Goal: Task Accomplishment & Management: Manage account settings

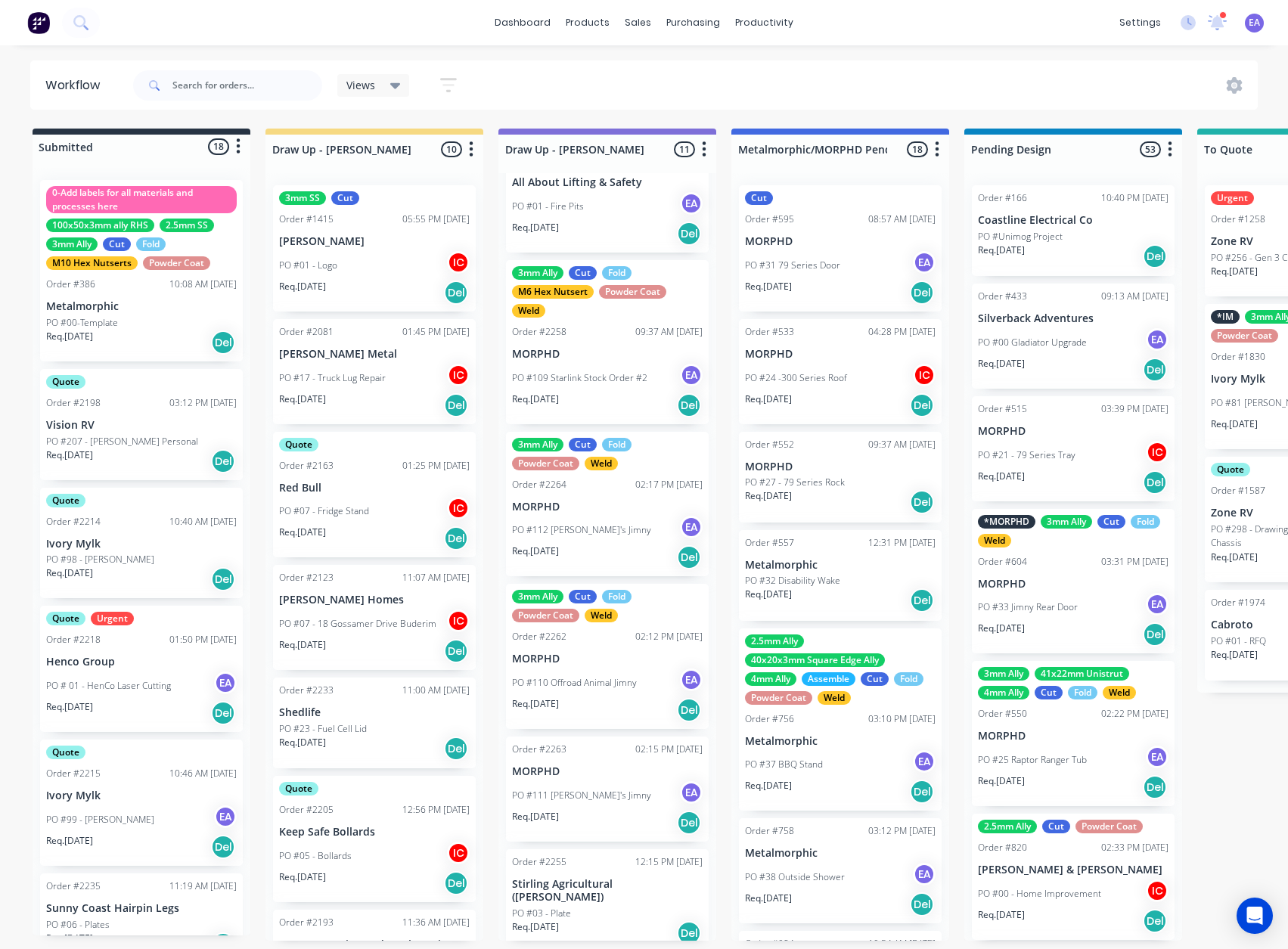
scroll to position [3, 0]
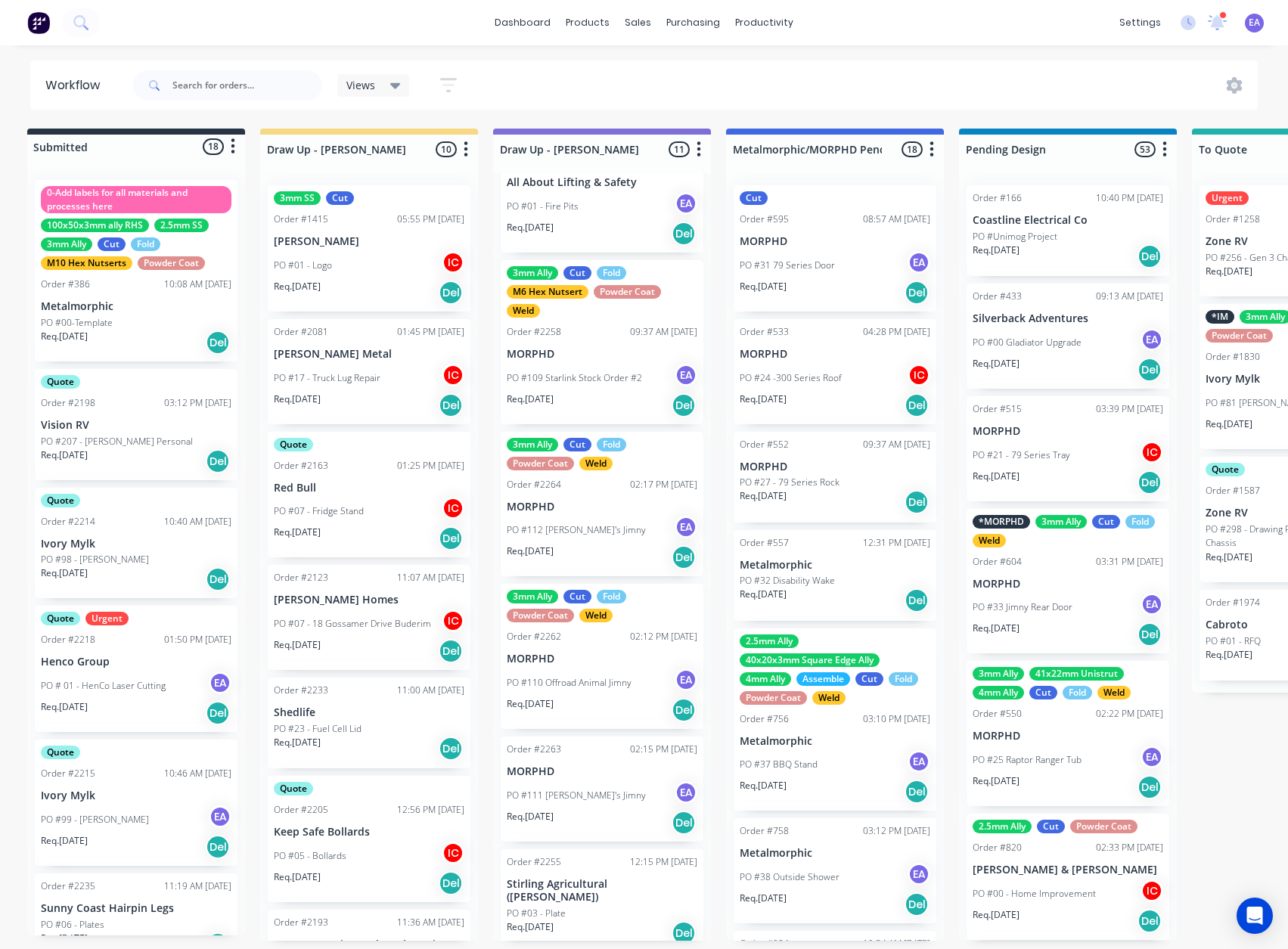
drag, startPoint x: 587, startPoint y: 676, endPoint x: 606, endPoint y: 678, distance: 19.1
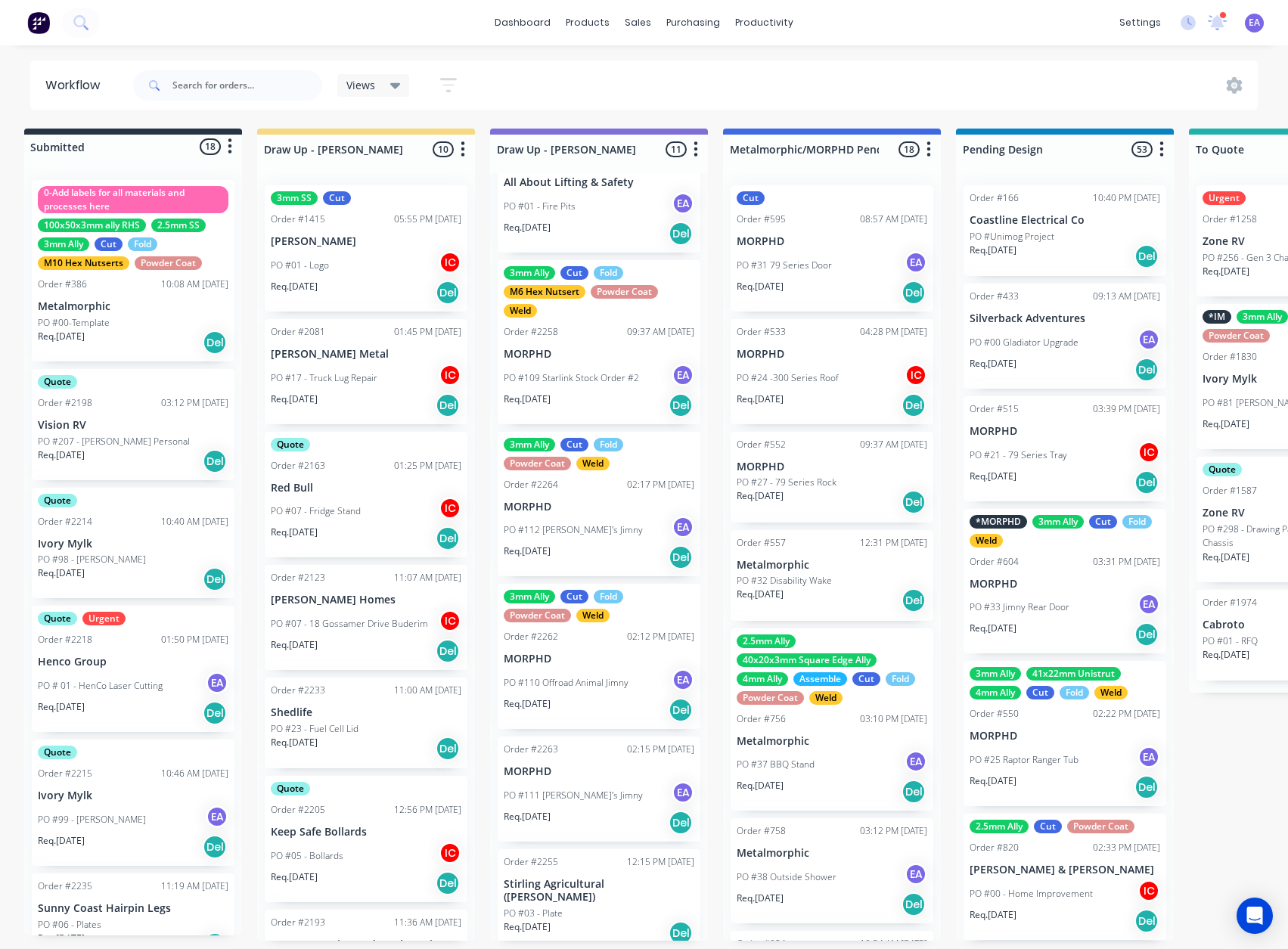
click at [606, 364] on div "PO #109 Starlink Stock Order #2 EA" at bounding box center [599, 378] width 190 height 28
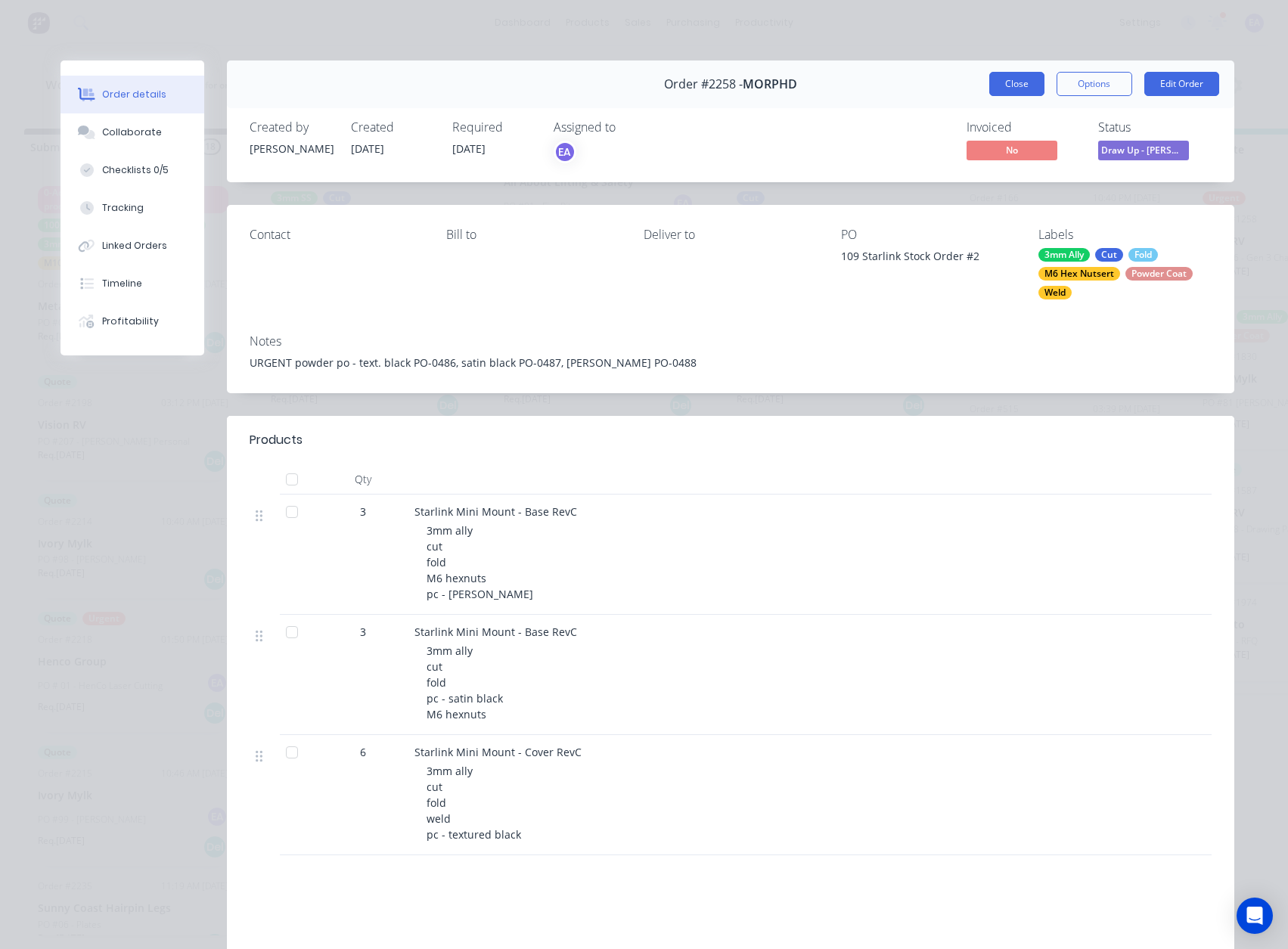
click at [1014, 85] on button "Close" at bounding box center [1017, 84] width 55 height 24
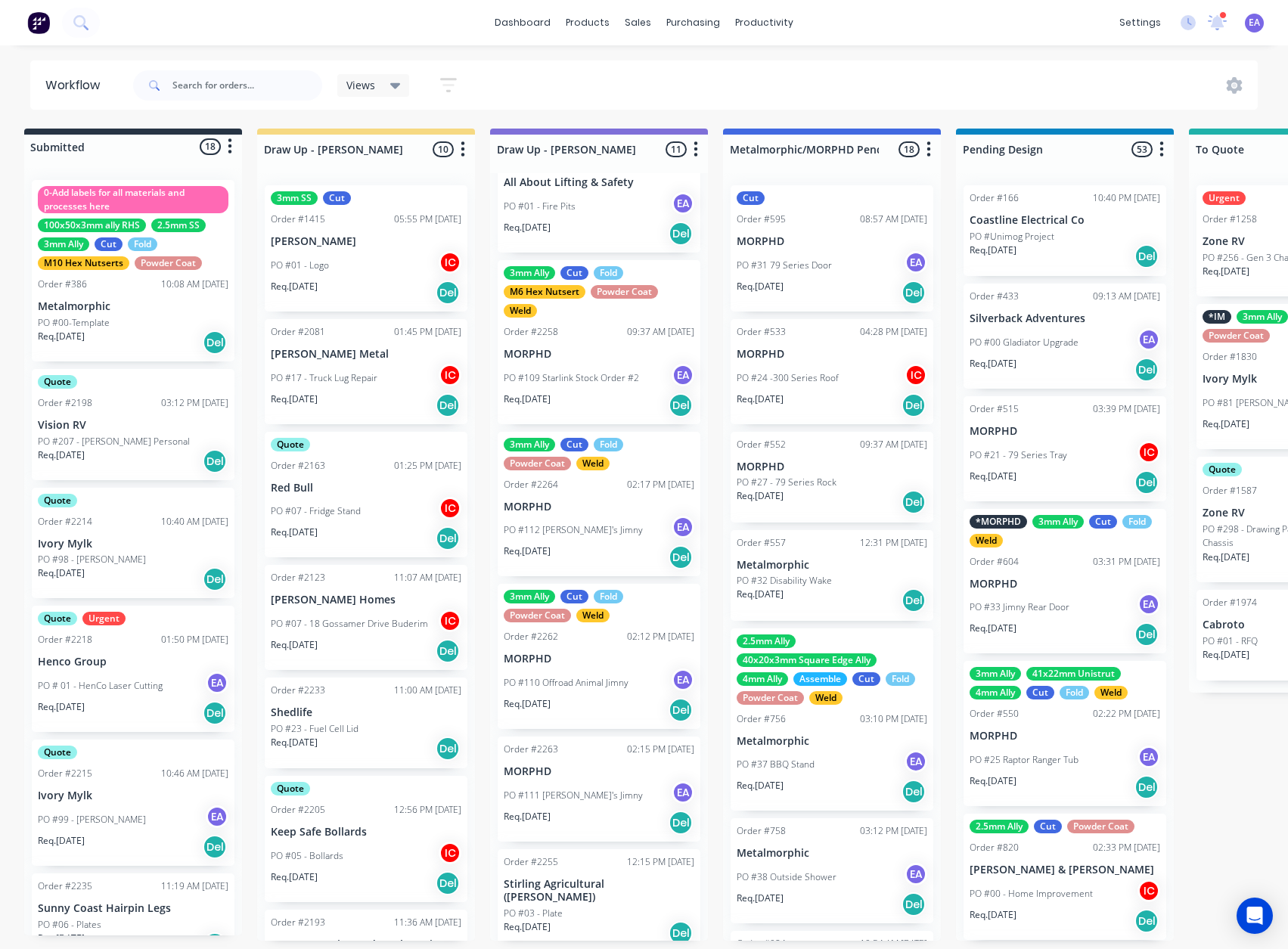
click at [606, 516] on div "PO #112 [PERSON_NAME]'s Jimny EA" at bounding box center [599, 530] width 190 height 28
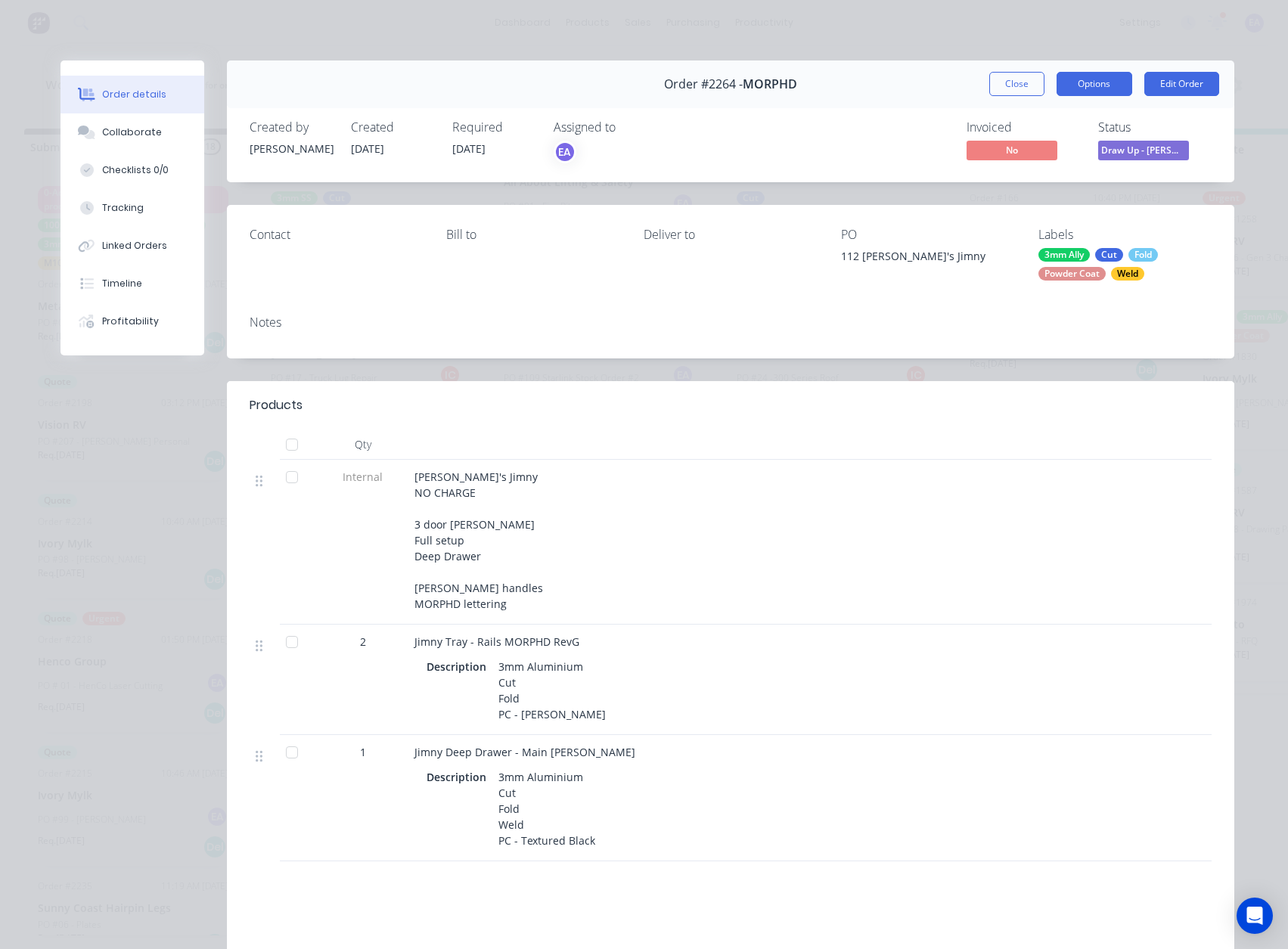
click at [1083, 88] on button "Options" at bounding box center [1095, 84] width 76 height 24
click at [1032, 157] on div "Work Order" at bounding box center [1053, 153] width 132 height 22
click at [1007, 184] on div "Standard" at bounding box center [1053, 183] width 132 height 22
click at [1014, 77] on button "Close" at bounding box center [1017, 84] width 55 height 24
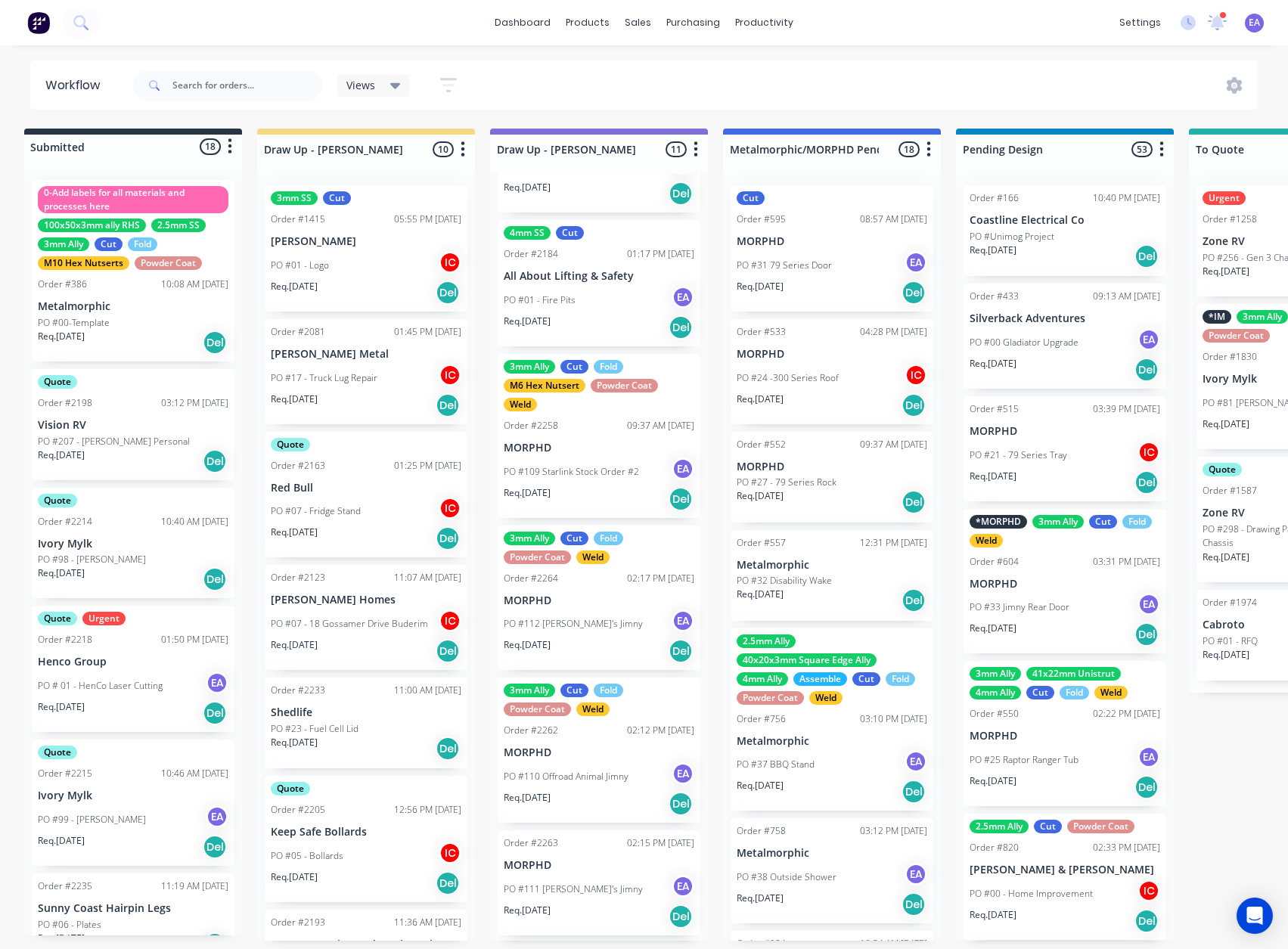
scroll to position [545, 0]
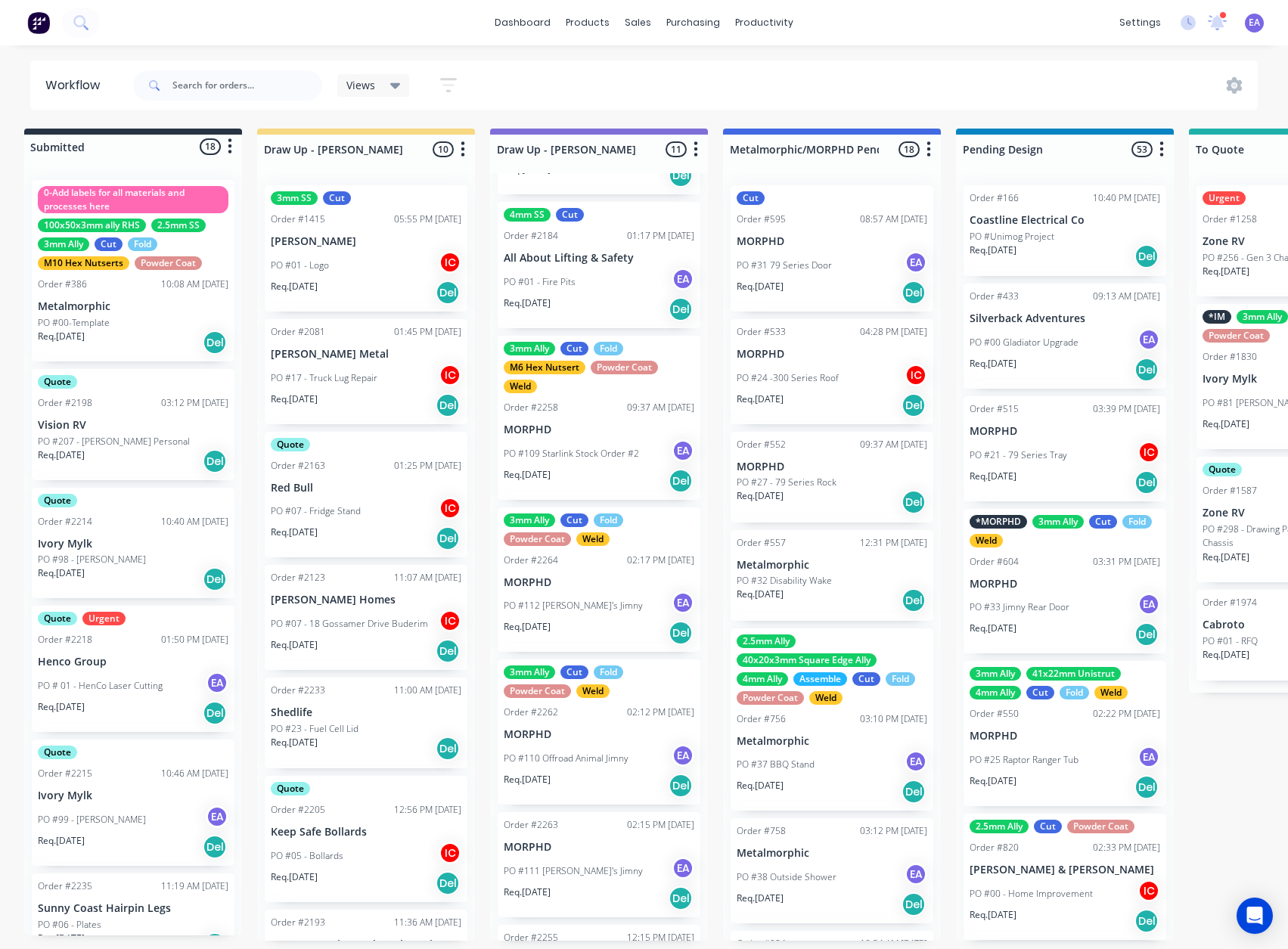
click at [595, 763] on p "PO #110 Offroad Animal Jimny" at bounding box center [566, 758] width 125 height 13
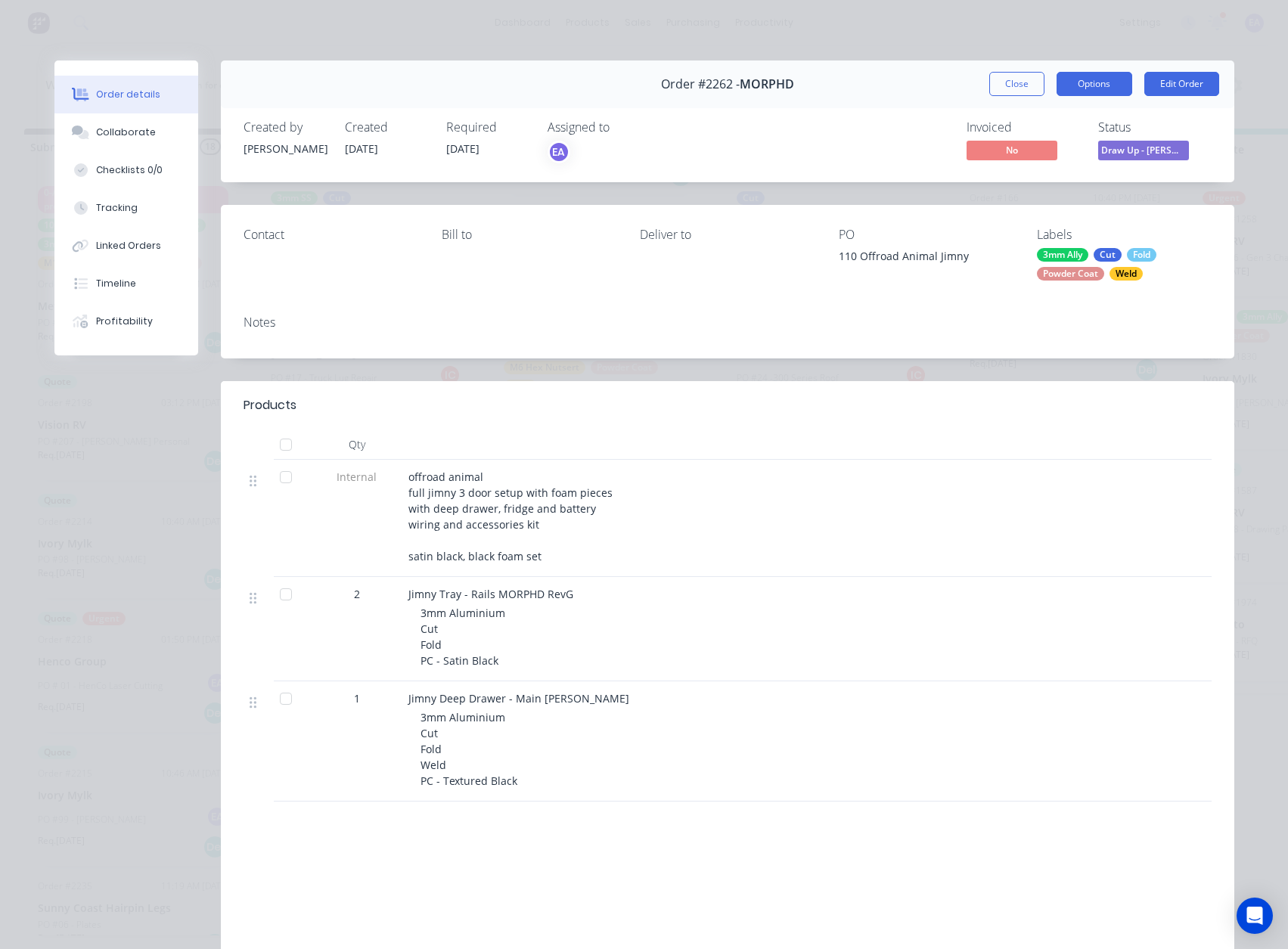
click at [1085, 84] on button "Options" at bounding box center [1095, 84] width 76 height 24
click at [1063, 145] on div "Work Order" at bounding box center [1053, 153] width 132 height 22
click at [1023, 185] on div "Standard" at bounding box center [1053, 183] width 132 height 22
click at [992, 87] on button "Close" at bounding box center [1017, 84] width 55 height 24
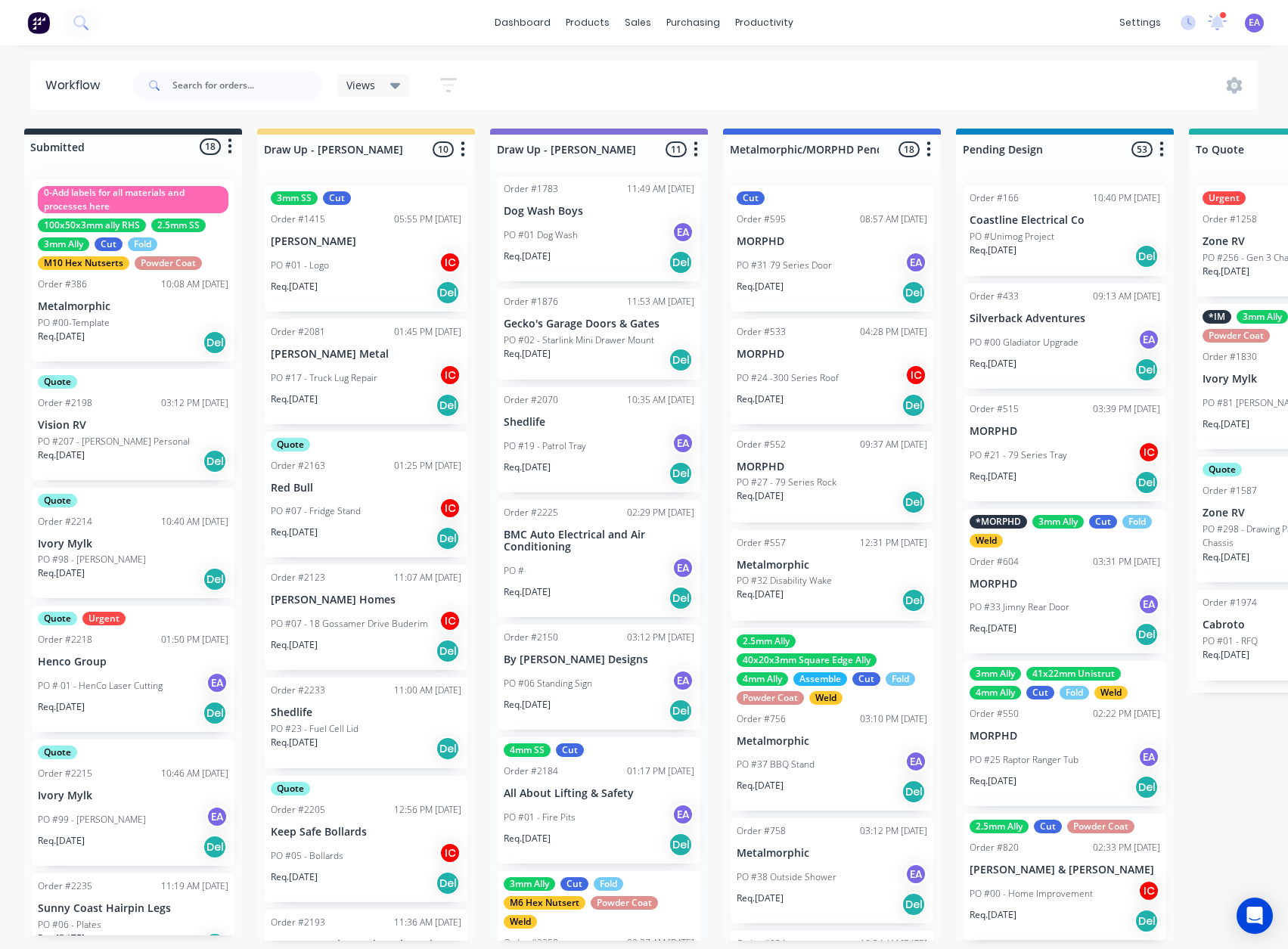
scroll to position [0, 0]
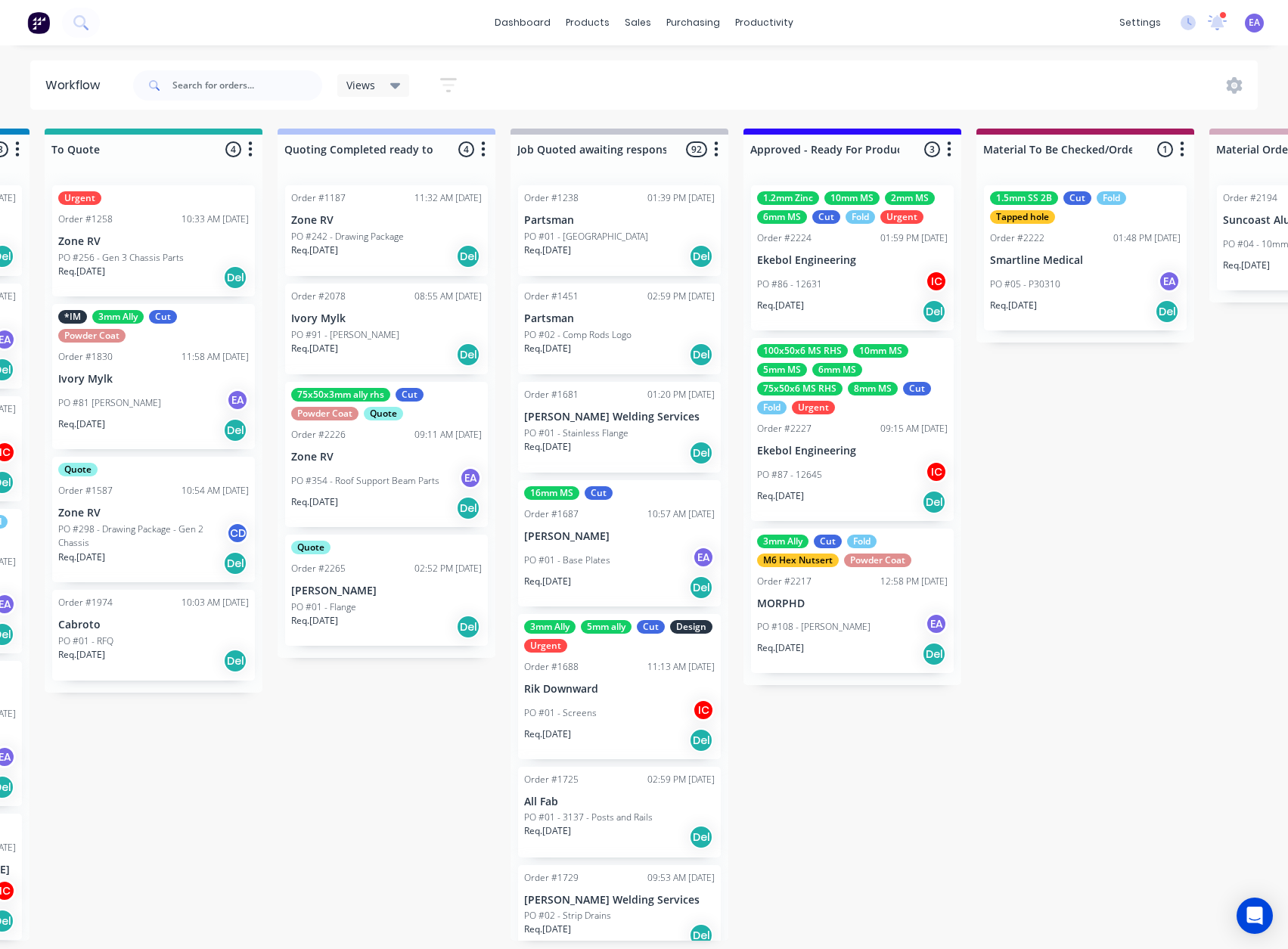
drag, startPoint x: 655, startPoint y: 775, endPoint x: 720, endPoint y: 778, distance: 65.1
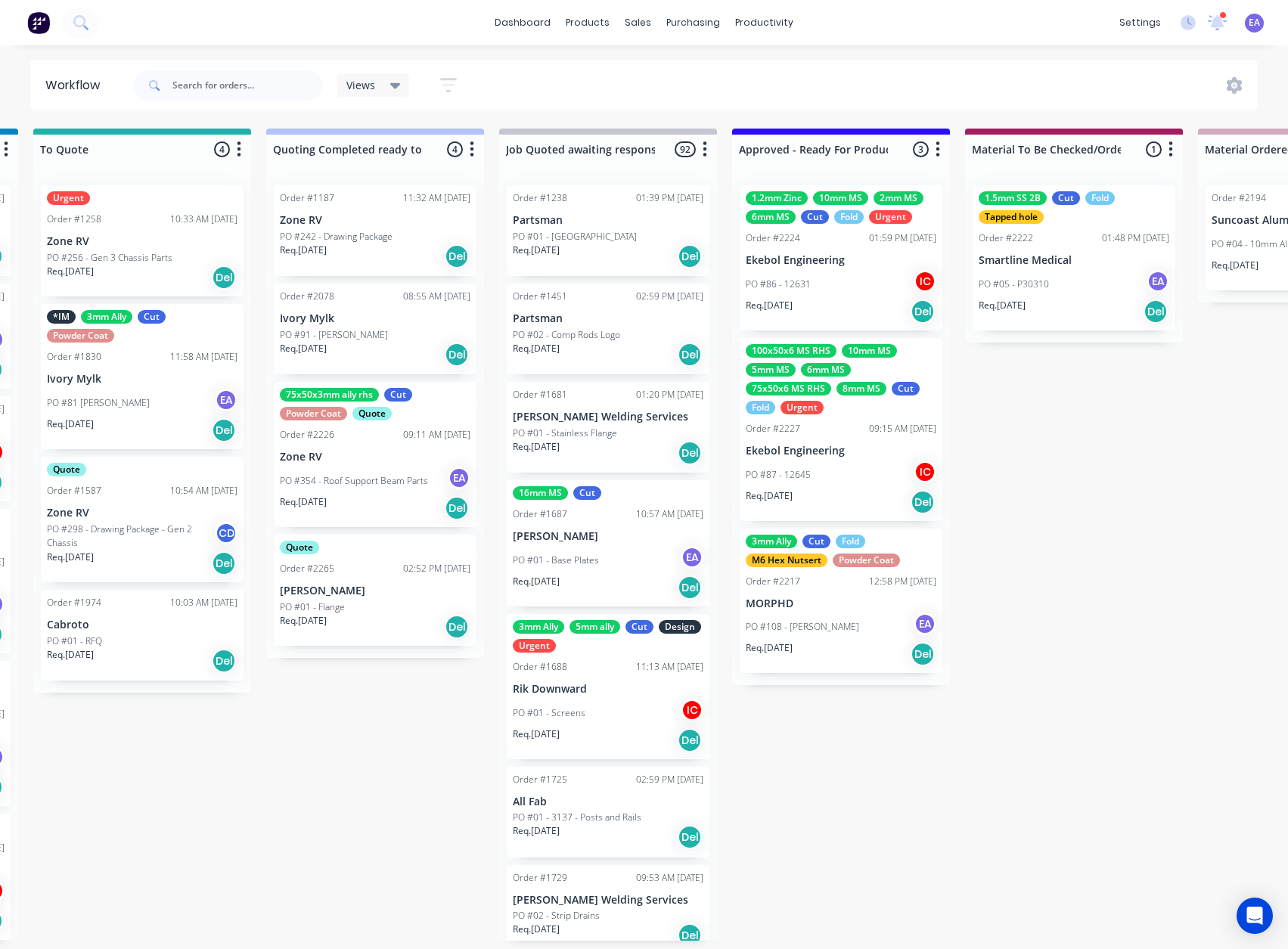
click at [875, 598] on p "MORPHD" at bounding box center [840, 604] width 190 height 13
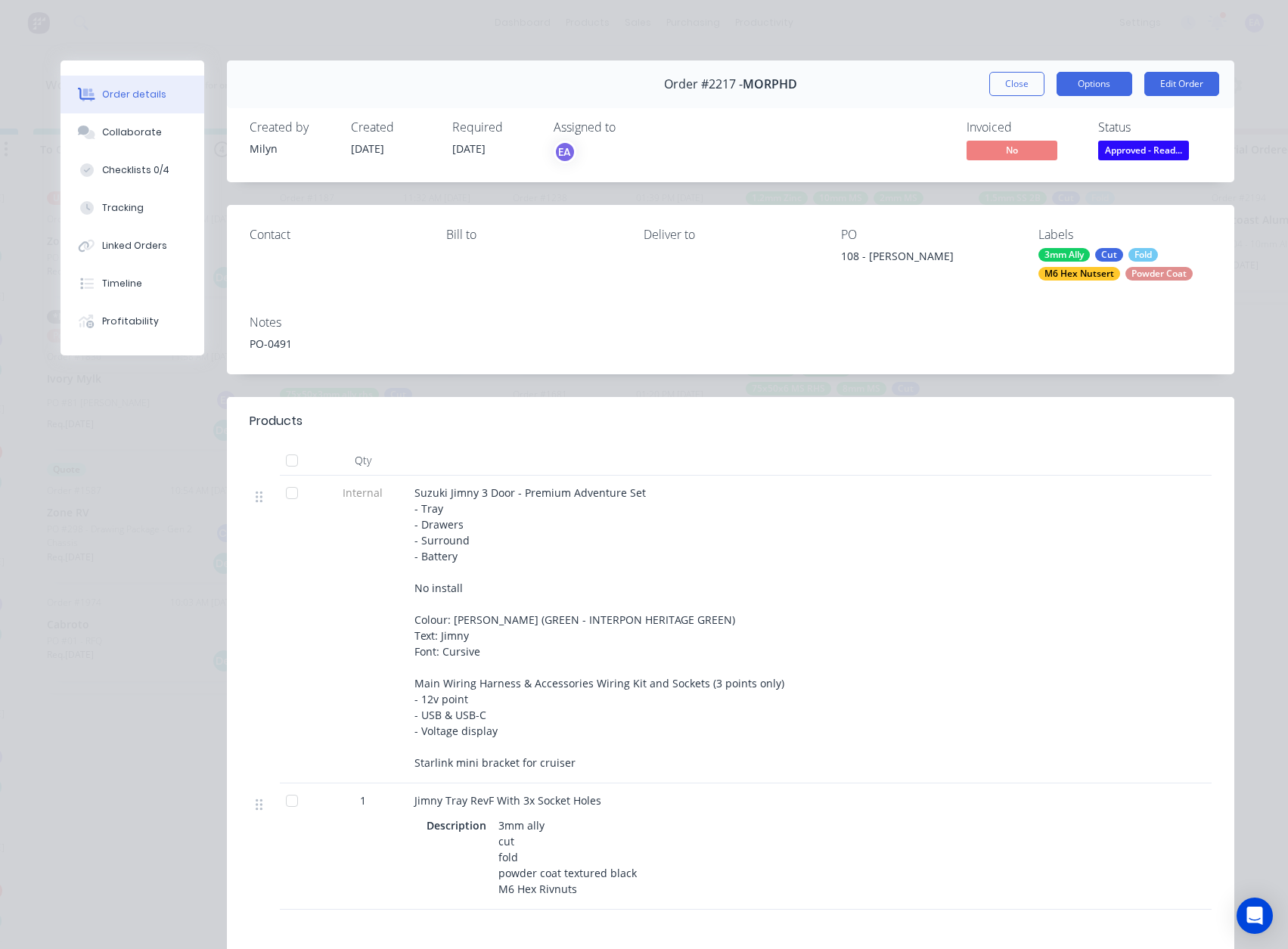
click at [1098, 79] on button "Options" at bounding box center [1095, 84] width 76 height 24
click at [1017, 147] on div "Work Order" at bounding box center [1053, 153] width 132 height 22
click at [1020, 189] on div "Standard" at bounding box center [1053, 183] width 132 height 22
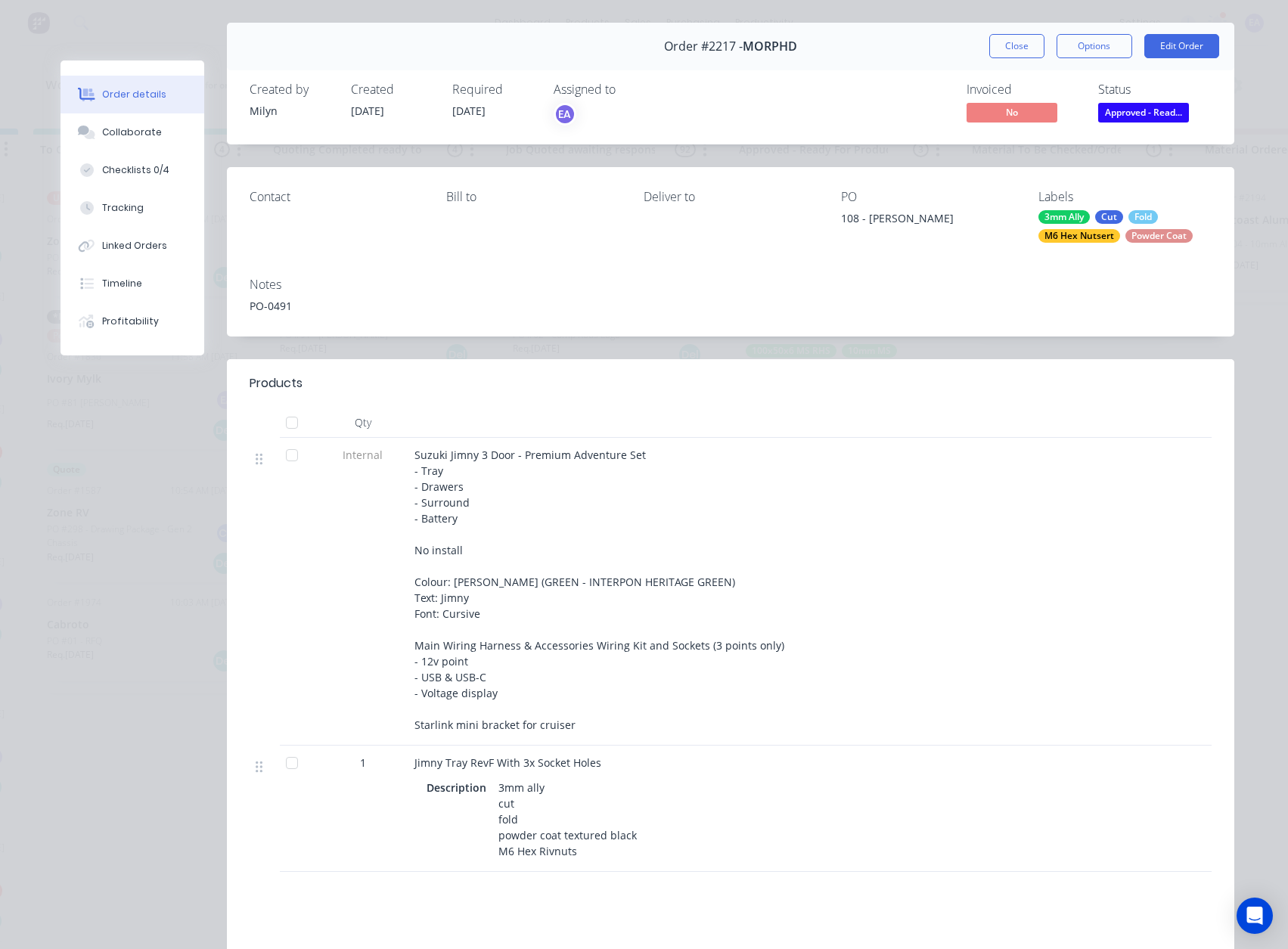
scroll to position [76, 0]
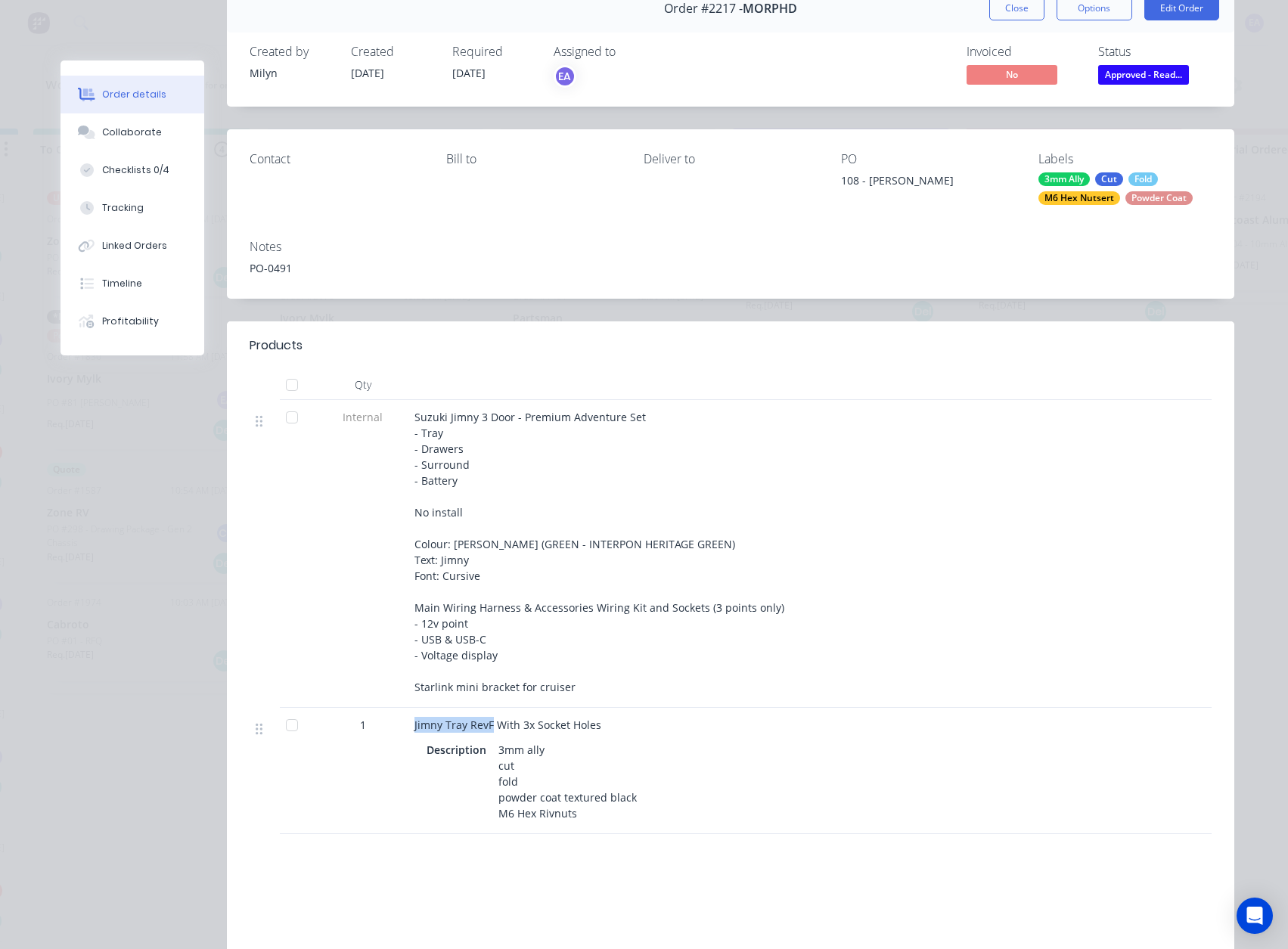
drag, startPoint x: 407, startPoint y: 722, endPoint x: 484, endPoint y: 723, distance: 77.0
click at [484, 723] on div "Jimny Tray RevF With 3x Socket Holes Description 3mm ally cut fold powder coat …" at bounding box center [711, 771] width 605 height 126
copy span "[PERSON_NAME] RevF"
click at [614, 868] on div "Products Qty Internal Suzuki Jimny 3 Door - Premium Adventure Set - Tray - Draw…" at bounding box center [730, 701] width 1008 height 760
click at [998, 13] on button "Close" at bounding box center [1017, 8] width 55 height 24
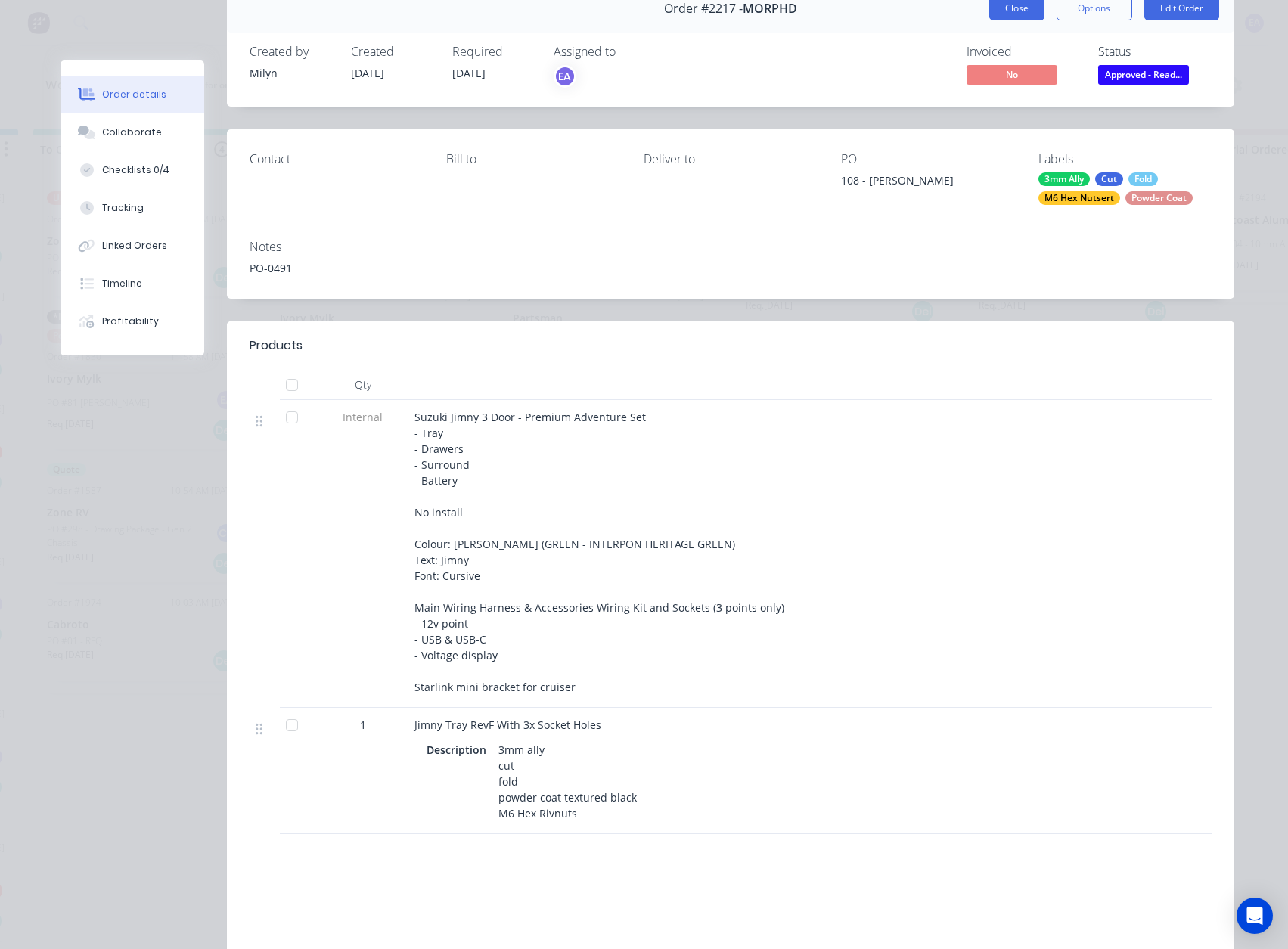
scroll to position [3, 0]
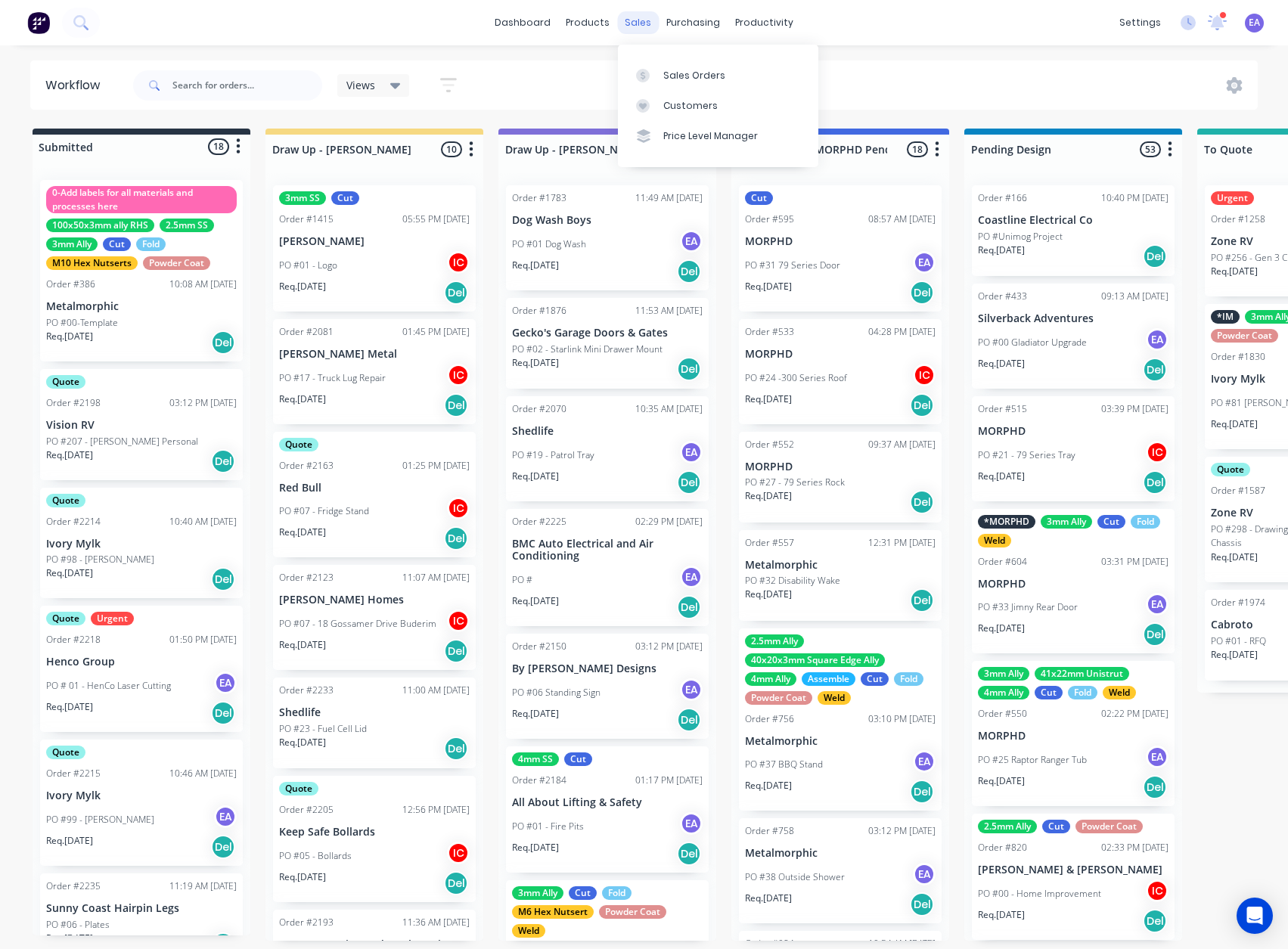
click at [638, 28] on div "sales" at bounding box center [638, 22] width 42 height 23
click at [666, 69] on div "Sales Orders" at bounding box center [694, 75] width 62 height 13
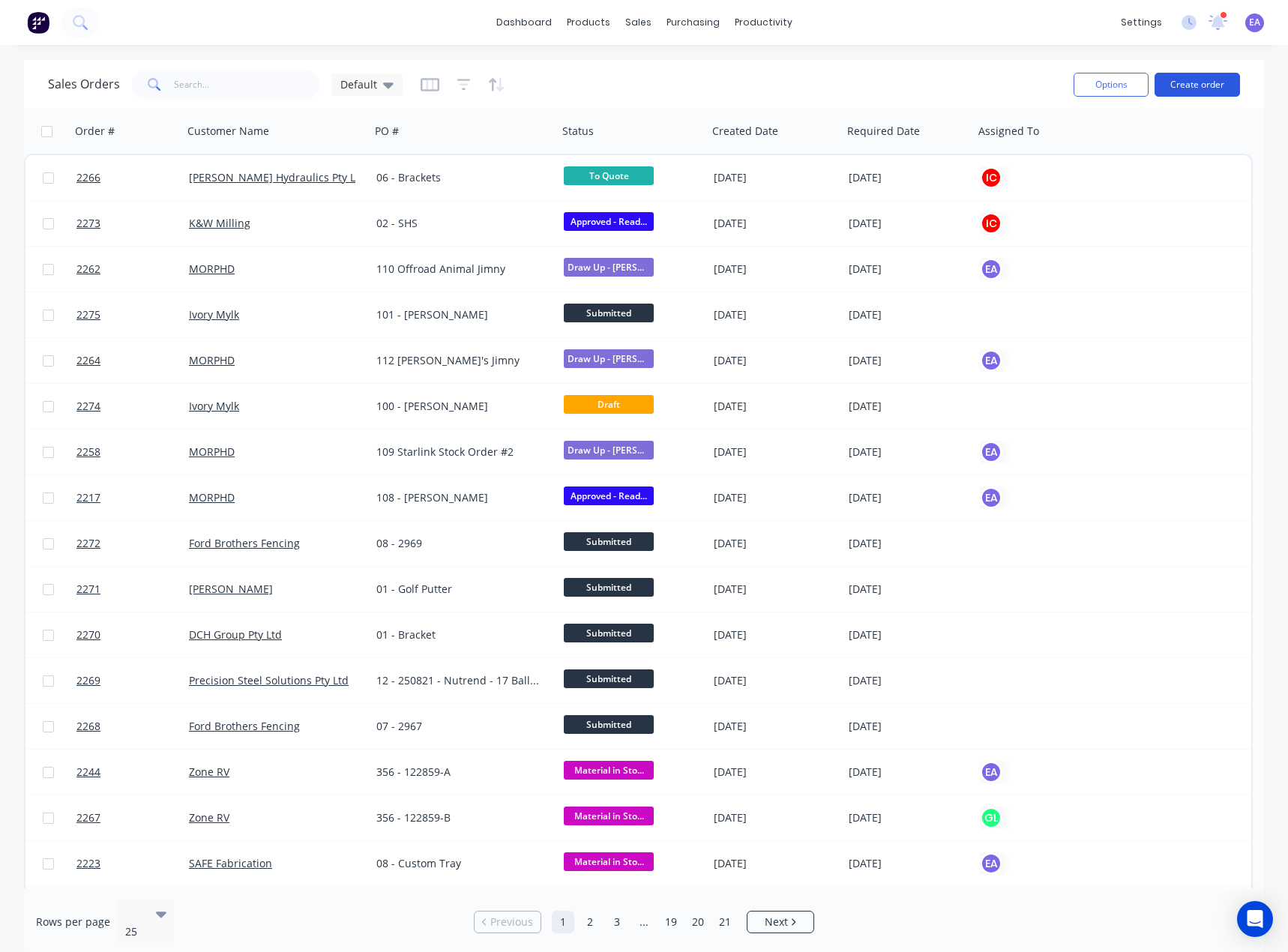
click at [1185, 92] on button "Create order" at bounding box center [1196, 85] width 85 height 24
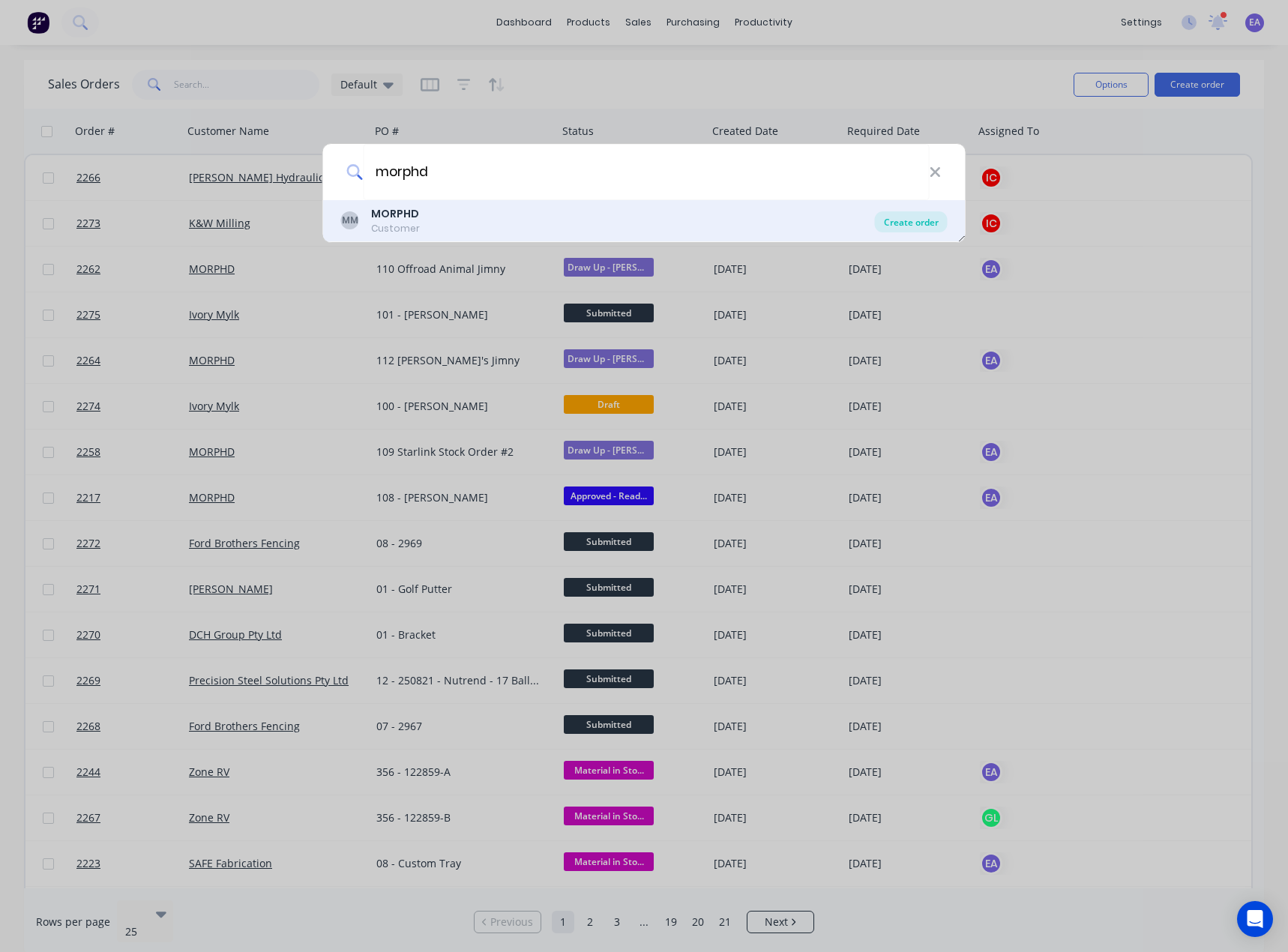
type input "morphd"
click at [900, 222] on div "Create order" at bounding box center [911, 222] width 73 height 21
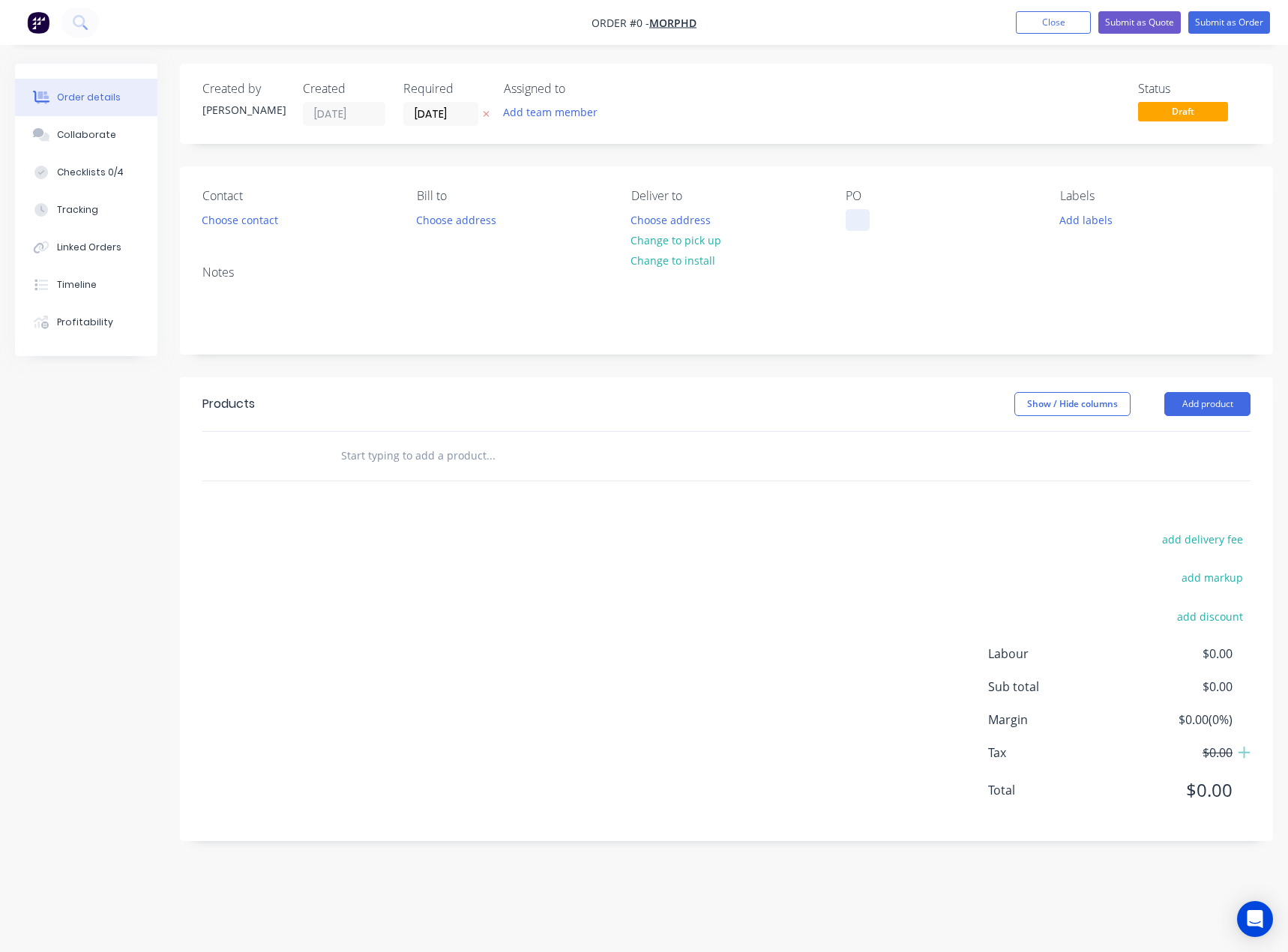
click at [854, 215] on div at bounding box center [857, 220] width 24 height 22
drag, startPoint x: 847, startPoint y: 218, endPoint x: 863, endPoint y: 222, distance: 16.5
click at [847, 218] on div at bounding box center [857, 220] width 24 height 22
paste div
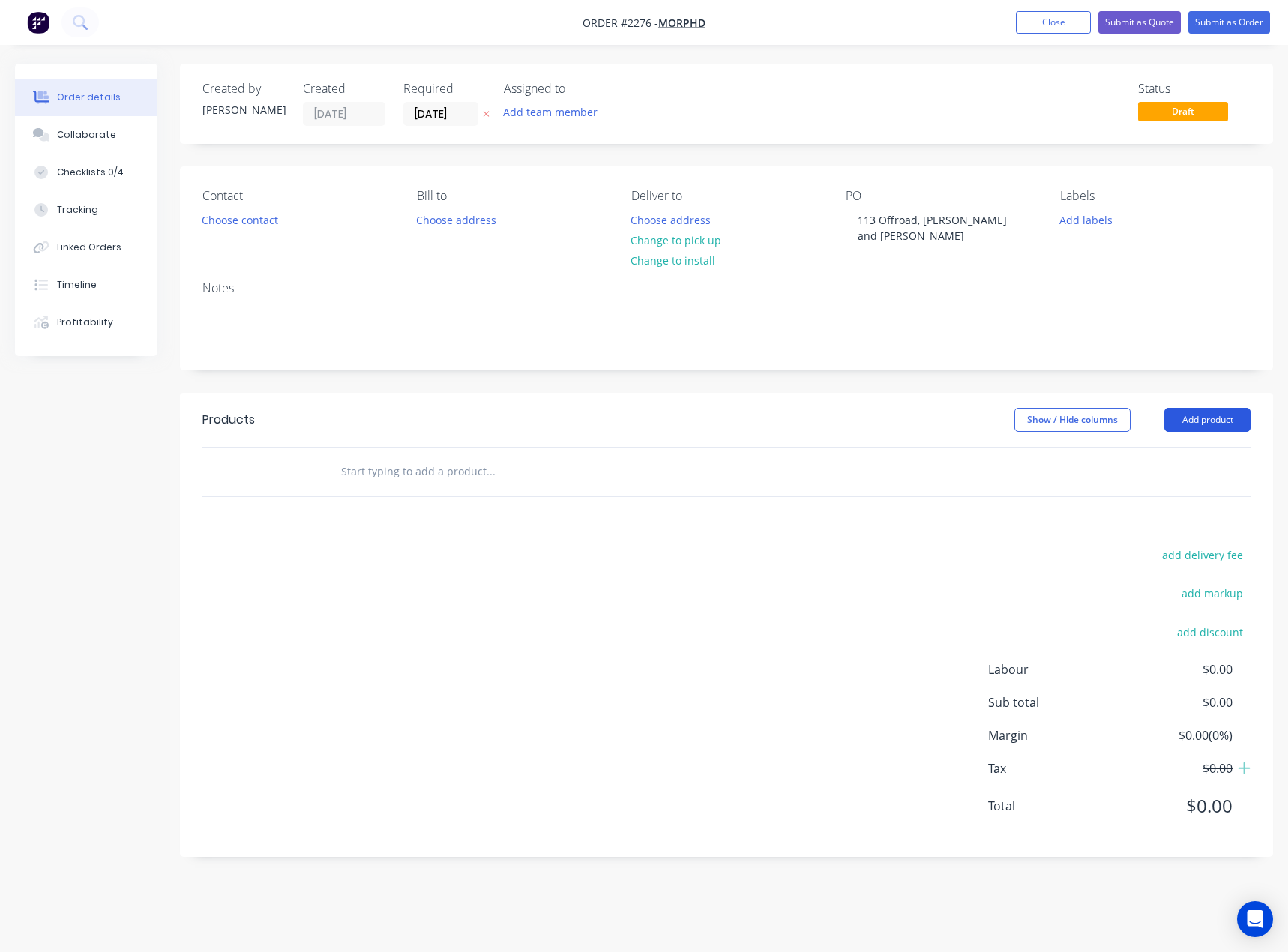
click at [1237, 408] on button "Add product" at bounding box center [1207, 420] width 86 height 24
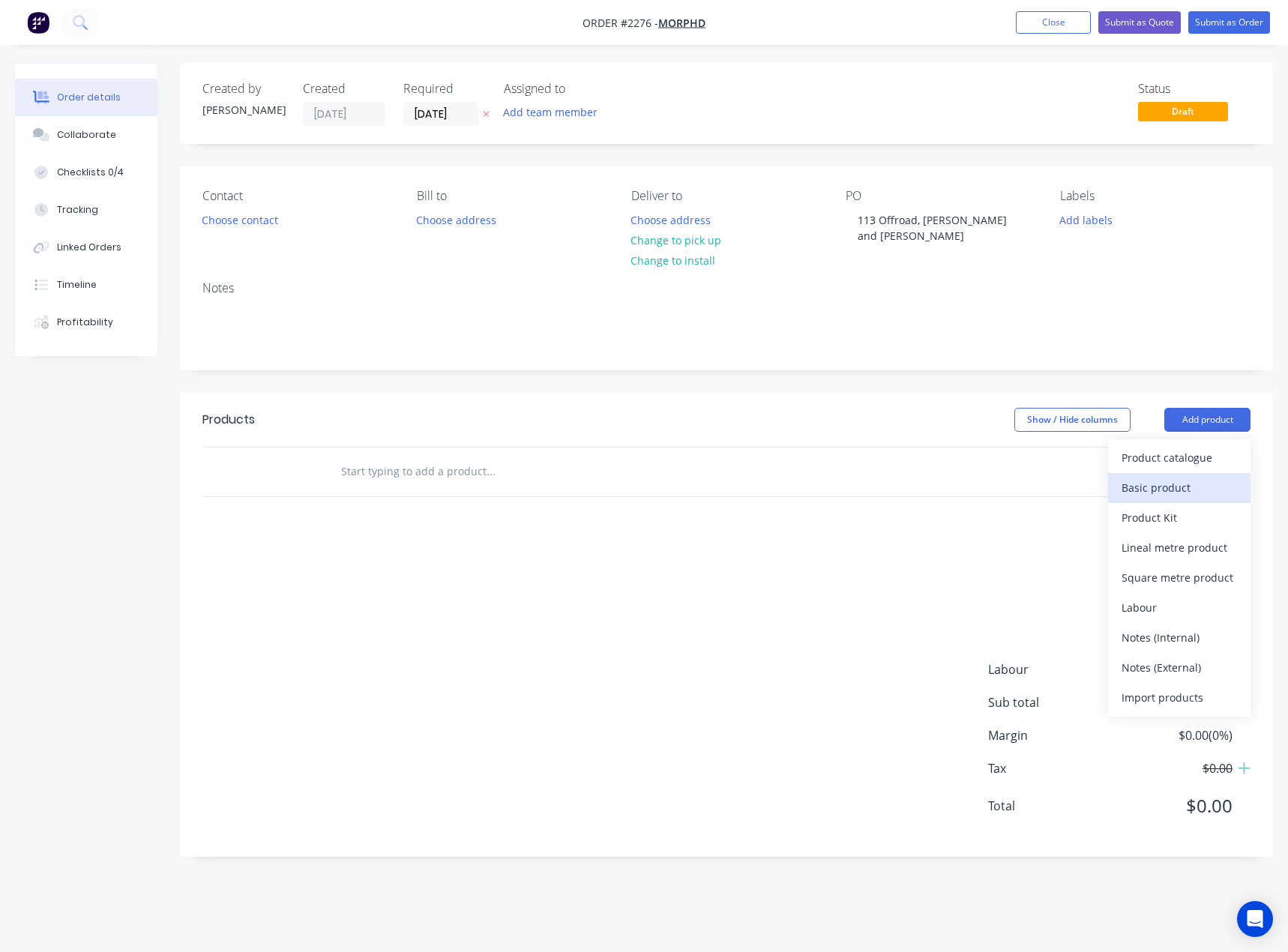
click at [1175, 477] on div "Basic product" at bounding box center [1179, 488] width 116 height 22
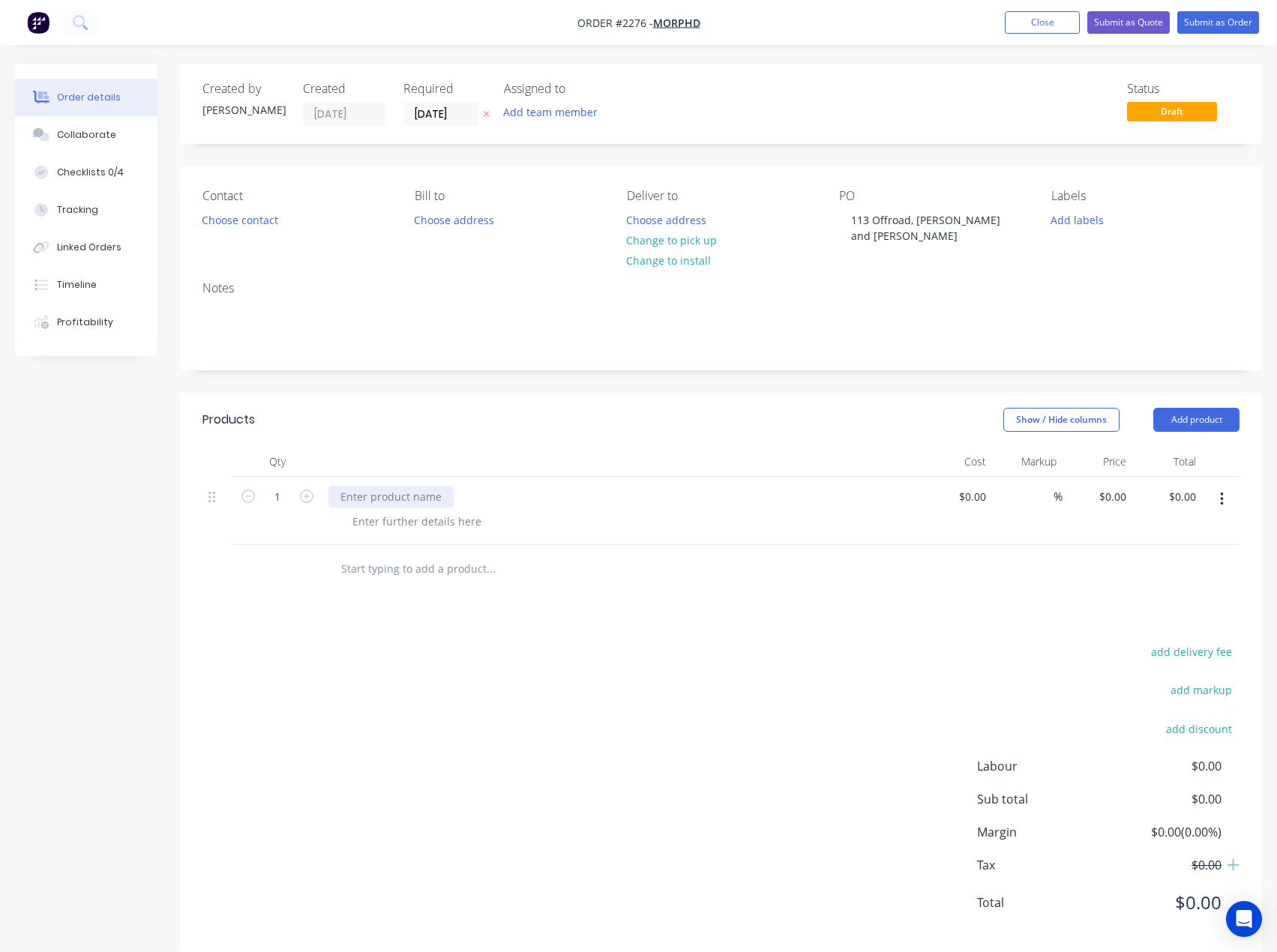
click at [390, 486] on div at bounding box center [391, 497] width 125 height 22
paste div
click at [1188, 408] on button "Add product" at bounding box center [1196, 420] width 86 height 24
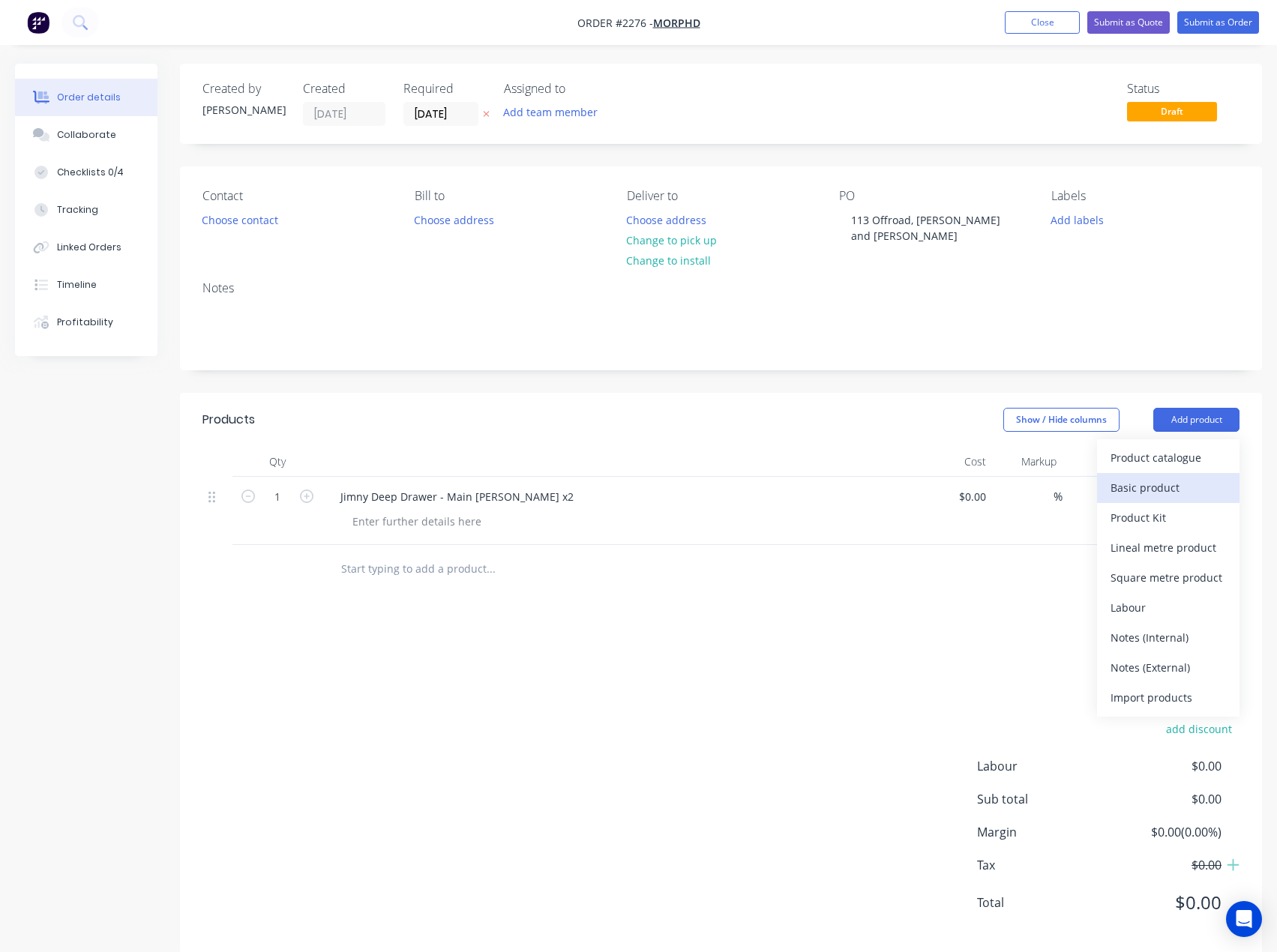
click at [1161, 480] on div "Basic product" at bounding box center [1169, 488] width 116 height 22
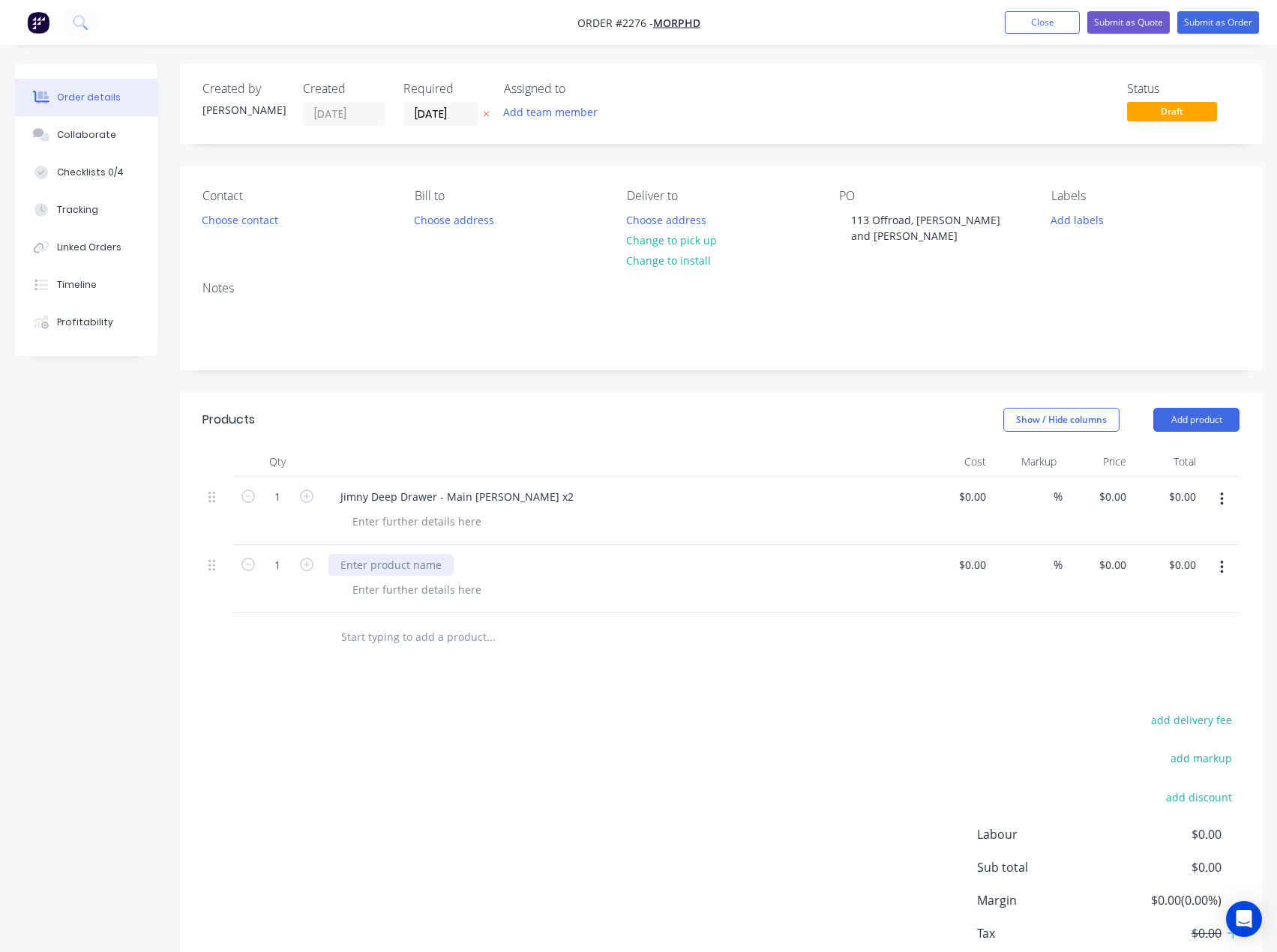
drag, startPoint x: 380, startPoint y: 556, endPoint x: 366, endPoint y: 555, distance: 14.0
click at [380, 555] on div at bounding box center [391, 565] width 125 height 22
paste div
click at [1185, 408] on button "Add product" at bounding box center [1196, 420] width 86 height 24
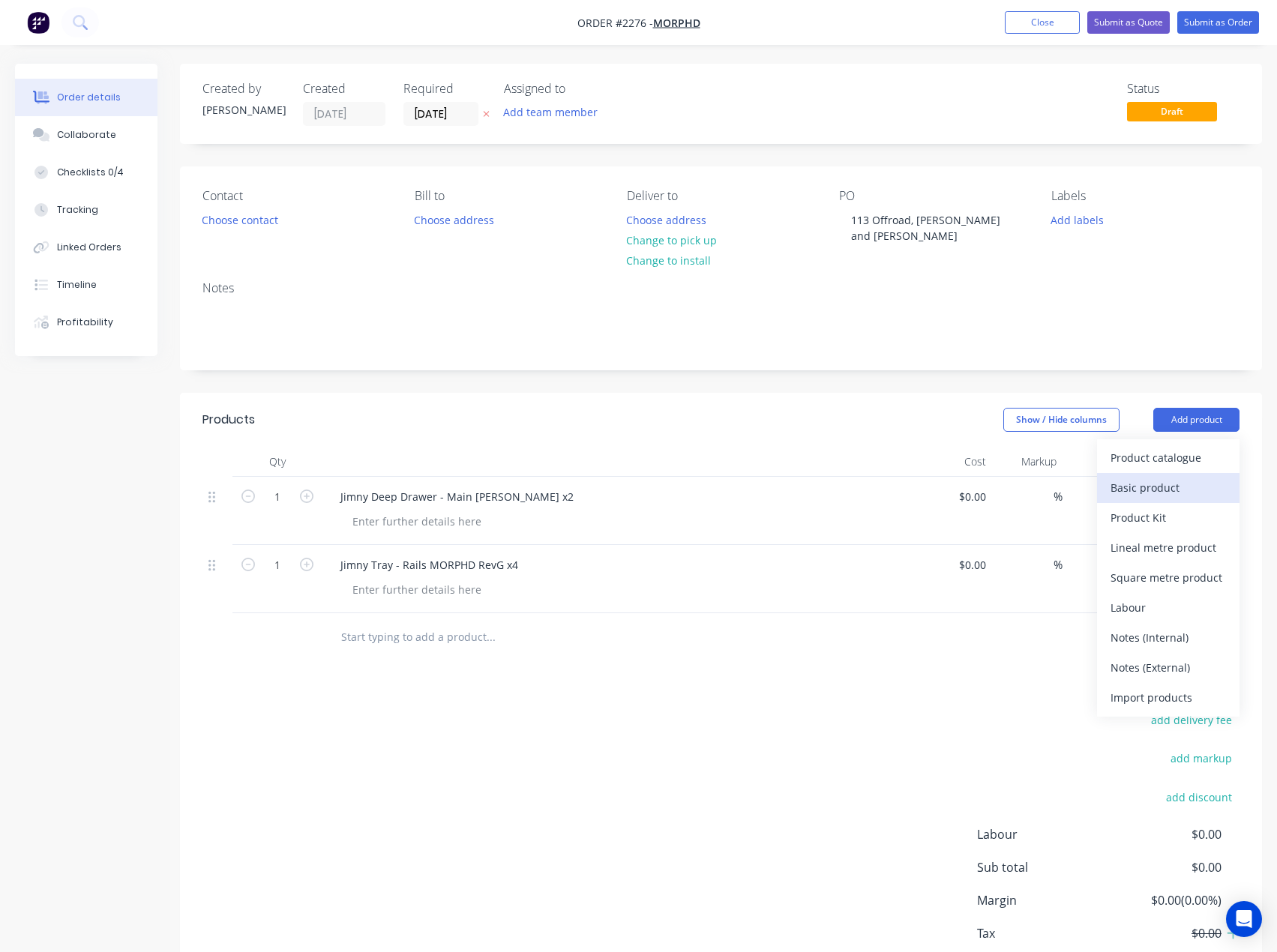
click at [1175, 477] on div "Basic product" at bounding box center [1169, 488] width 116 height 22
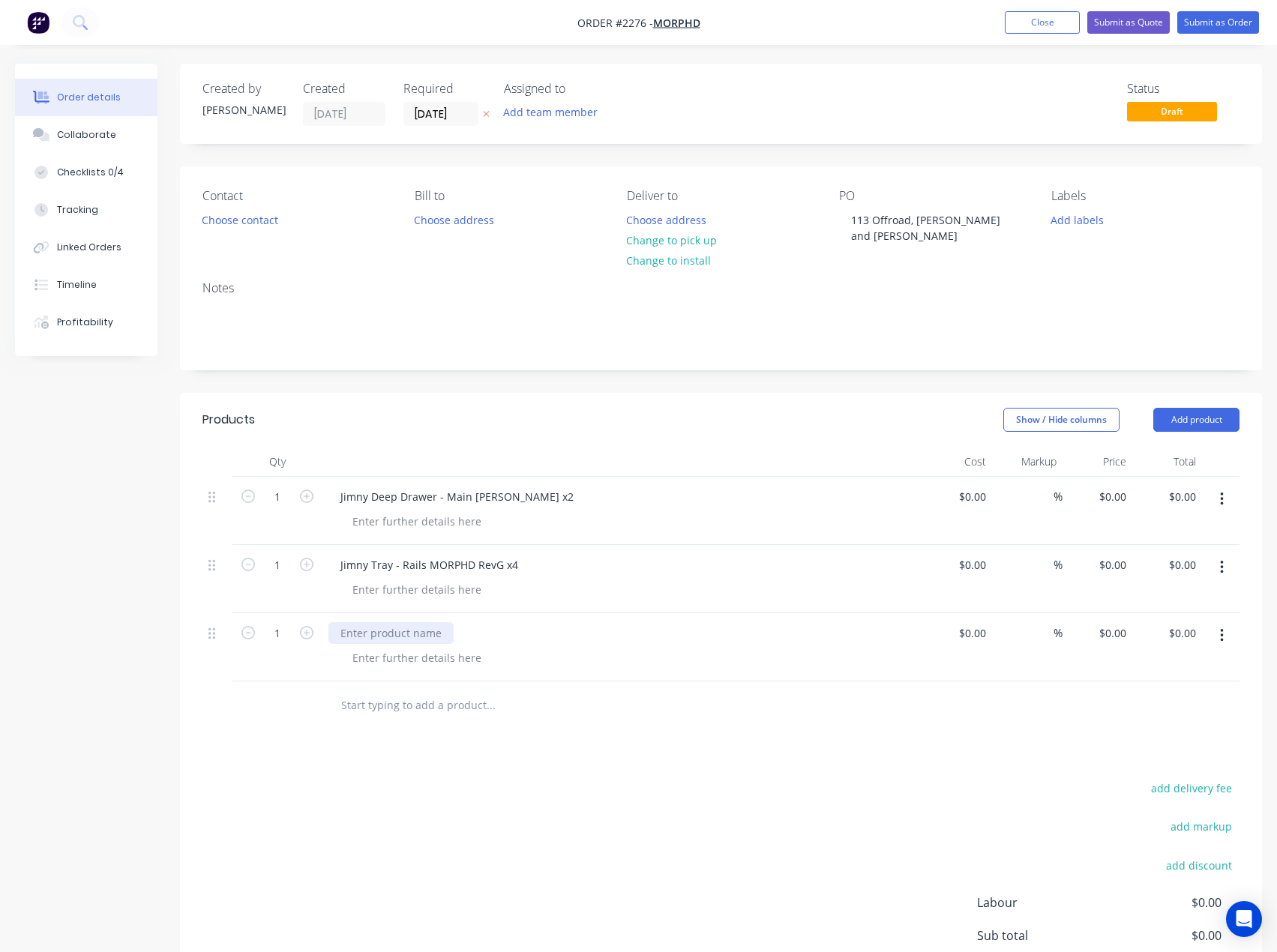
click at [418, 622] on div at bounding box center [391, 633] width 125 height 22
paste div
click at [359, 510] on div at bounding box center [417, 521] width 153 height 22
click at [377, 513] on div at bounding box center [417, 521] width 153 height 22
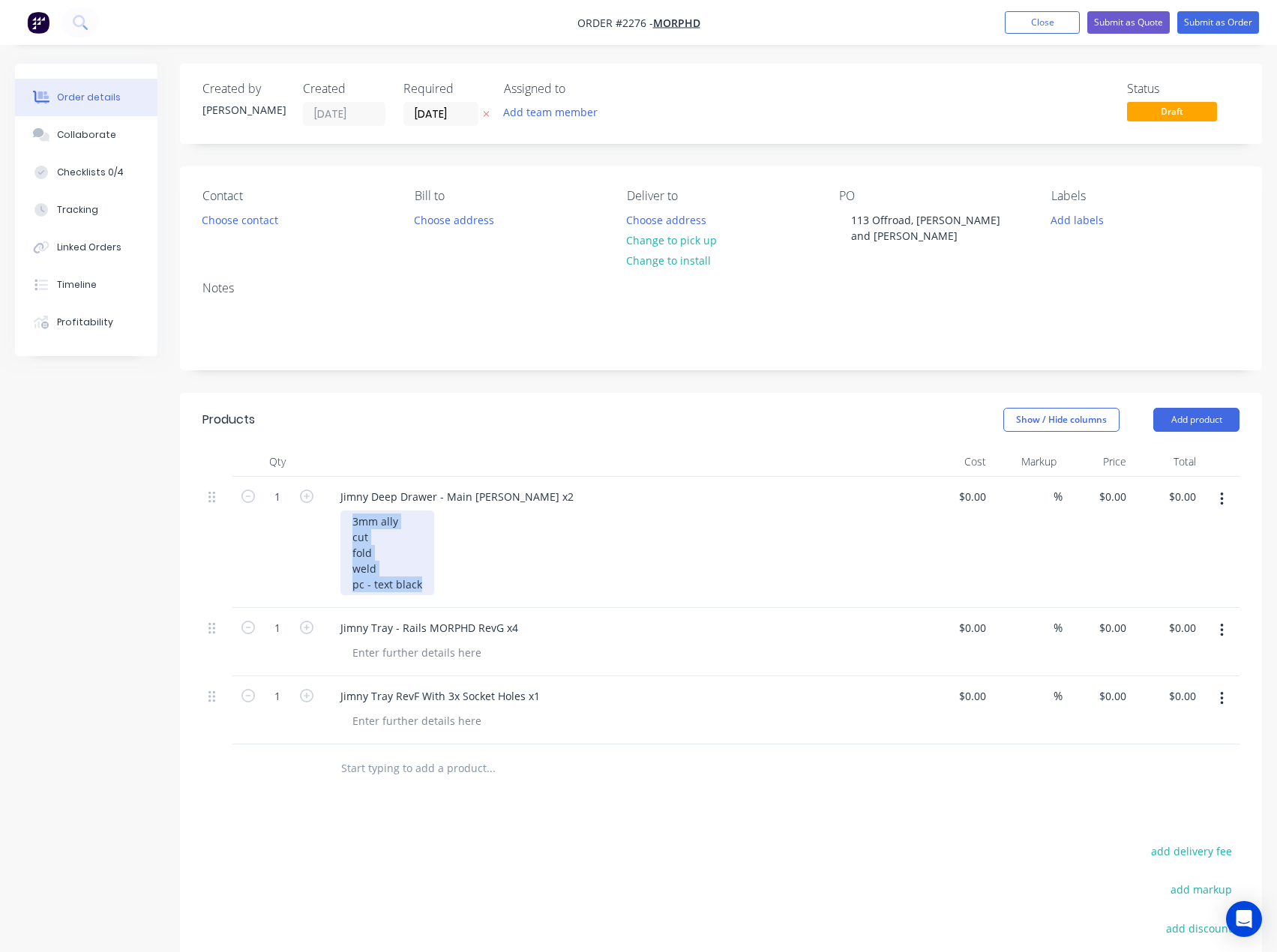
drag, startPoint x: 424, startPoint y: 571, endPoint x: 312, endPoint y: 507, distance: 129.0
click at [312, 507] on div "1 Jimny Deep Drawer - Main [PERSON_NAME] x2 3mm ally cut fold weld pc - text bl…" at bounding box center [721, 543] width 1037 height 132
copy div "3mm ally cut fold weld pc - text black"
click at [417, 642] on div at bounding box center [417, 653] width 153 height 22
paste div
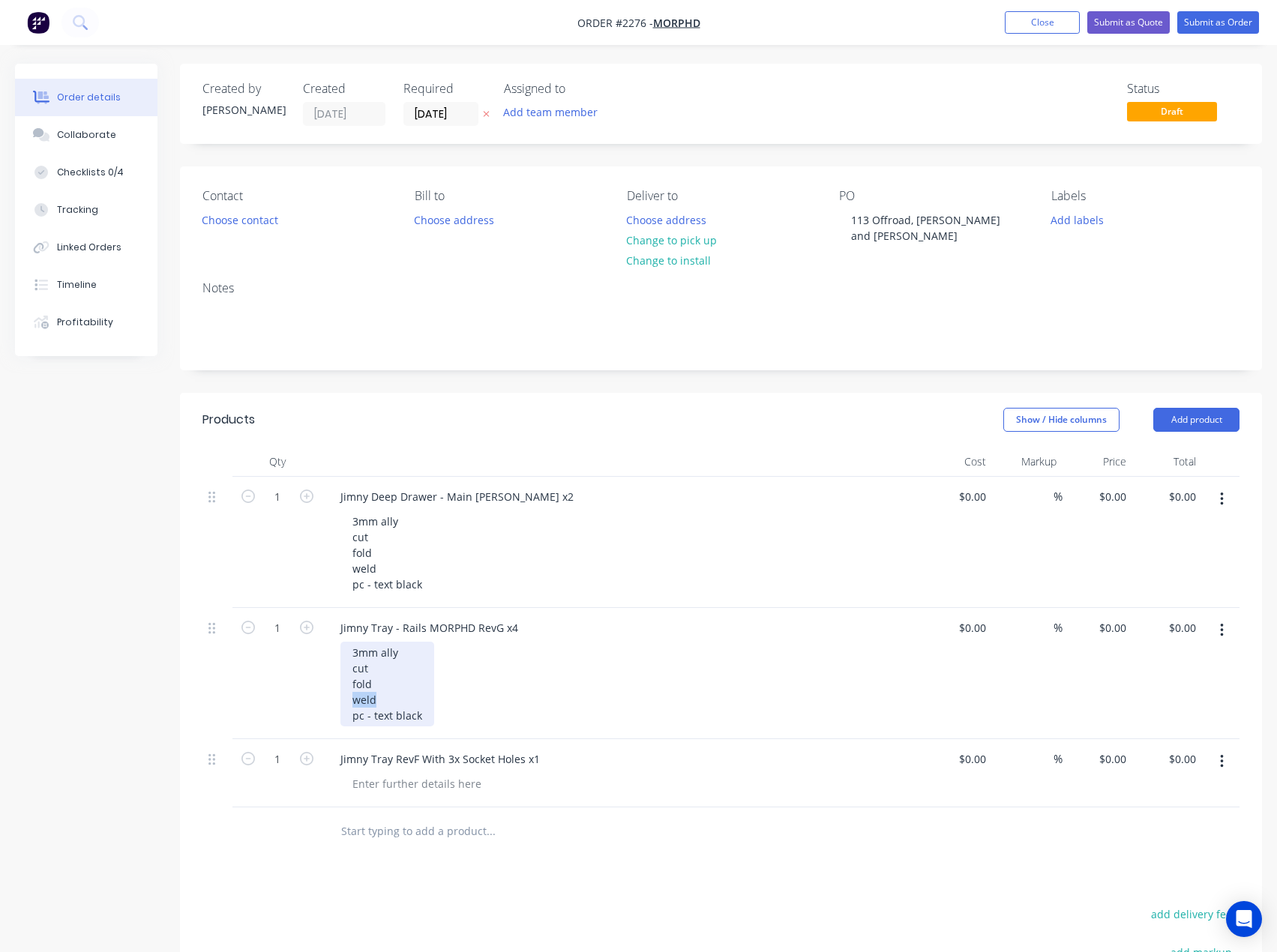
drag, startPoint x: 380, startPoint y: 683, endPoint x: 307, endPoint y: 685, distance: 73.0
click at [307, 685] on div "1 Jimny Tray - Rails MORPHD RevG x4 3mm ally cut fold weld pc - text black $0.0…" at bounding box center [721, 674] width 1037 height 132
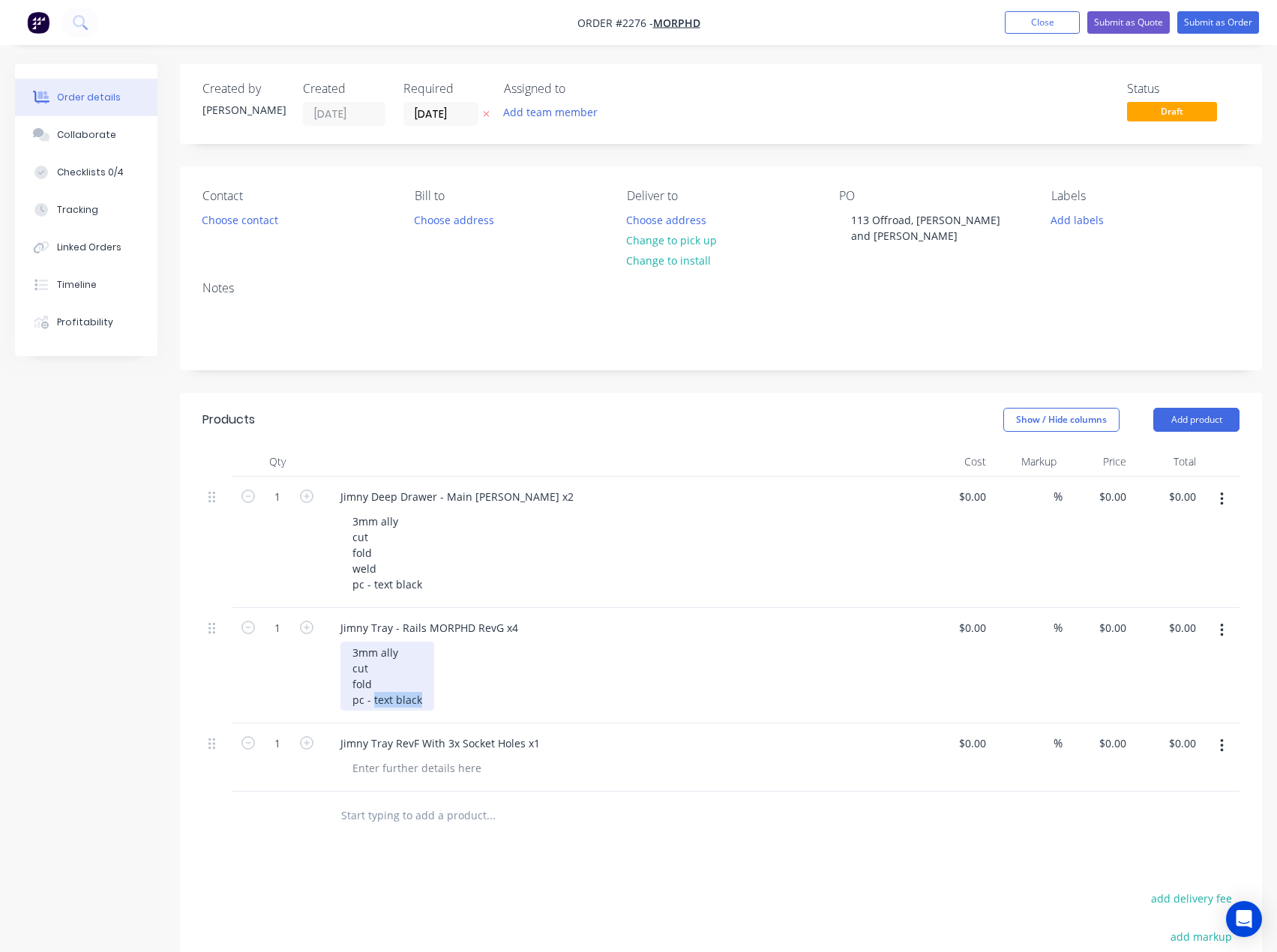
drag, startPoint x: 424, startPoint y: 683, endPoint x: 374, endPoint y: 687, distance: 50.2
click at [374, 687] on div "3mm ally cut fold pc - text black" at bounding box center [388, 676] width 94 height 69
click at [433, 757] on div at bounding box center [417, 768] width 153 height 22
paste div
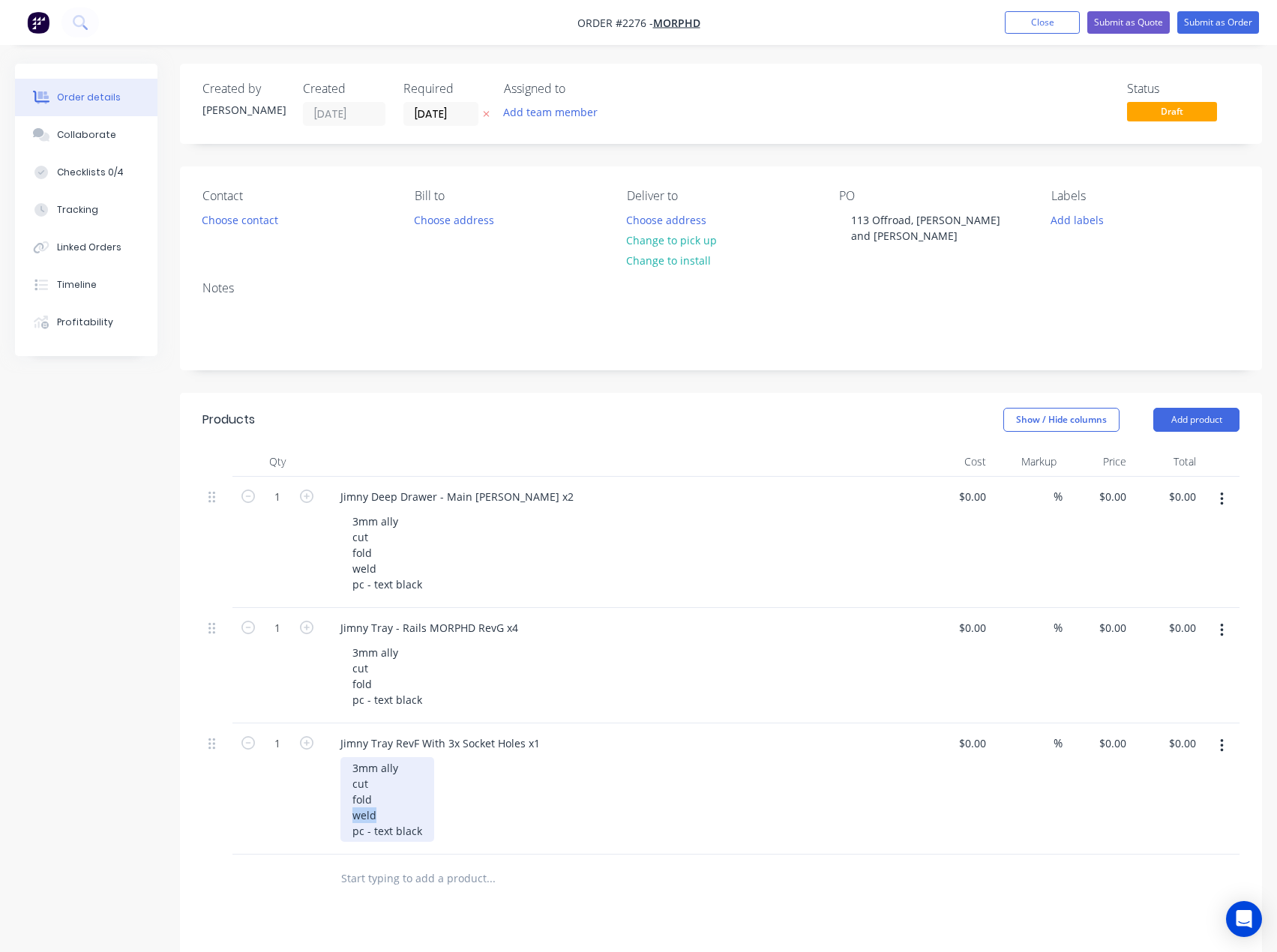
drag, startPoint x: 393, startPoint y: 807, endPoint x: 341, endPoint y: 802, distance: 52.2
click at [341, 802] on div "3mm ally cut fold weld pc - text black" at bounding box center [388, 799] width 94 height 85
click at [409, 884] on div "Products Show / Hide columns Add product Qty Cost Markup Price Total 1 Jimny De…" at bounding box center [721, 820] width 1082 height 855
click at [309, 621] on icon "button" at bounding box center [306, 627] width 13 height 13
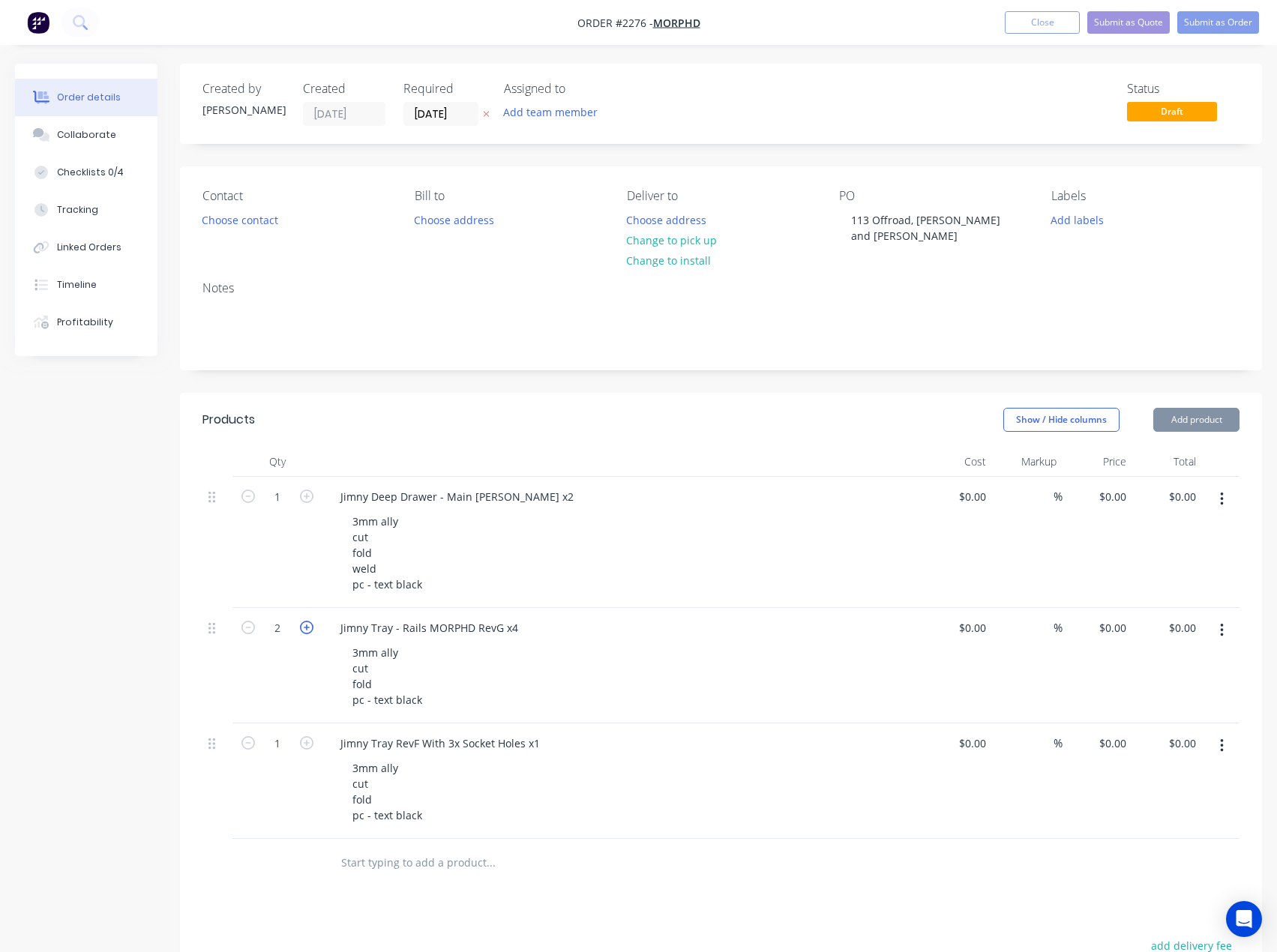
click at [309, 621] on icon "button" at bounding box center [306, 627] width 13 height 13
type input "4"
click at [306, 489] on icon "button" at bounding box center [306, 496] width 13 height 13
type input "2"
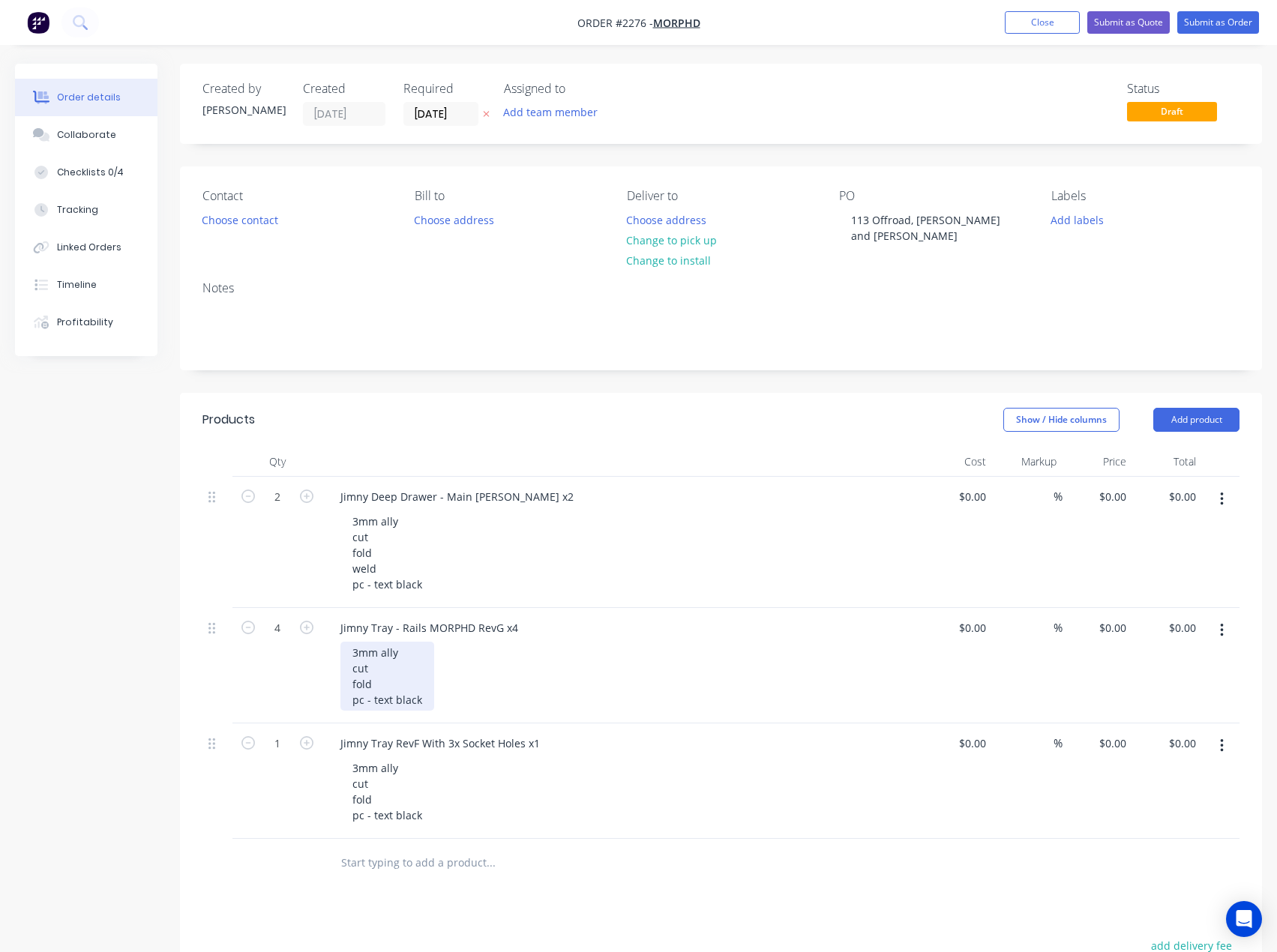
click at [424, 683] on div "3mm ally cut fold pc - text black" at bounding box center [388, 676] width 94 height 69
drag, startPoint x: 372, startPoint y: 683, endPoint x: 431, endPoint y: 686, distance: 59.1
click at [431, 686] on div "3mm ally cut fold pc - text black" at bounding box center [388, 676] width 94 height 69
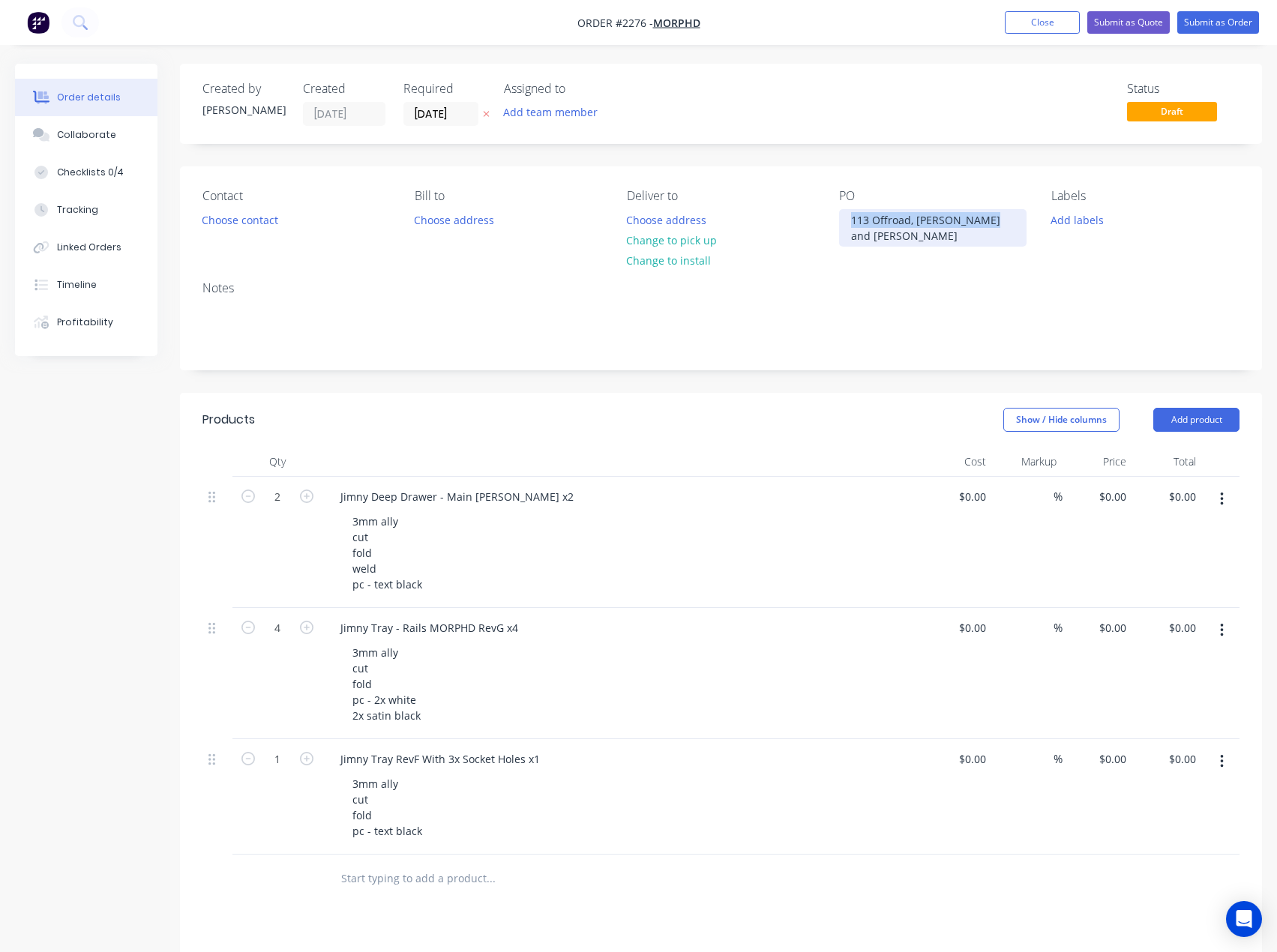
drag, startPoint x: 849, startPoint y: 219, endPoint x: 1005, endPoint y: 228, distance: 156.3
click at [1005, 228] on div "PO 113 Offroad, [PERSON_NAME] and [PERSON_NAME]" at bounding box center [933, 218] width 188 height 58
copy div "113 Offroad, [PERSON_NAME] and [PERSON_NAME]"
drag, startPoint x: 517, startPoint y: 608, endPoint x: 337, endPoint y: 614, distance: 180.1
click at [337, 617] on div "Jimny Tray - Rails MORPHD RevG x4" at bounding box center [430, 628] width 202 height 22
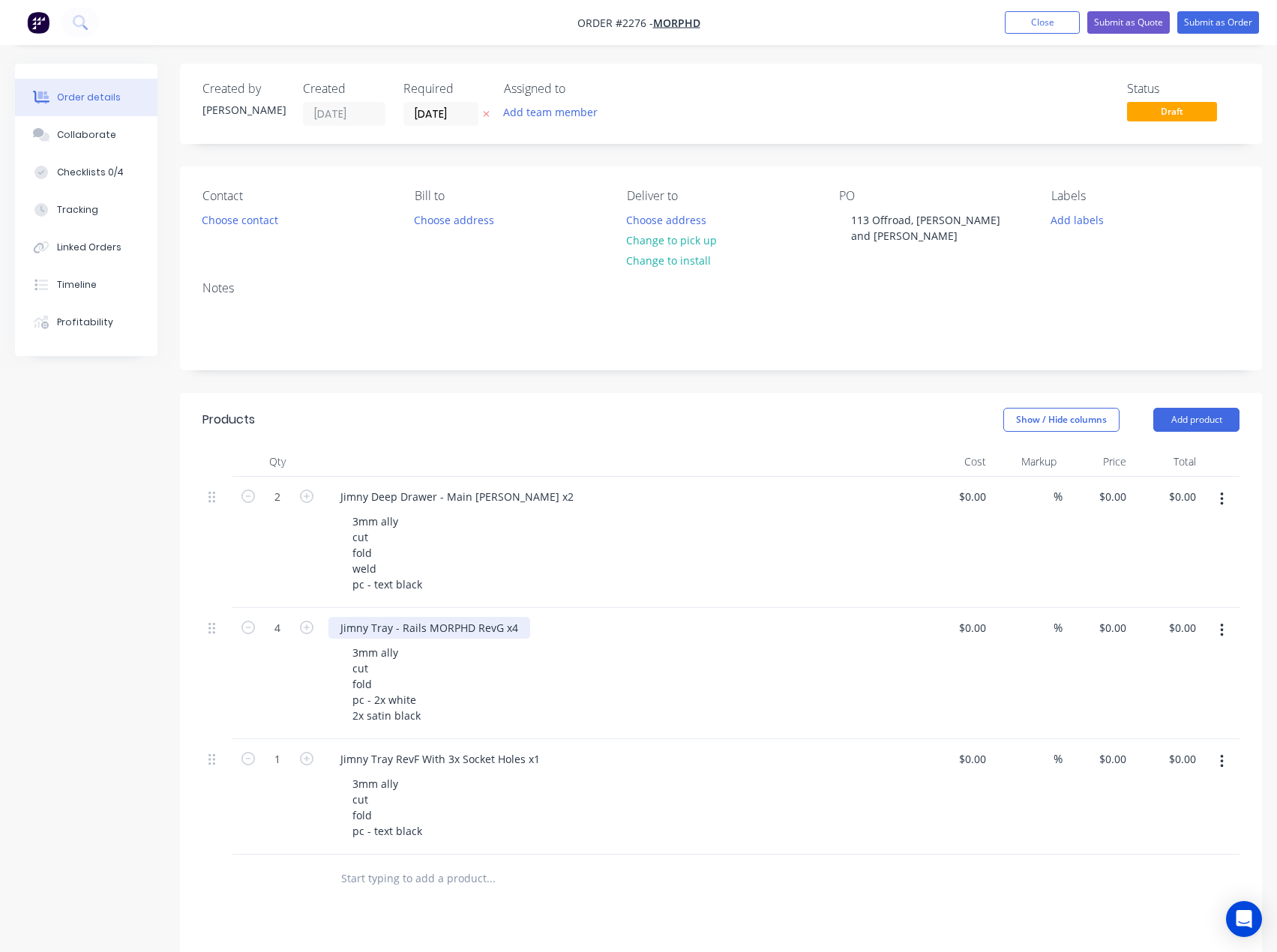
click at [337, 617] on div "Jimny Tray - Rails MORPHD RevG x4" at bounding box center [430, 628] width 202 height 22
drag, startPoint x: 336, startPoint y: 610, endPoint x: 516, endPoint y: 608, distance: 180.0
click at [516, 617] on div "Jimny Tray - Rails MORPHD RevG x4" at bounding box center [430, 628] width 202 height 22
copy div "Jimny Tray - Rails MORPHD RevG x4"
click at [114, 768] on div "Created by [PERSON_NAME] Created [DATE] Required [DATE] Assigned to Add team me…" at bounding box center [638, 674] width 1247 height 1222
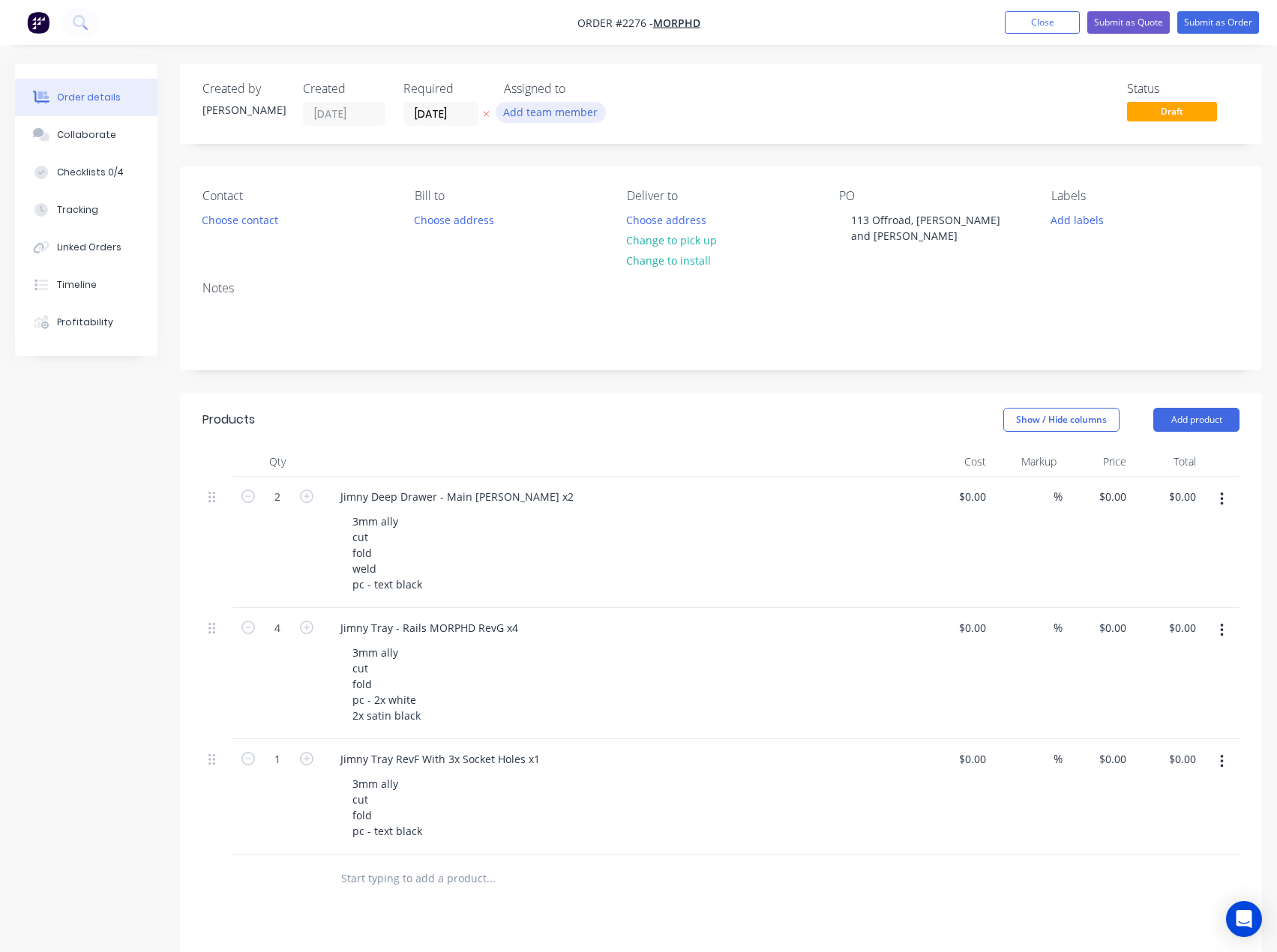
click at [566, 112] on button "Add team member" at bounding box center [550, 112] width 110 height 20
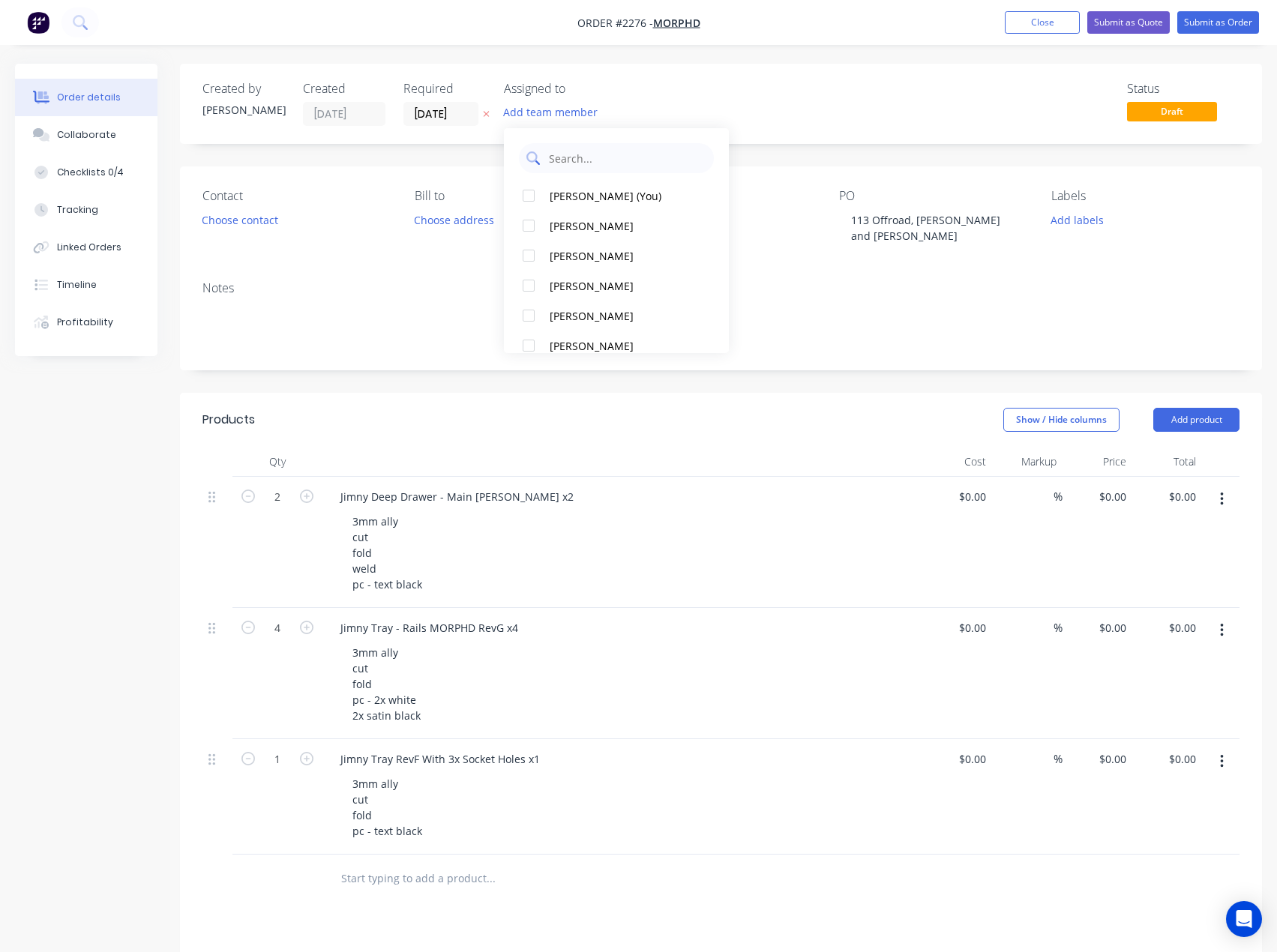
drag, startPoint x: 580, startPoint y: 190, endPoint x: 633, endPoint y: 168, distance: 57.4
click at [581, 190] on div "[PERSON_NAME] (You)" at bounding box center [625, 196] width 150 height 16
click at [830, 104] on div "Status Draft" at bounding box center [947, 103] width 586 height 45
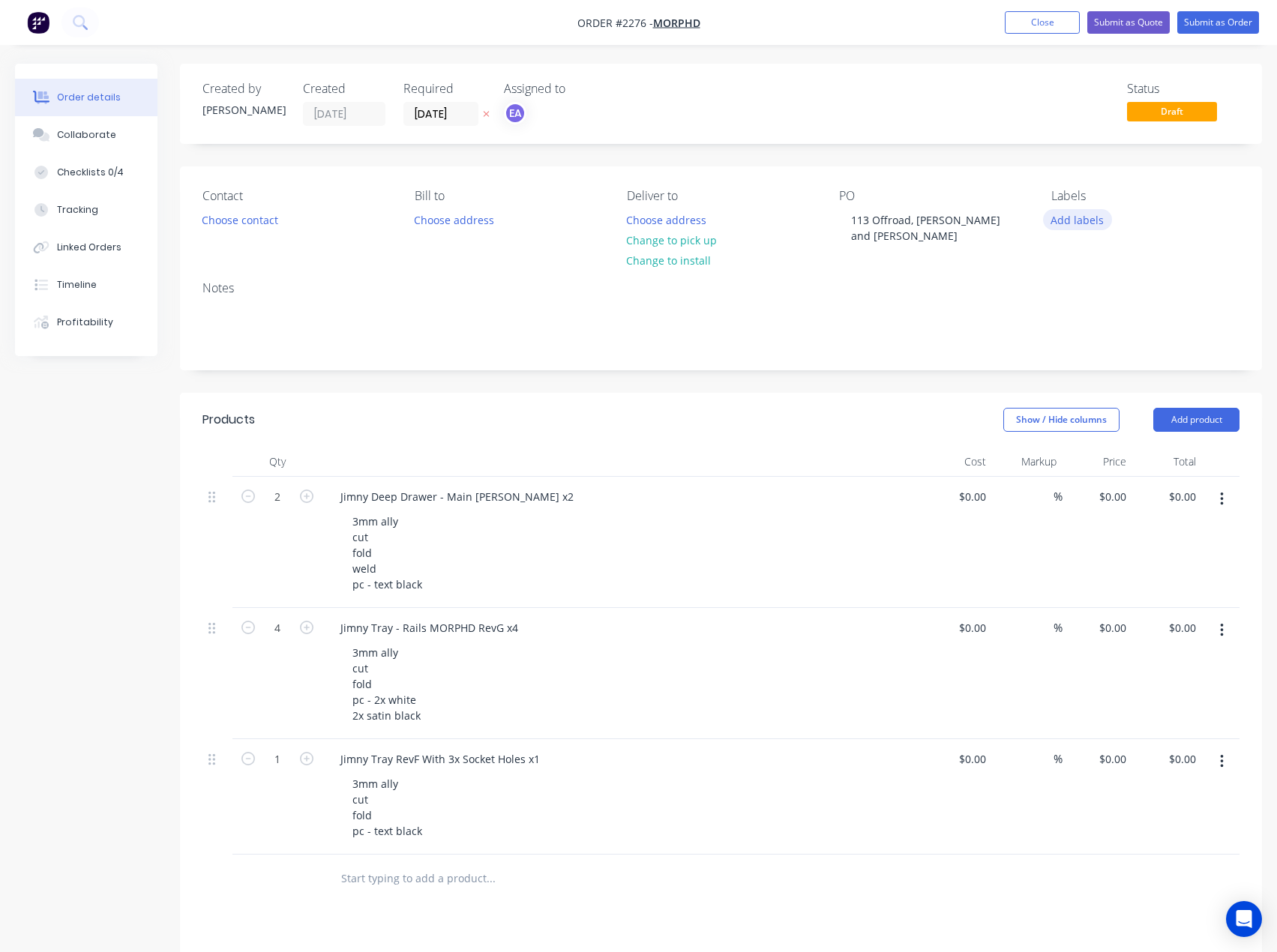
click at [1085, 225] on button "Add labels" at bounding box center [1077, 219] width 69 height 20
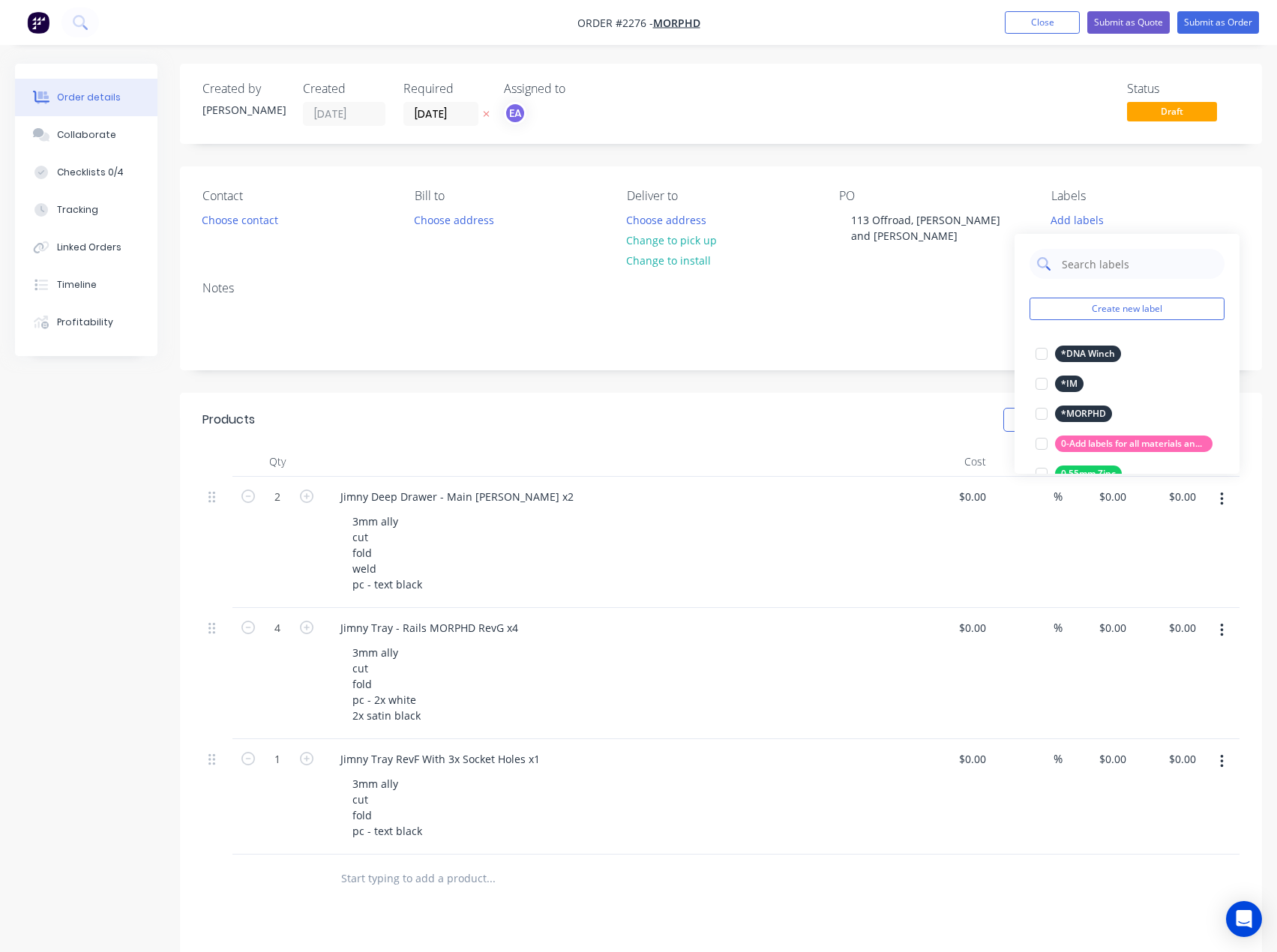
click at [1099, 273] on input "text" at bounding box center [1138, 264] width 157 height 30
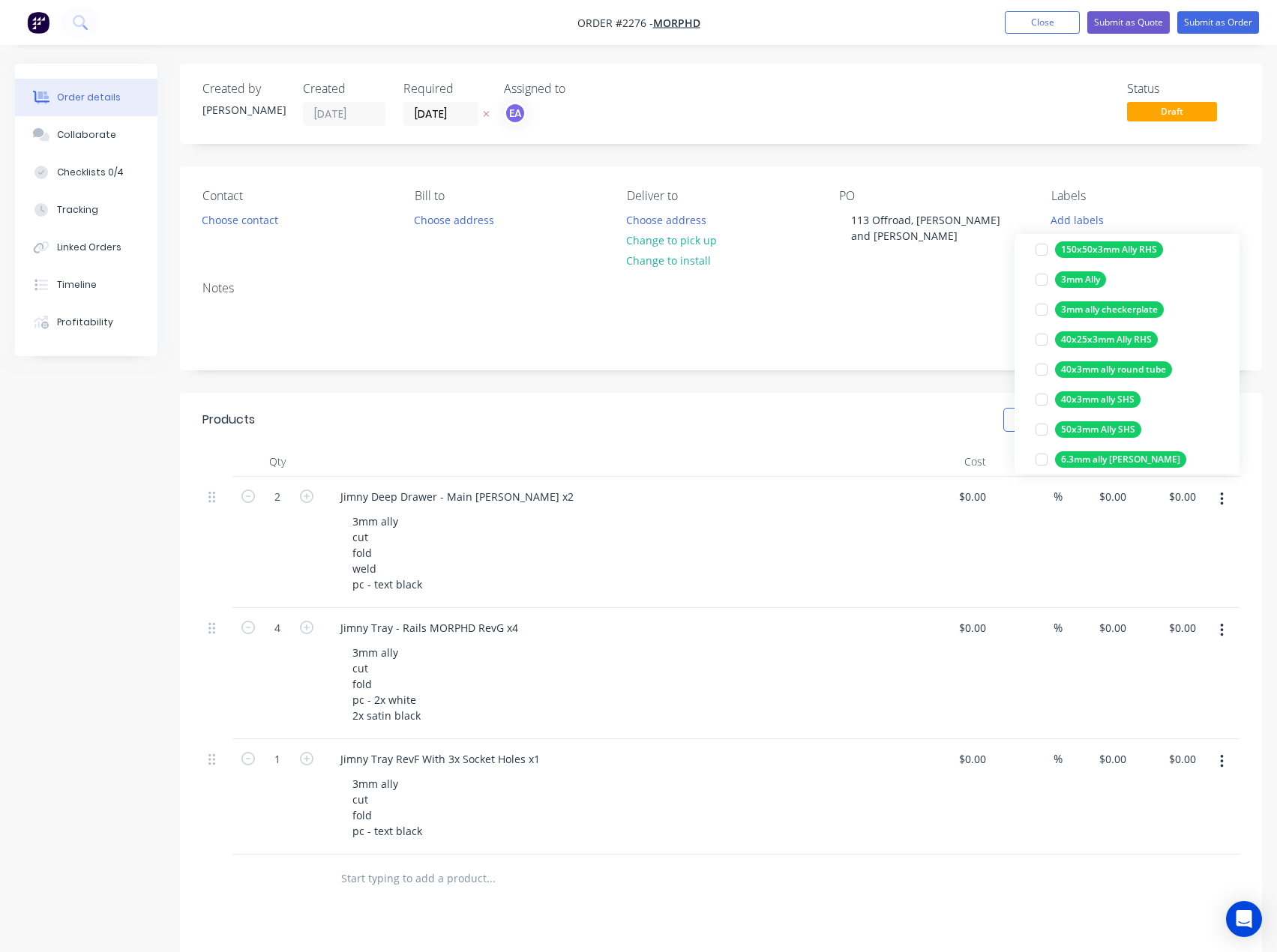
scroll to position [225, 0]
click at [1041, 279] on div at bounding box center [1041, 279] width 30 height 30
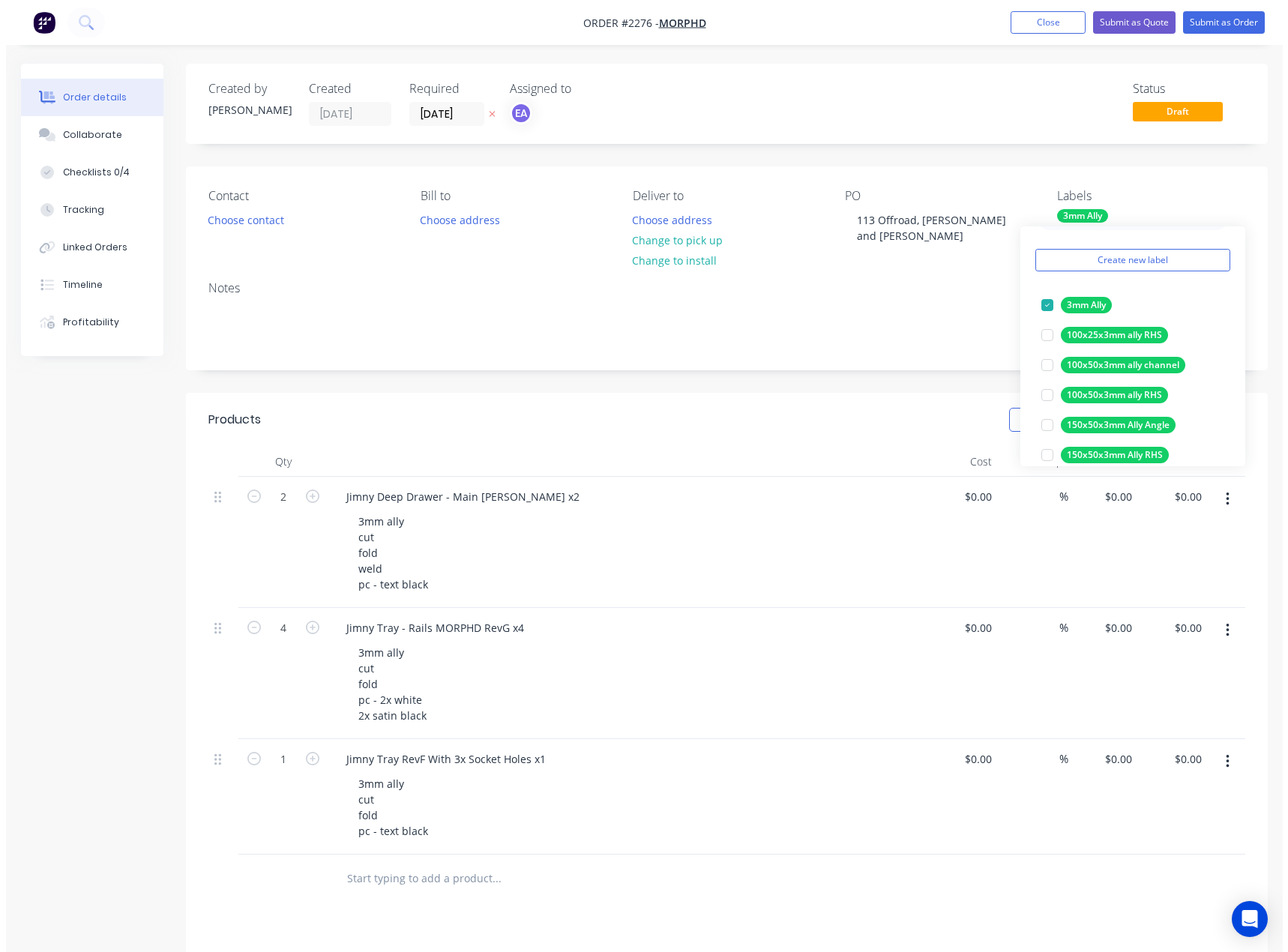
scroll to position [0, 0]
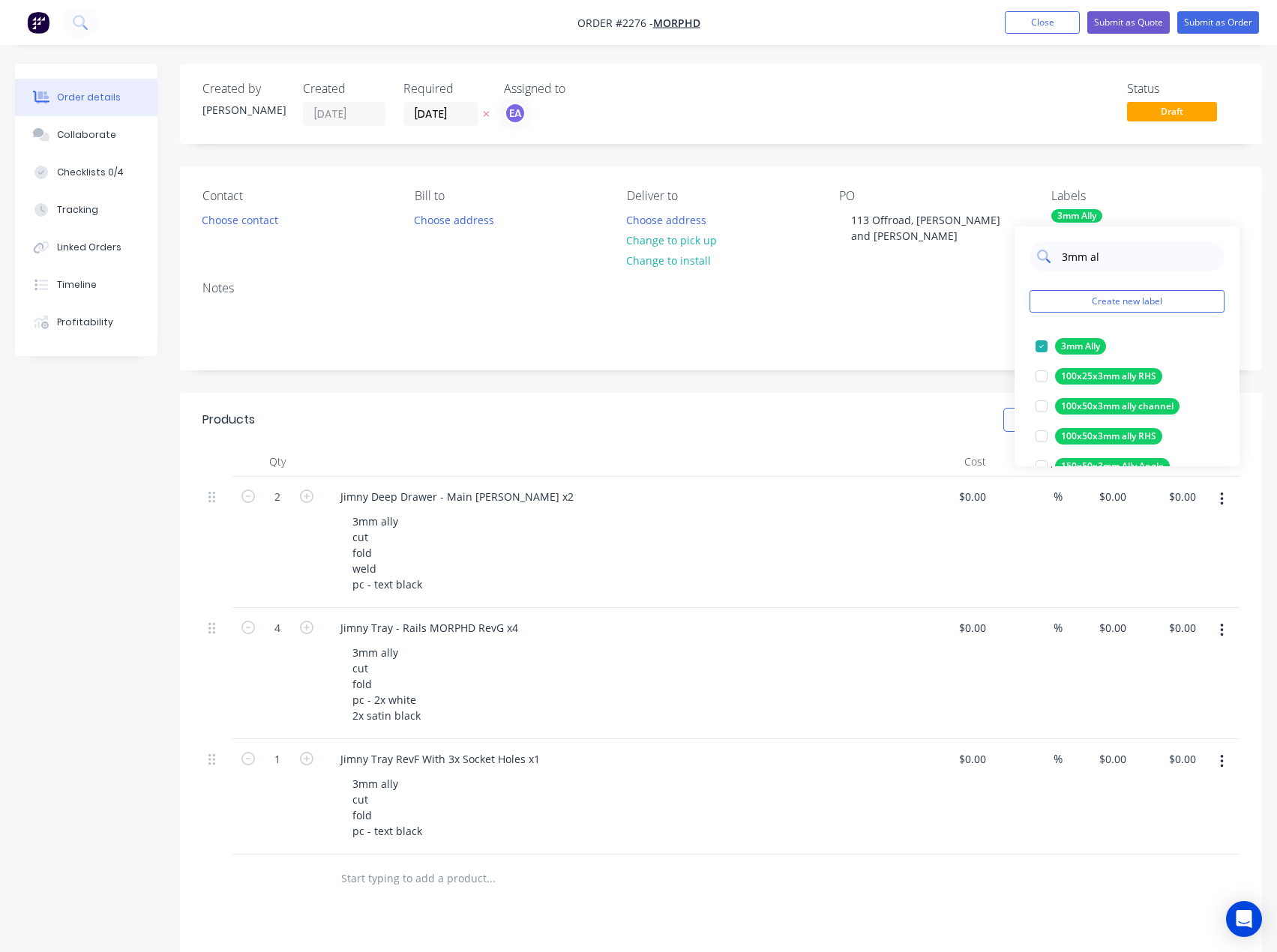
click at [1095, 256] on input "3mm al" at bounding box center [1138, 256] width 157 height 30
drag, startPoint x: 1085, startPoint y: 258, endPoint x: 1058, endPoint y: 257, distance: 27.0
click at [1058, 257] on div "3mm al" at bounding box center [1127, 256] width 195 height 30
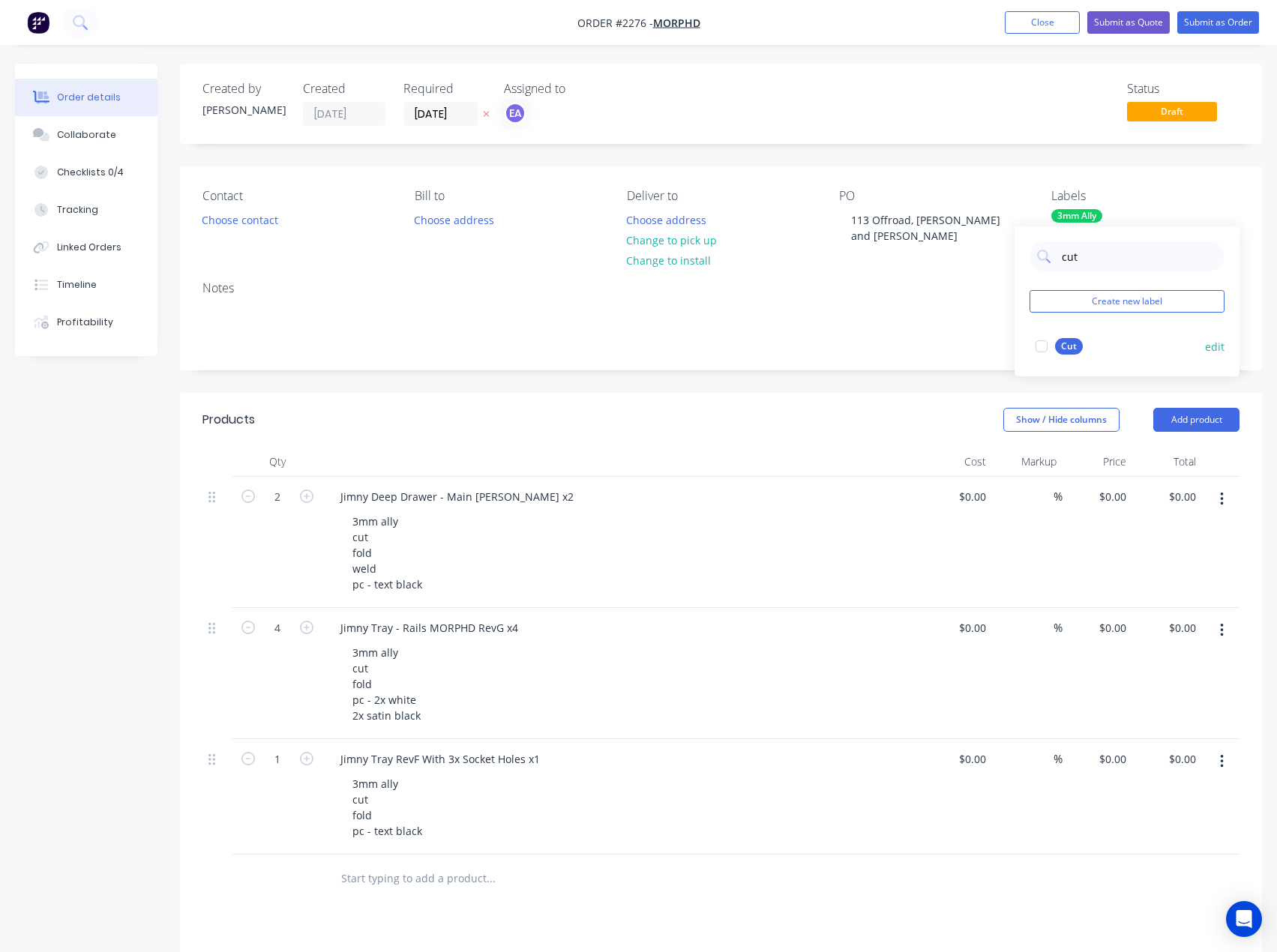
click at [1038, 346] on div at bounding box center [1041, 346] width 30 height 30
drag, startPoint x: 1073, startPoint y: 256, endPoint x: 1055, endPoint y: 259, distance: 18.2
click at [1055, 259] on div "cut" at bounding box center [1127, 256] width 195 height 30
drag, startPoint x: 1041, startPoint y: 351, endPoint x: 1045, endPoint y: 344, distance: 8.1
click at [1041, 351] on div at bounding box center [1041, 346] width 30 height 30
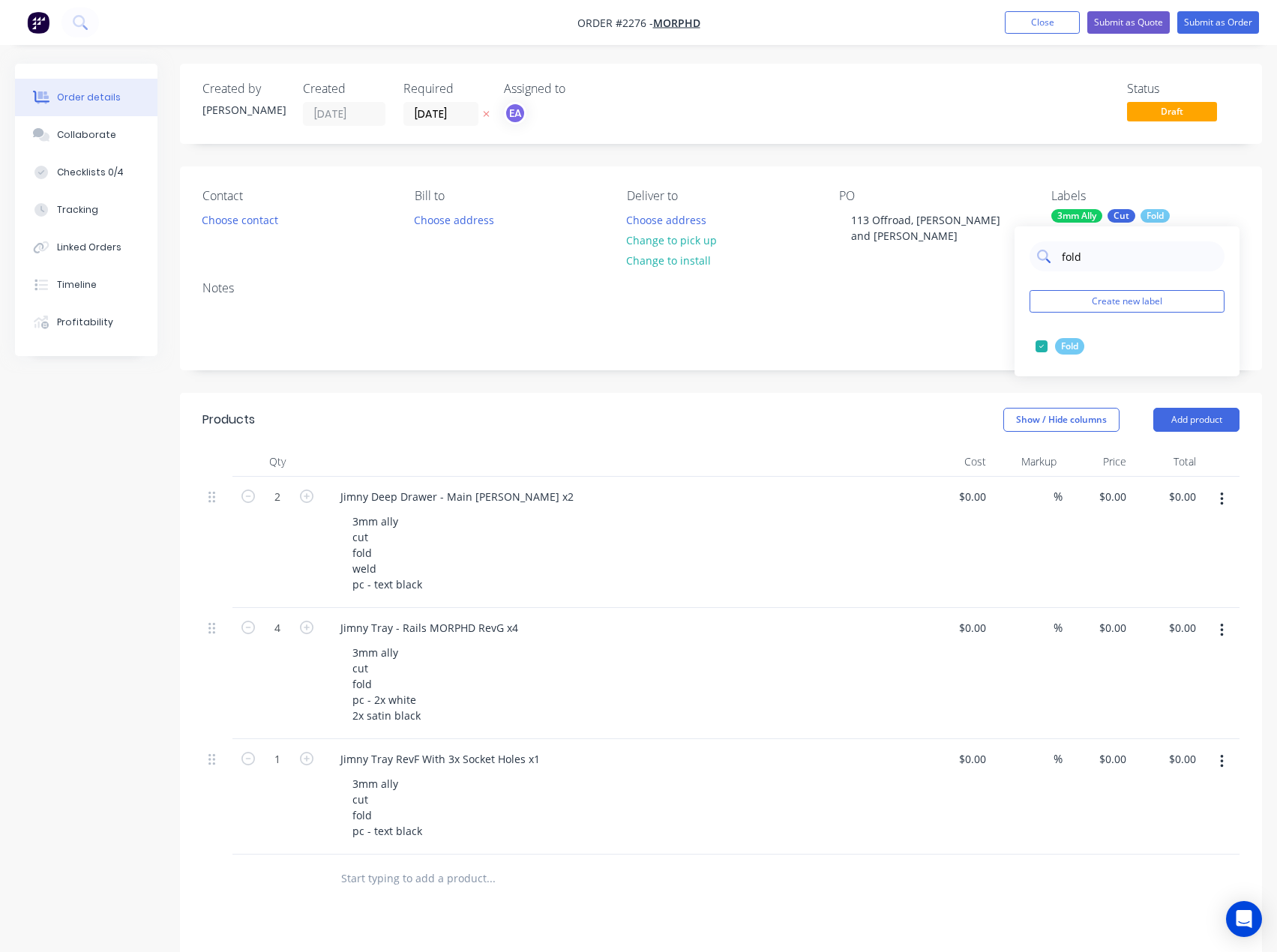
drag, startPoint x: 1088, startPoint y: 258, endPoint x: 1062, endPoint y: 264, distance: 26.7
click at [1062, 264] on input "fold" at bounding box center [1138, 256] width 157 height 30
click at [1043, 347] on div at bounding box center [1041, 346] width 30 height 30
drag, startPoint x: 1076, startPoint y: 277, endPoint x: 1058, endPoint y: 279, distance: 18.1
click at [1058, 279] on div "powd" at bounding box center [1127, 275] width 195 height 30
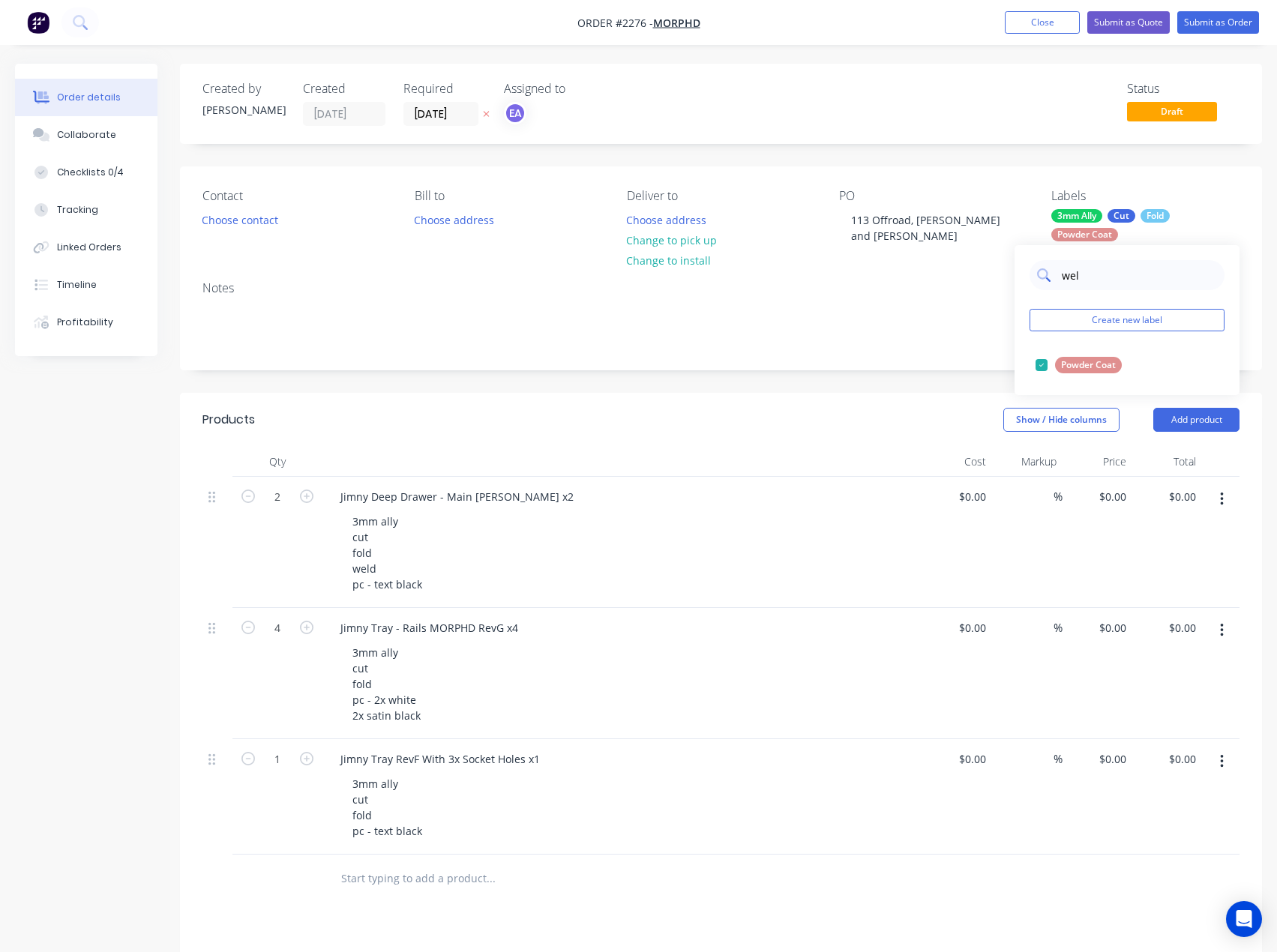
type input "weld"
click at [1044, 364] on div at bounding box center [1041, 365] width 30 height 30
click at [953, 344] on div "Notes" at bounding box center [721, 319] width 1082 height 100
click at [1109, 218] on div "3mm Ally Cut Fold Powder Coat Weld" at bounding box center [1145, 225] width 188 height 32
drag, startPoint x: 1092, startPoint y: 276, endPoint x: 1057, endPoint y: 285, distance: 36.1
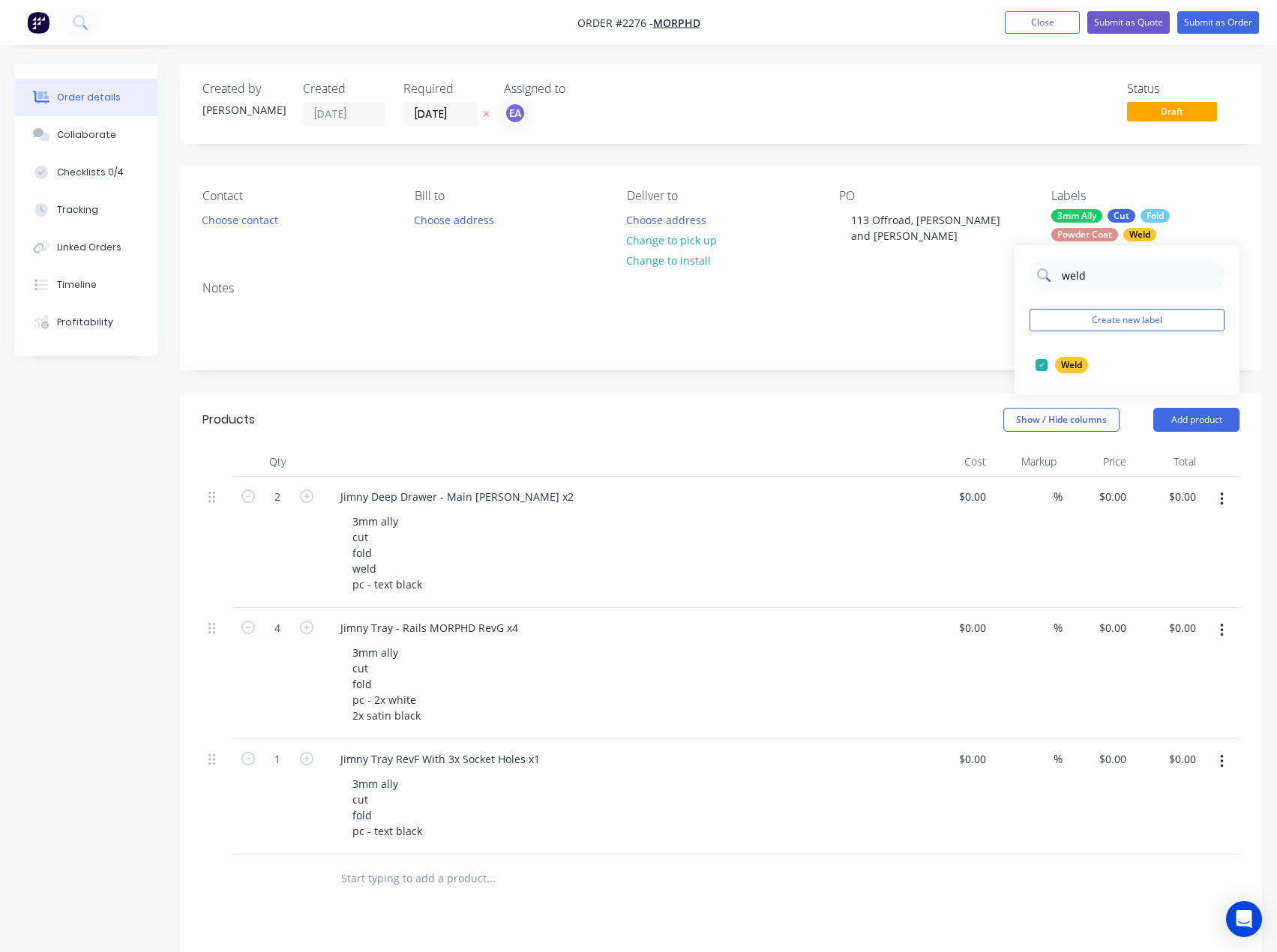
click at [1058, 285] on div "weld" at bounding box center [1127, 275] width 195 height 30
type input "urgent"
click at [1041, 367] on div at bounding box center [1041, 365] width 30 height 30
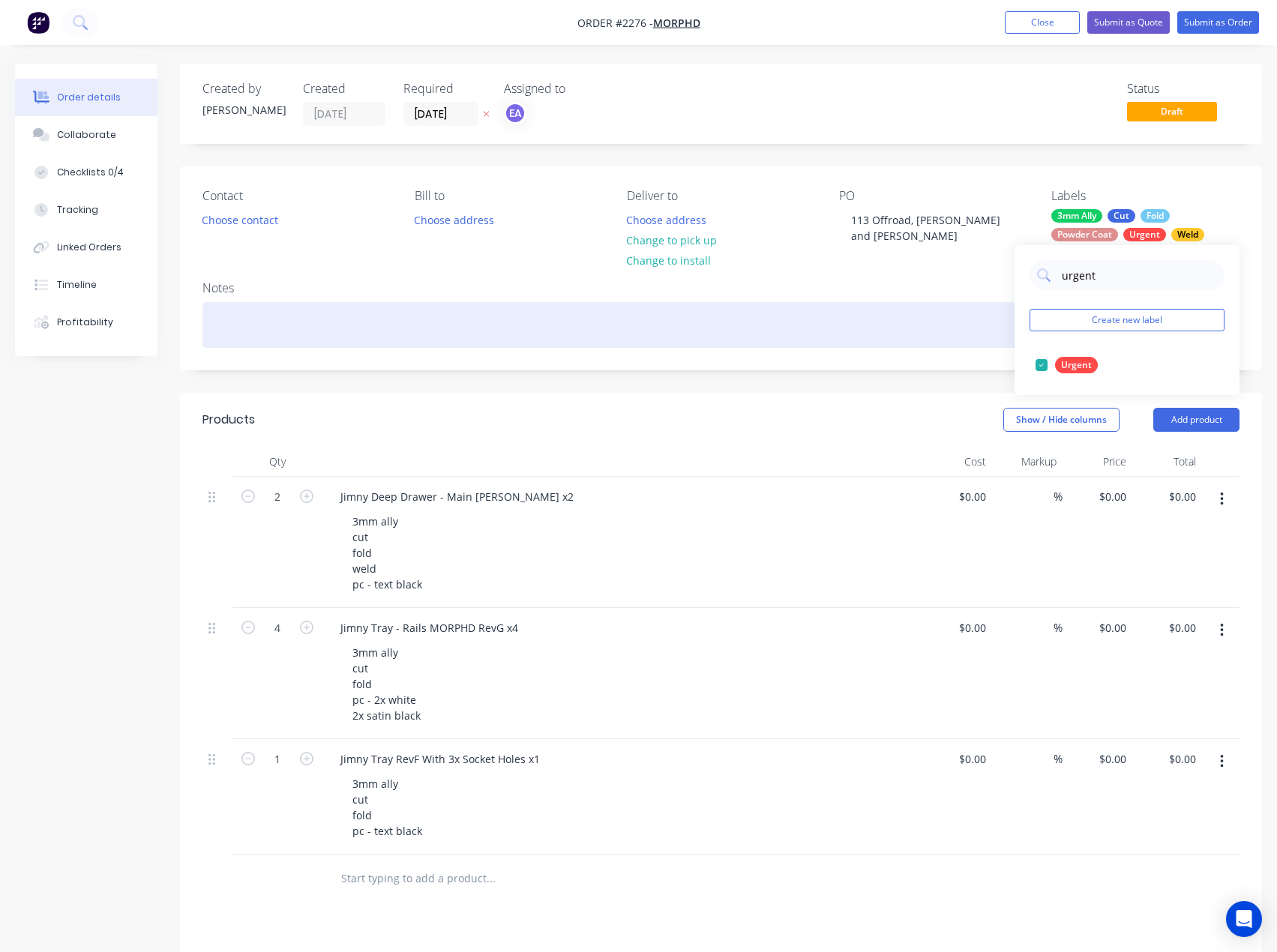
click at [990, 349] on div "Notes" at bounding box center [721, 319] width 1082 height 100
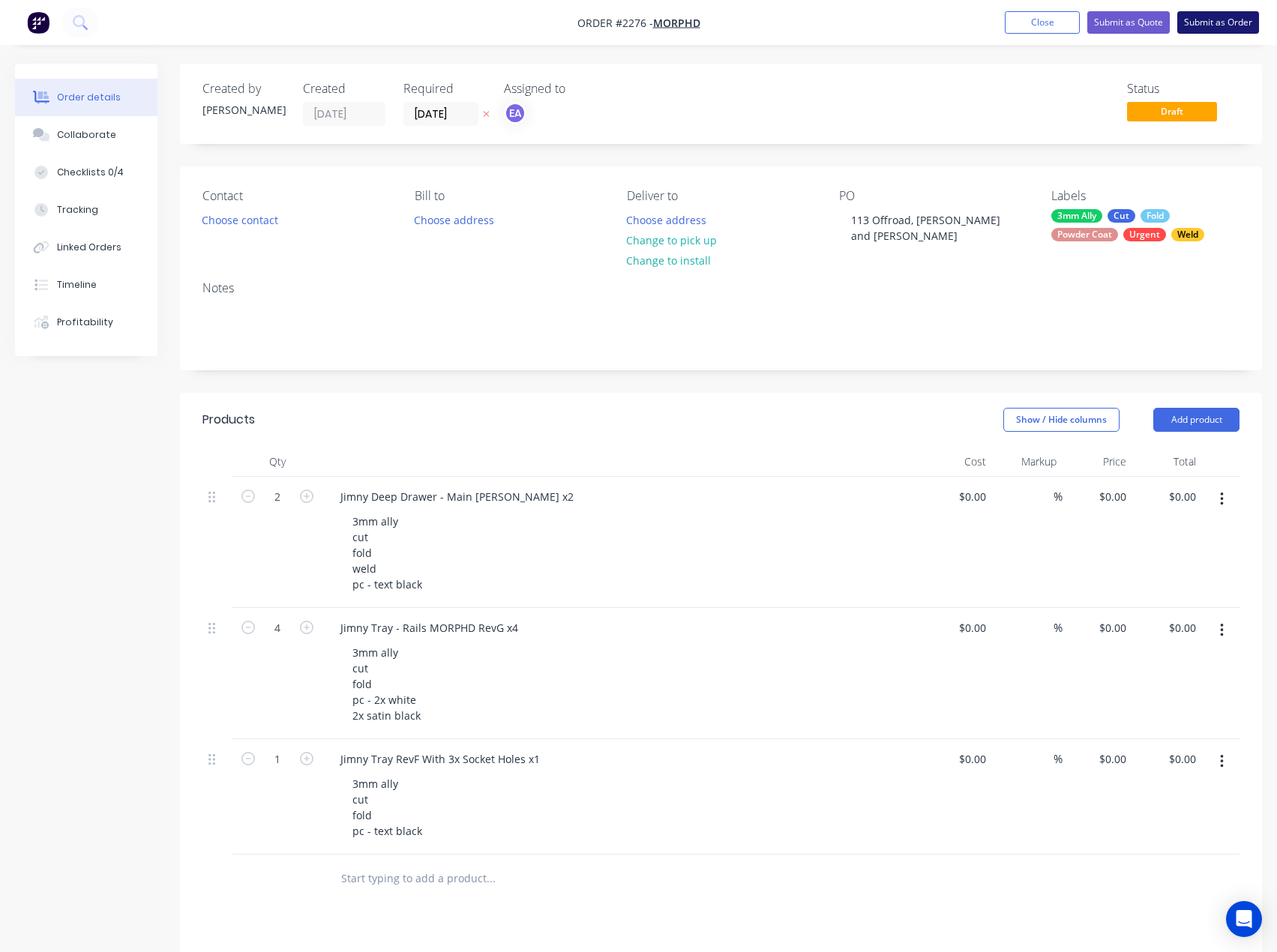
click at [1196, 25] on button "Submit as Order" at bounding box center [1218, 22] width 81 height 23
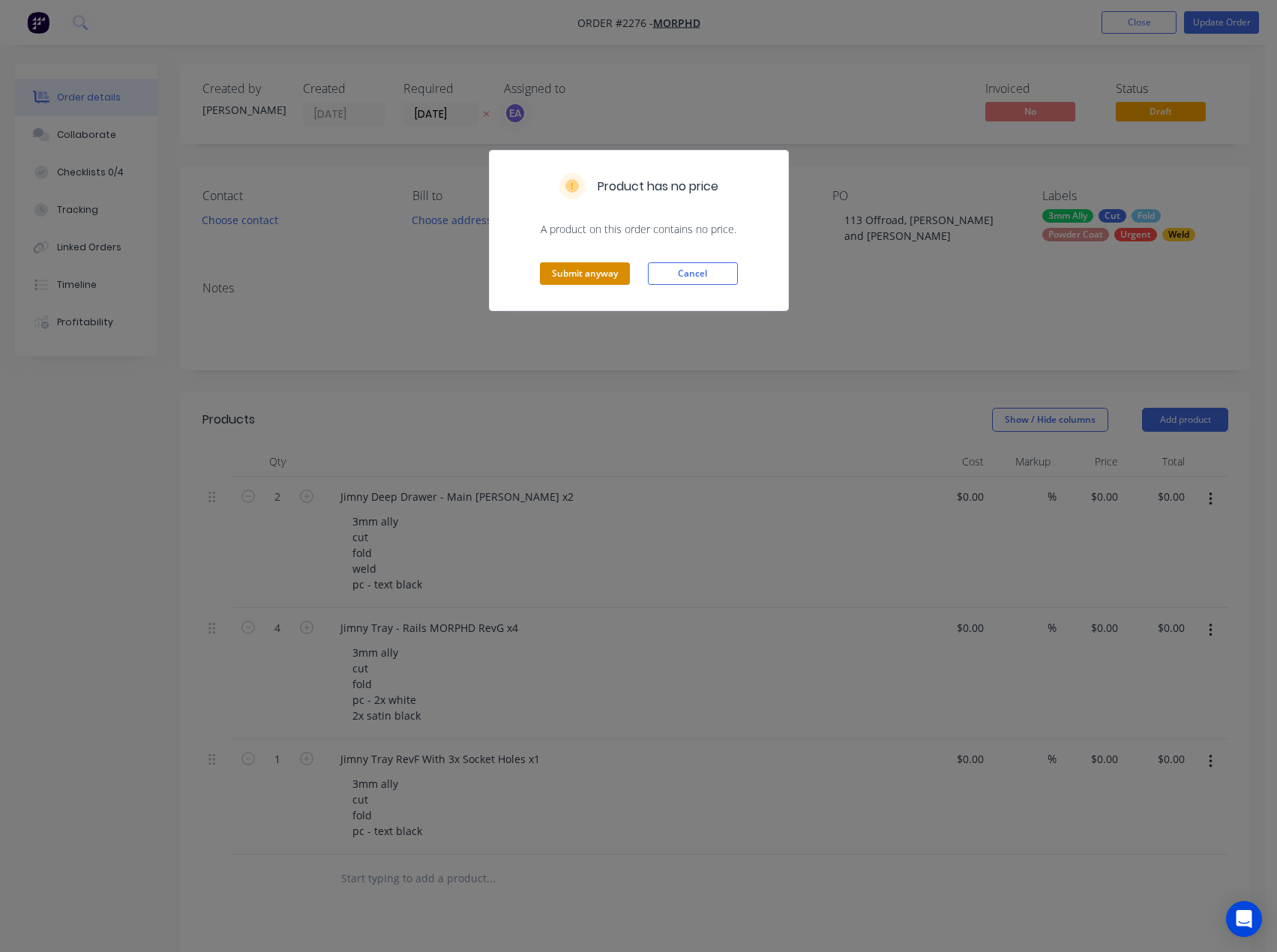
click at [553, 269] on button "Submit anyway" at bounding box center [585, 273] width 90 height 23
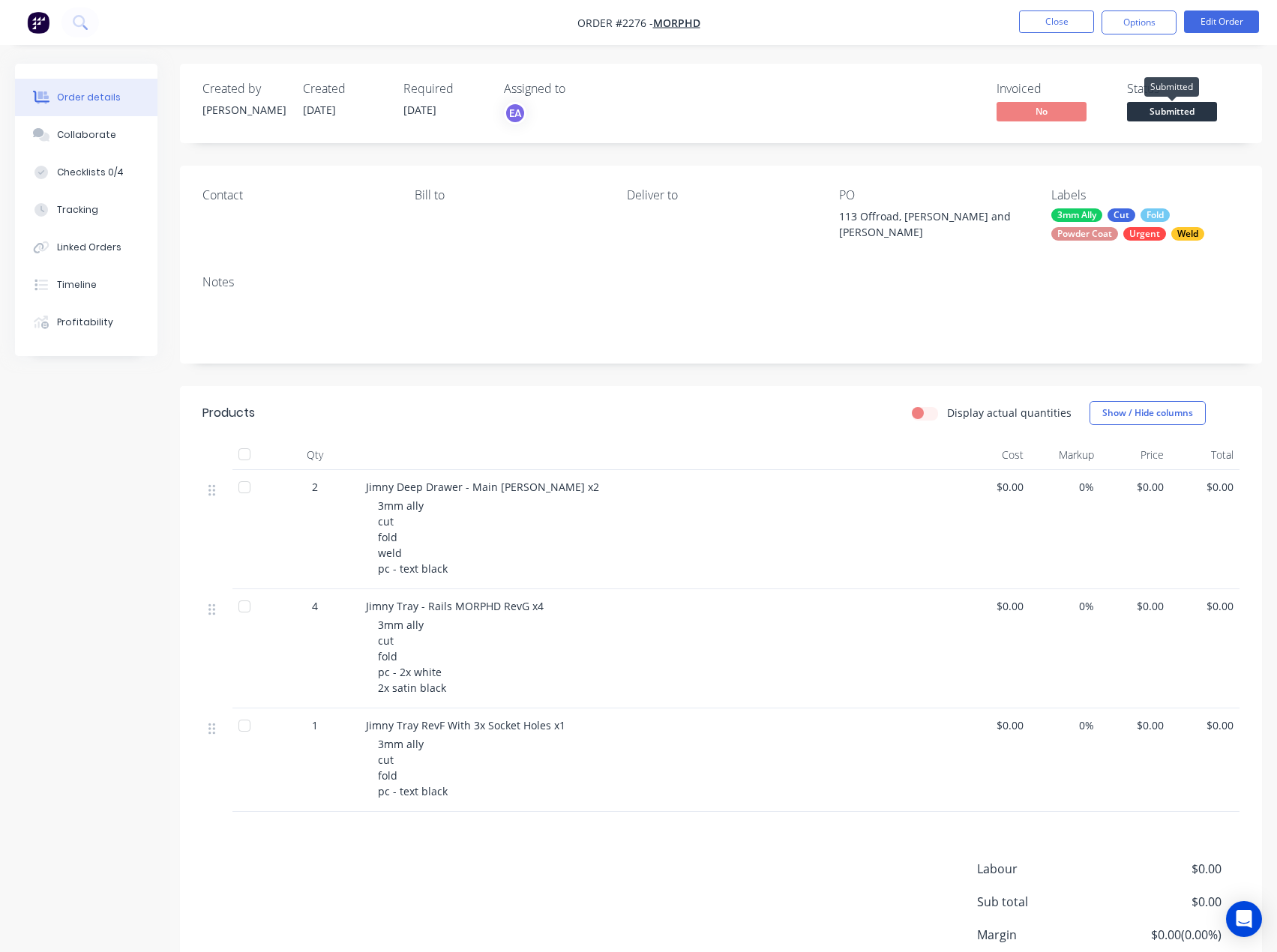
click at [1183, 105] on span "Submitted" at bounding box center [1172, 111] width 90 height 19
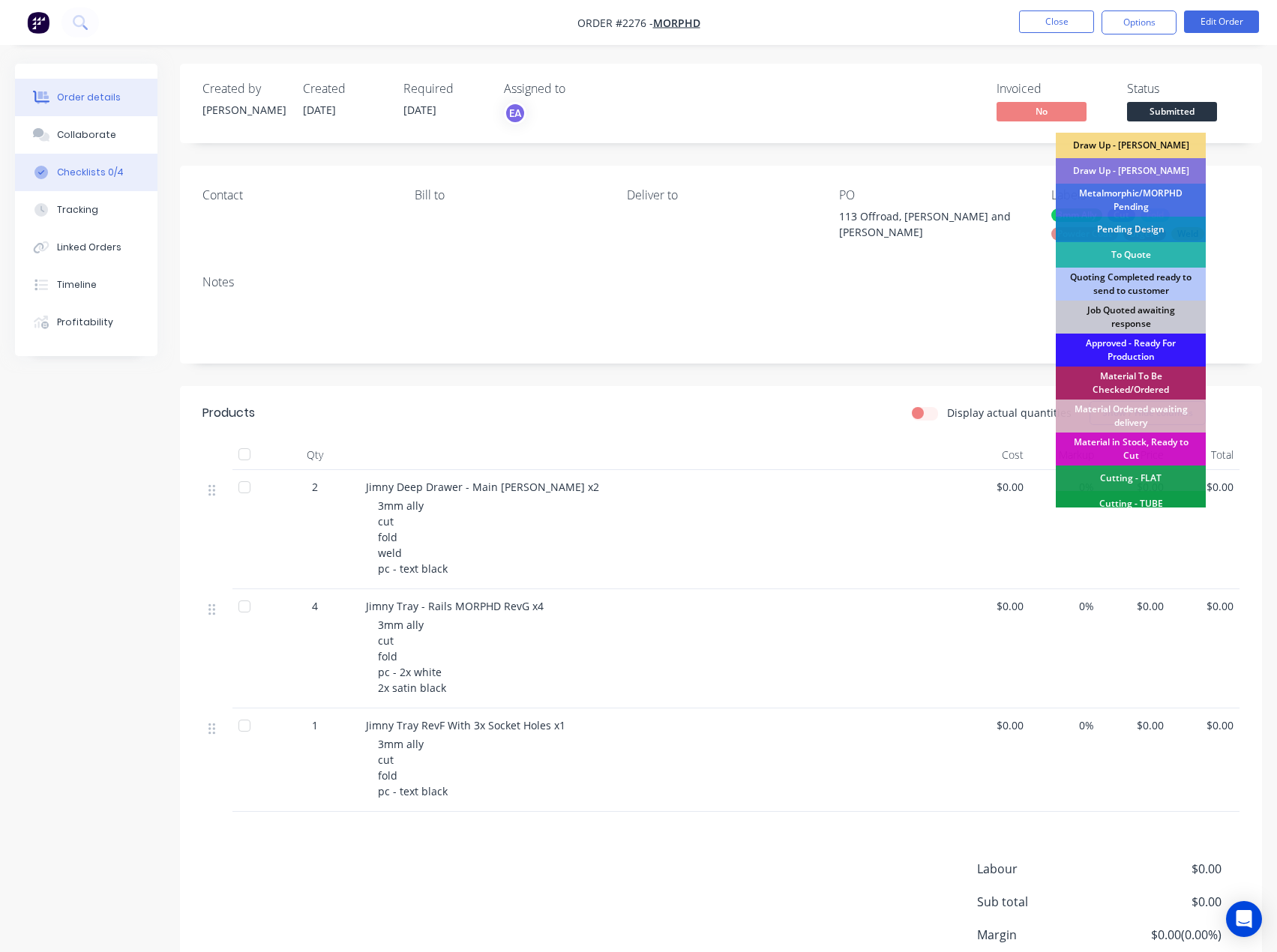
click at [88, 164] on button "Checklists 0/4" at bounding box center [86, 172] width 142 height 38
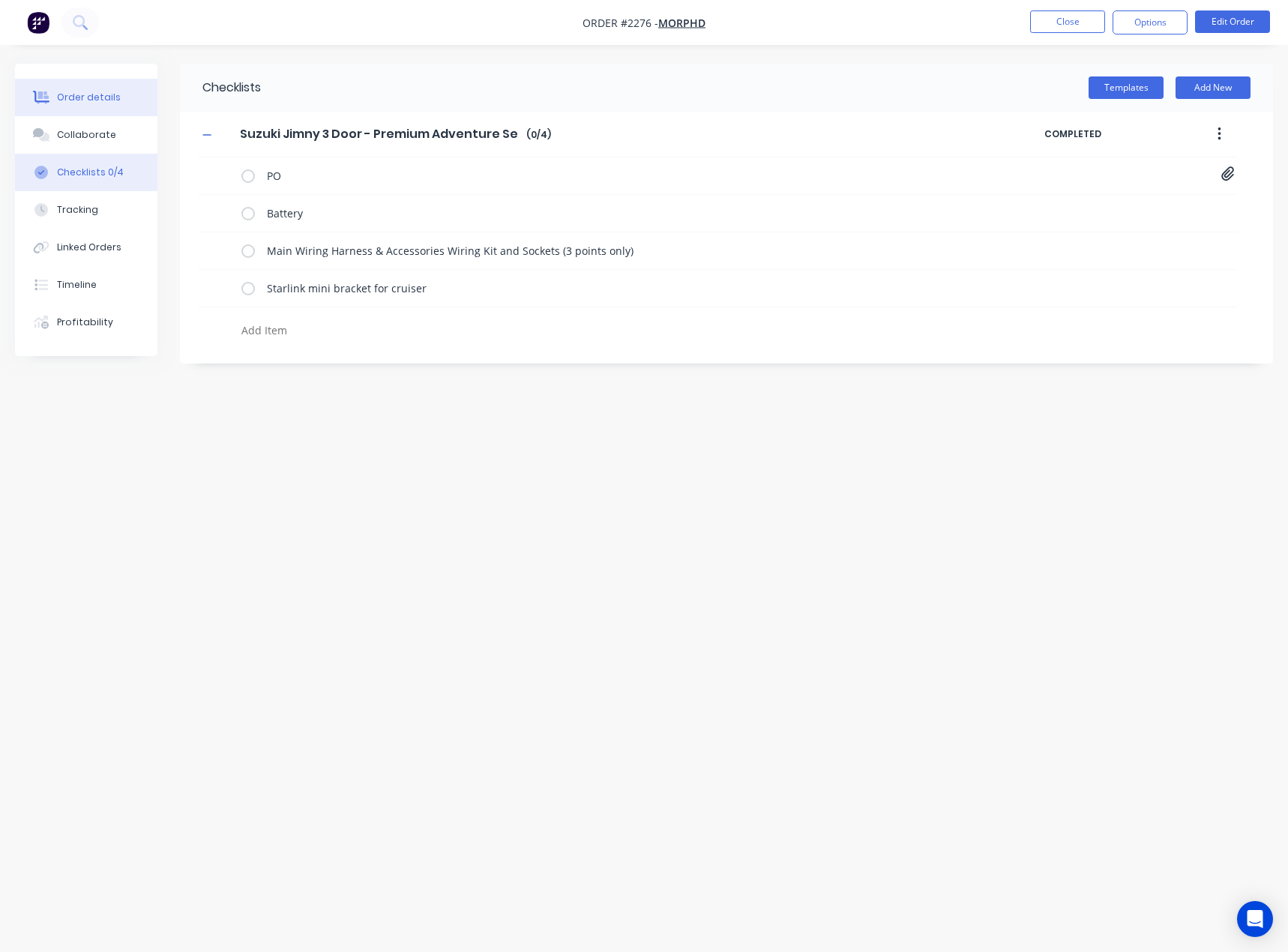
click at [85, 98] on div "Order details" at bounding box center [88, 97] width 63 height 13
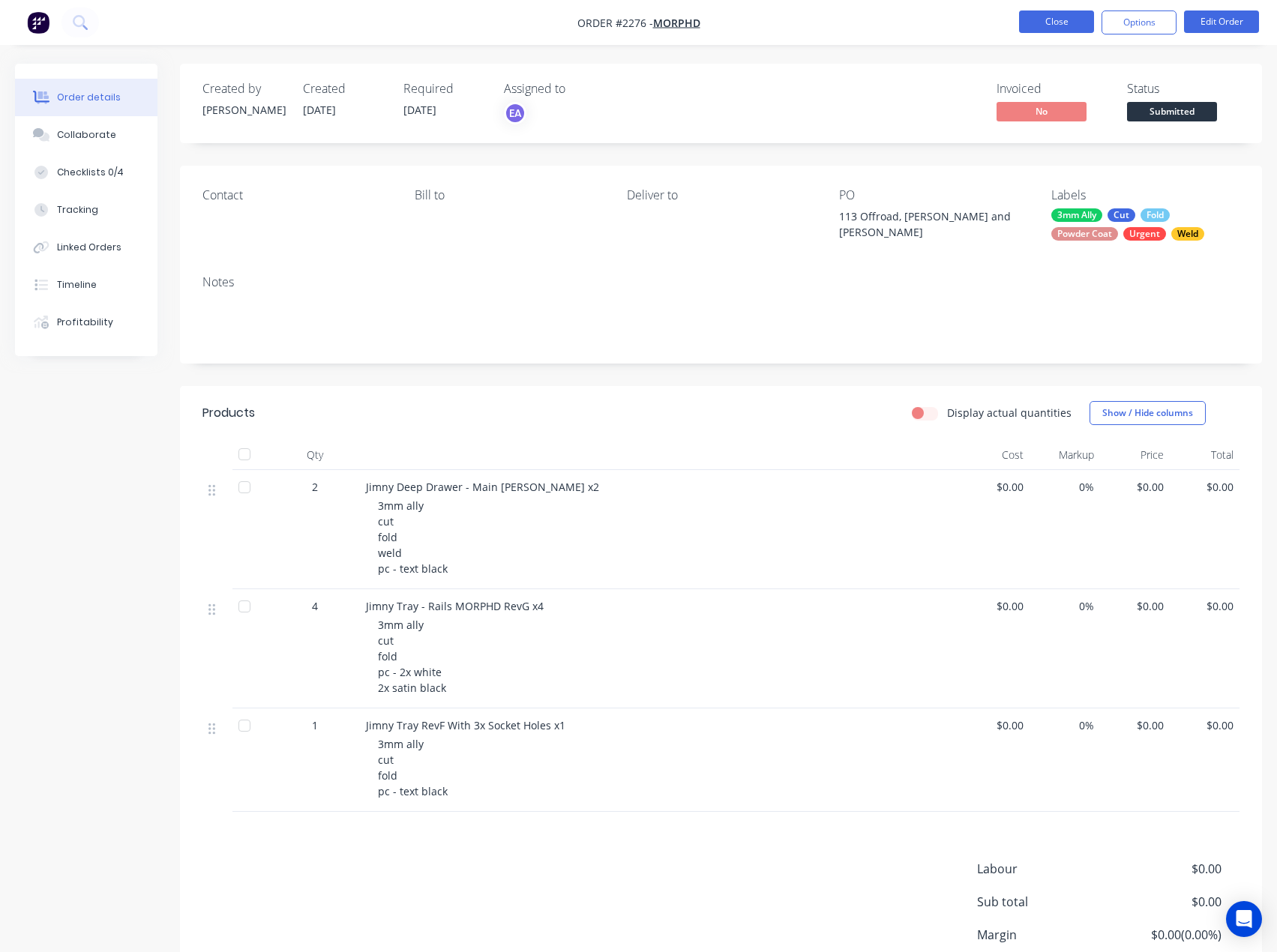
click at [1074, 15] on button "Close" at bounding box center [1057, 21] width 75 height 23
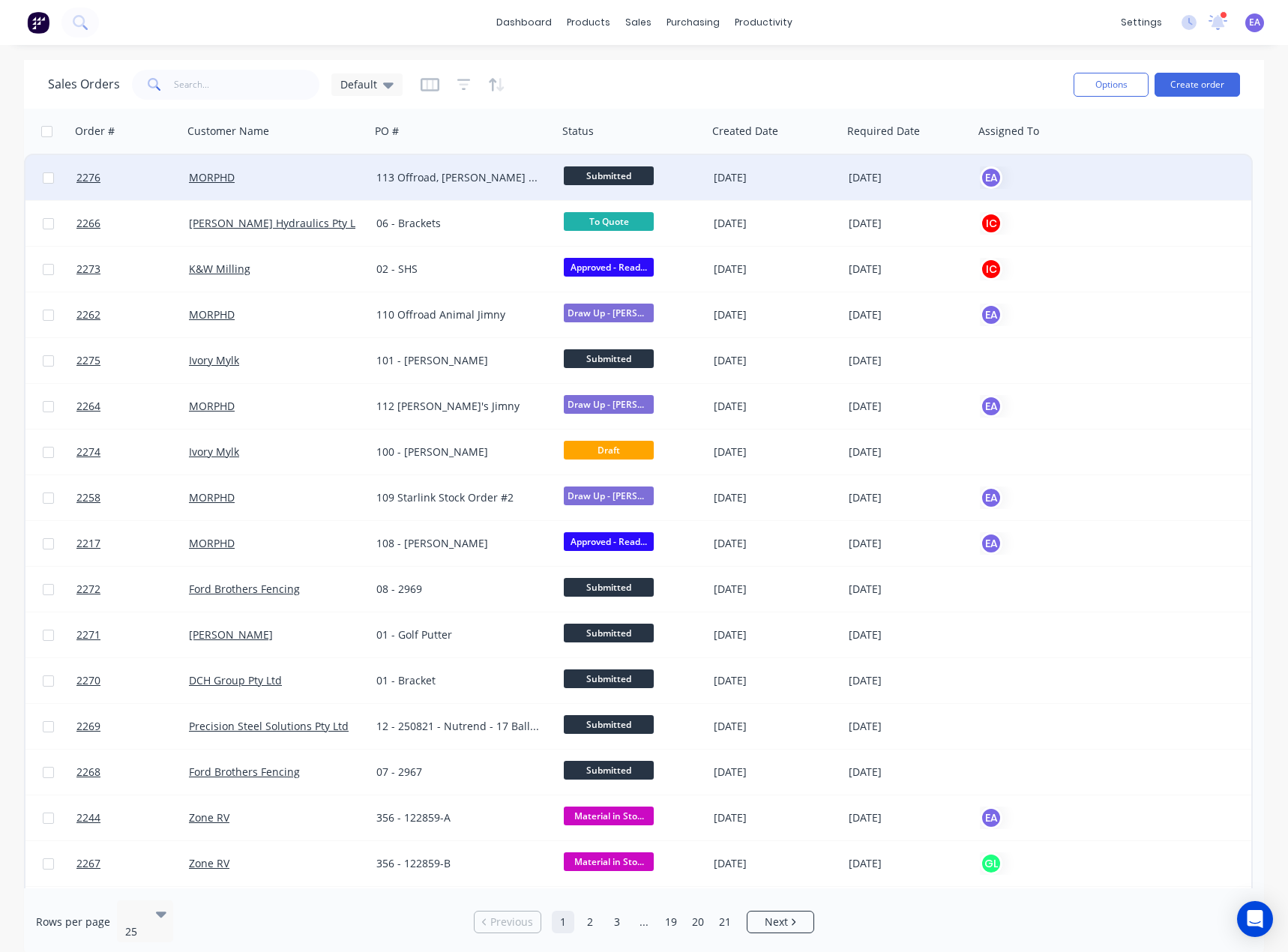
click at [480, 184] on div "113 Offroad, [PERSON_NAME] and [PERSON_NAME]" at bounding box center [459, 177] width 167 height 15
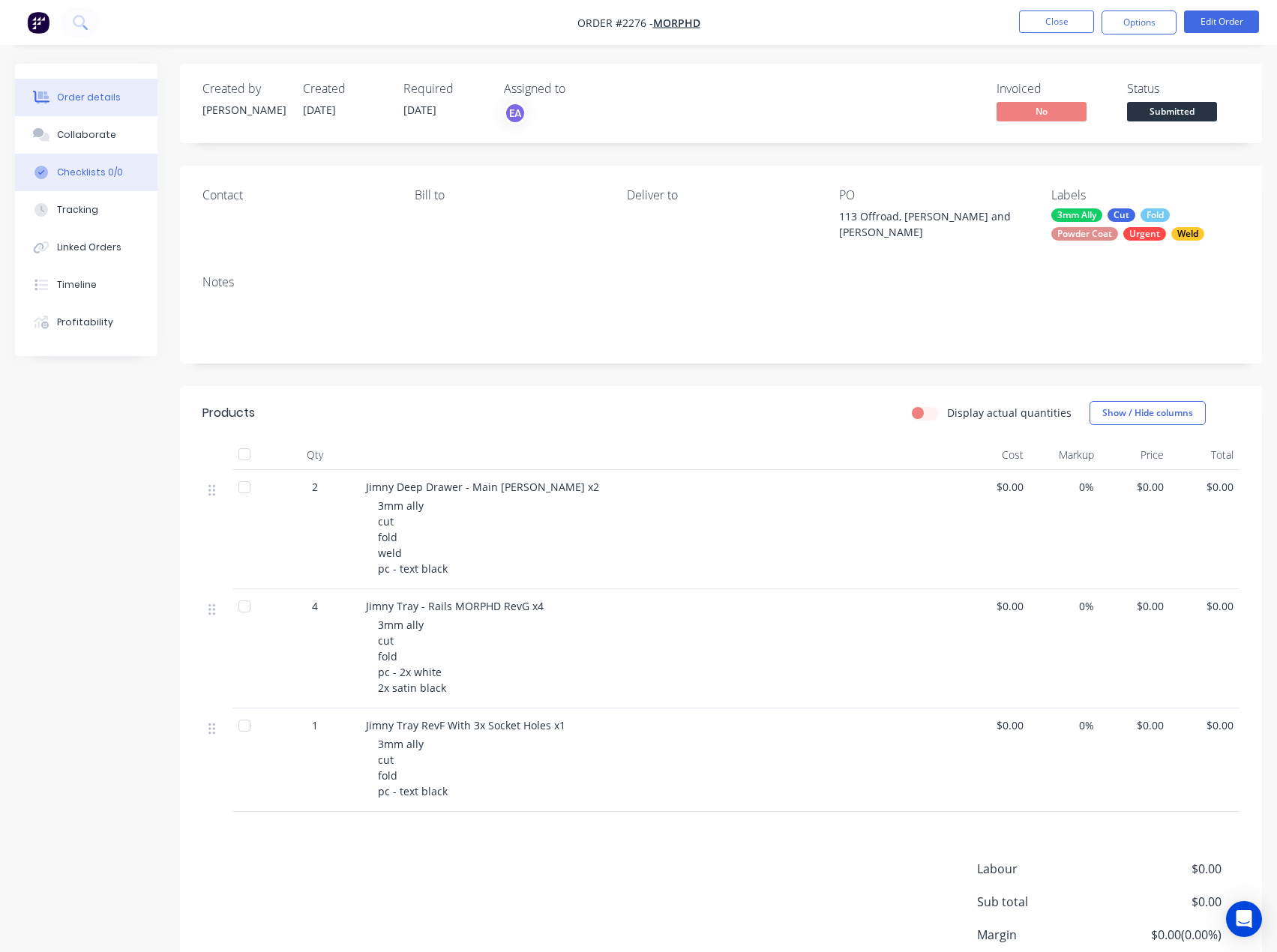
click at [70, 180] on button "Checklists 0/0" at bounding box center [86, 172] width 142 height 38
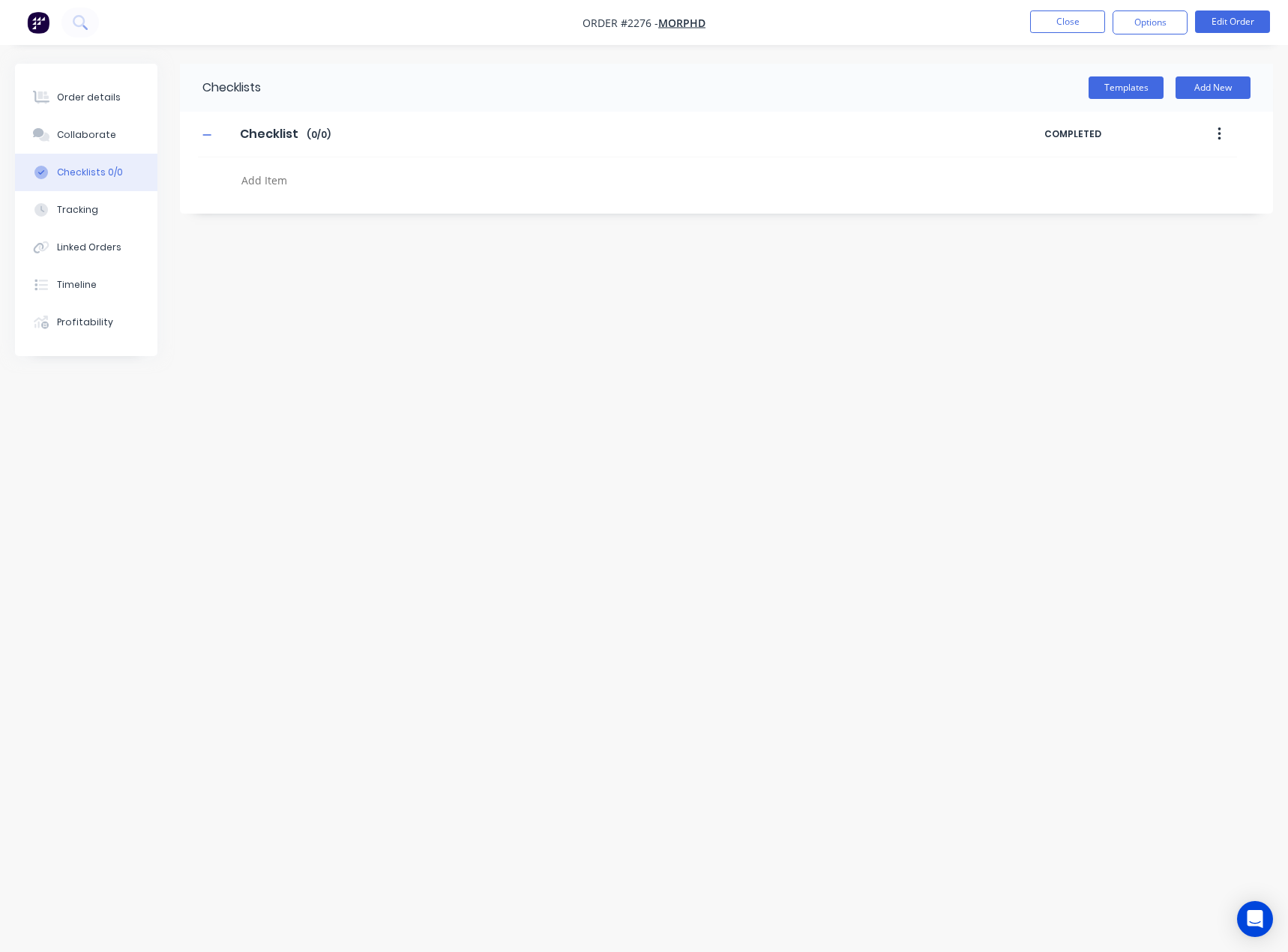
click at [286, 187] on textarea at bounding box center [569, 180] width 667 height 22
type textarea "x"
type textarea "c"
type textarea "x"
type textarea "cu"
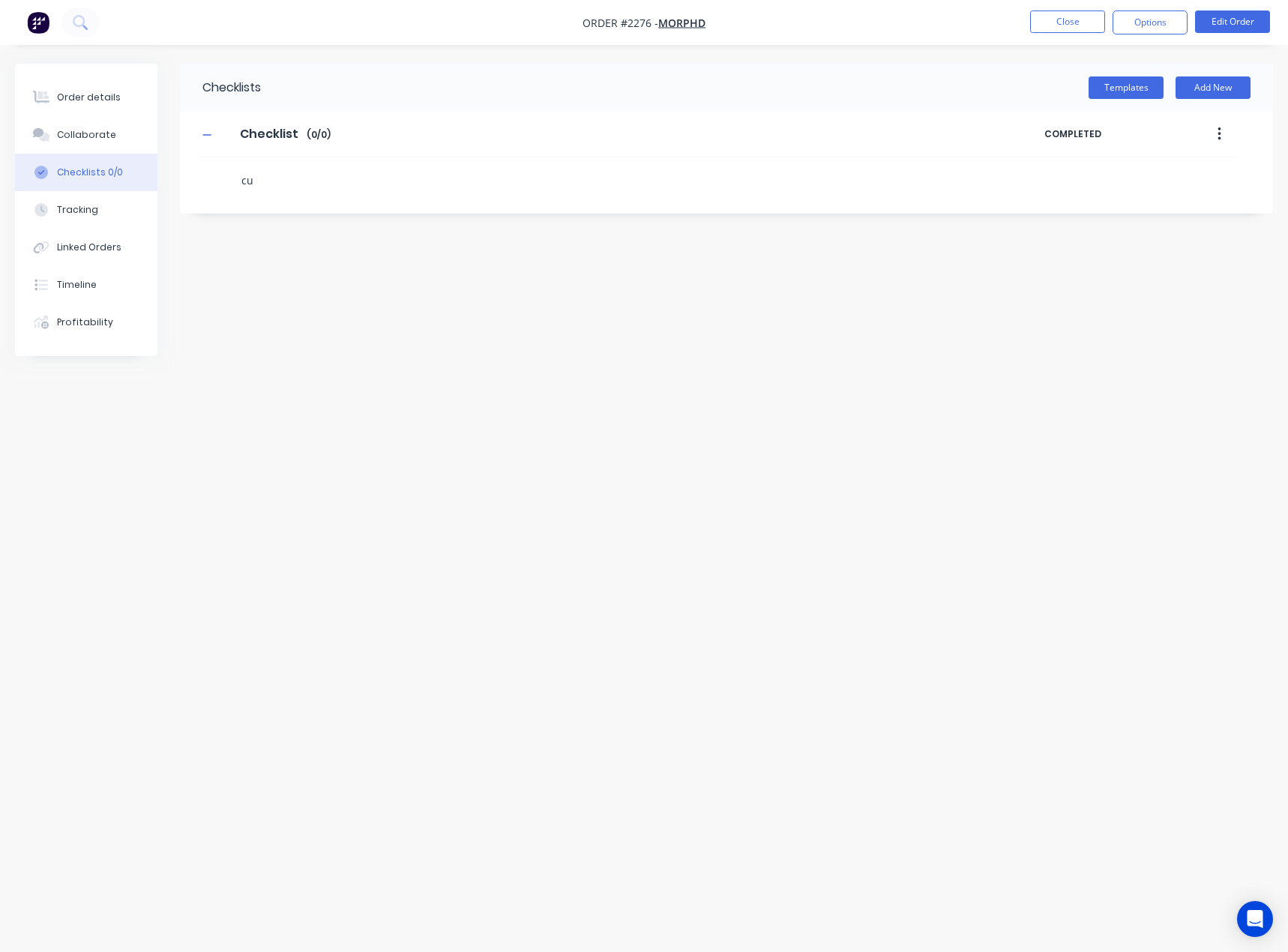
type textarea "x"
type textarea "cut"
type textarea "x"
type textarea "f"
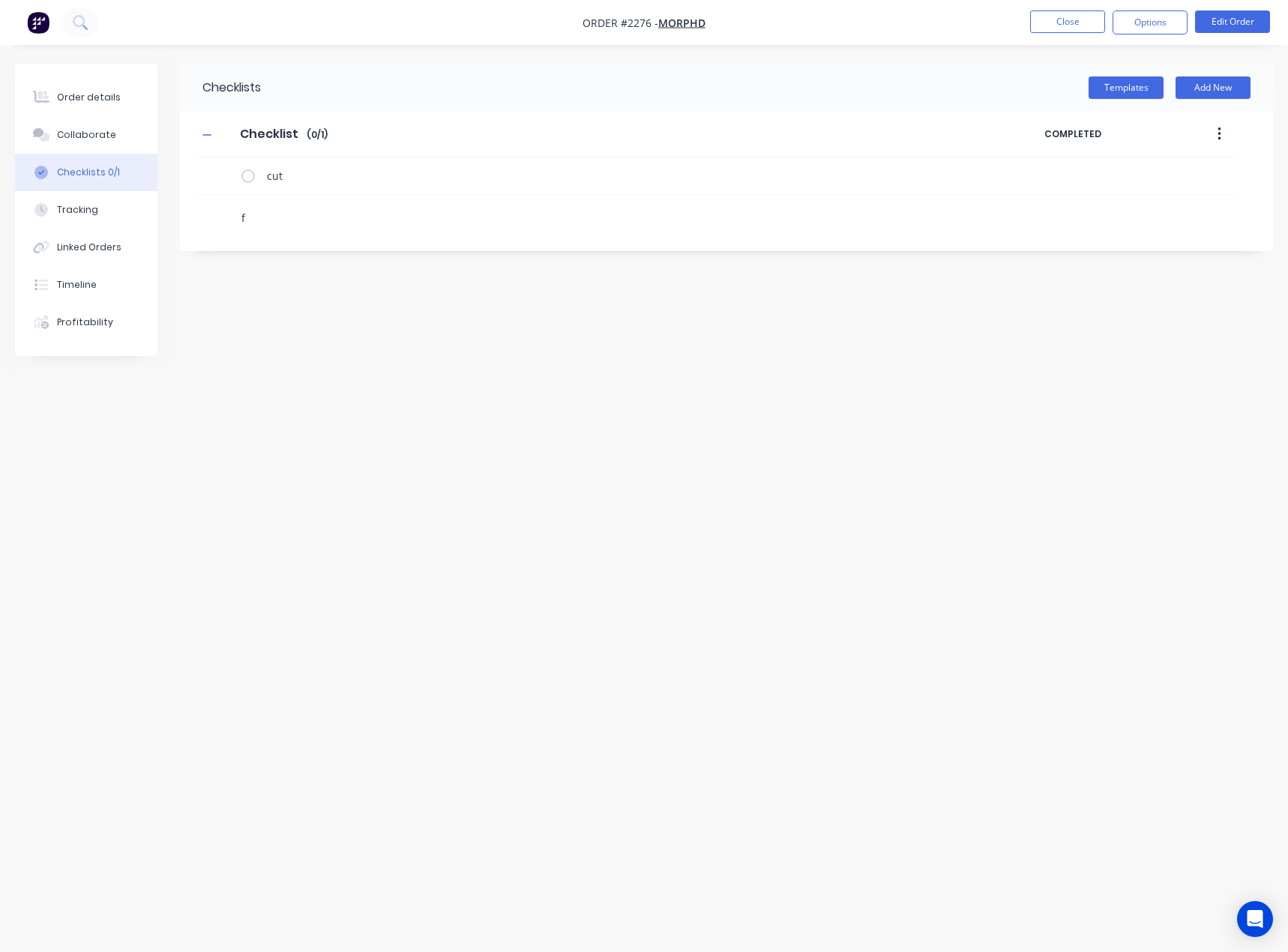
type textarea "x"
type textarea "fo"
type textarea "x"
type textarea "fol"
type textarea "x"
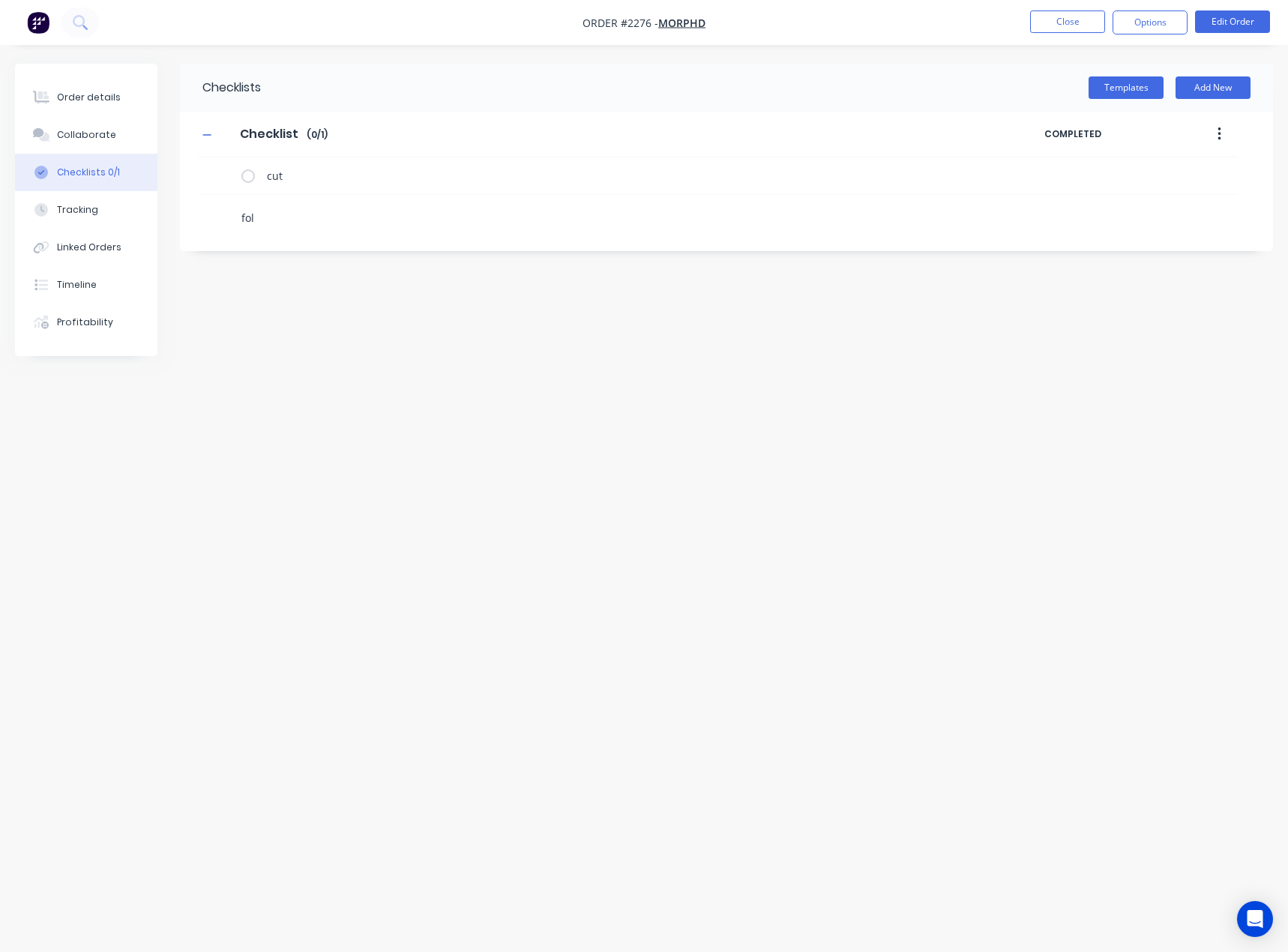
type textarea "fold"
type textarea "x"
type textarea "c"
type textarea "x"
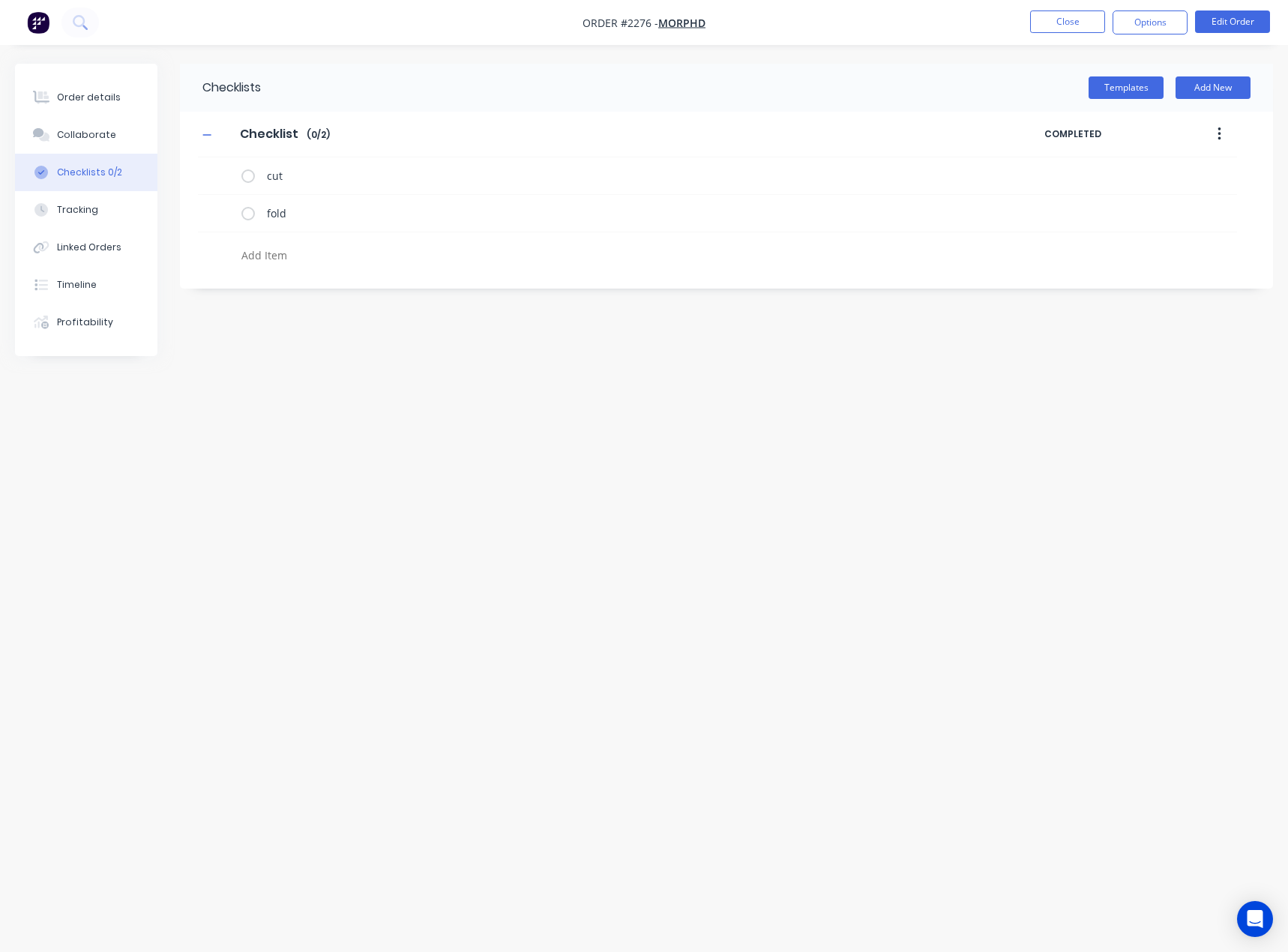
type textarea "x"
type textarea "w"
type textarea "x"
type textarea "we"
type textarea "x"
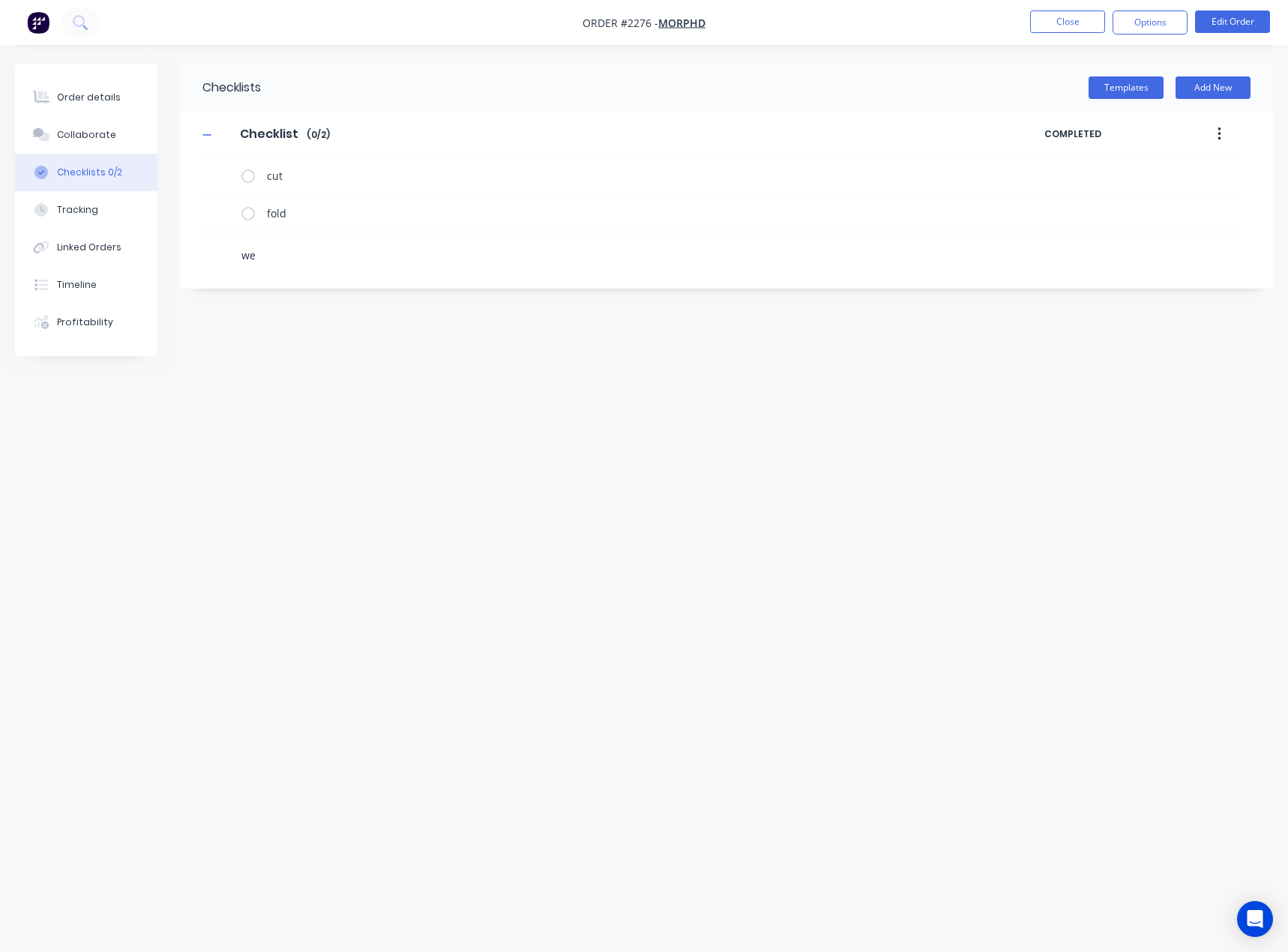
type textarea "wel"
type textarea "x"
type textarea "weld"
type textarea "x"
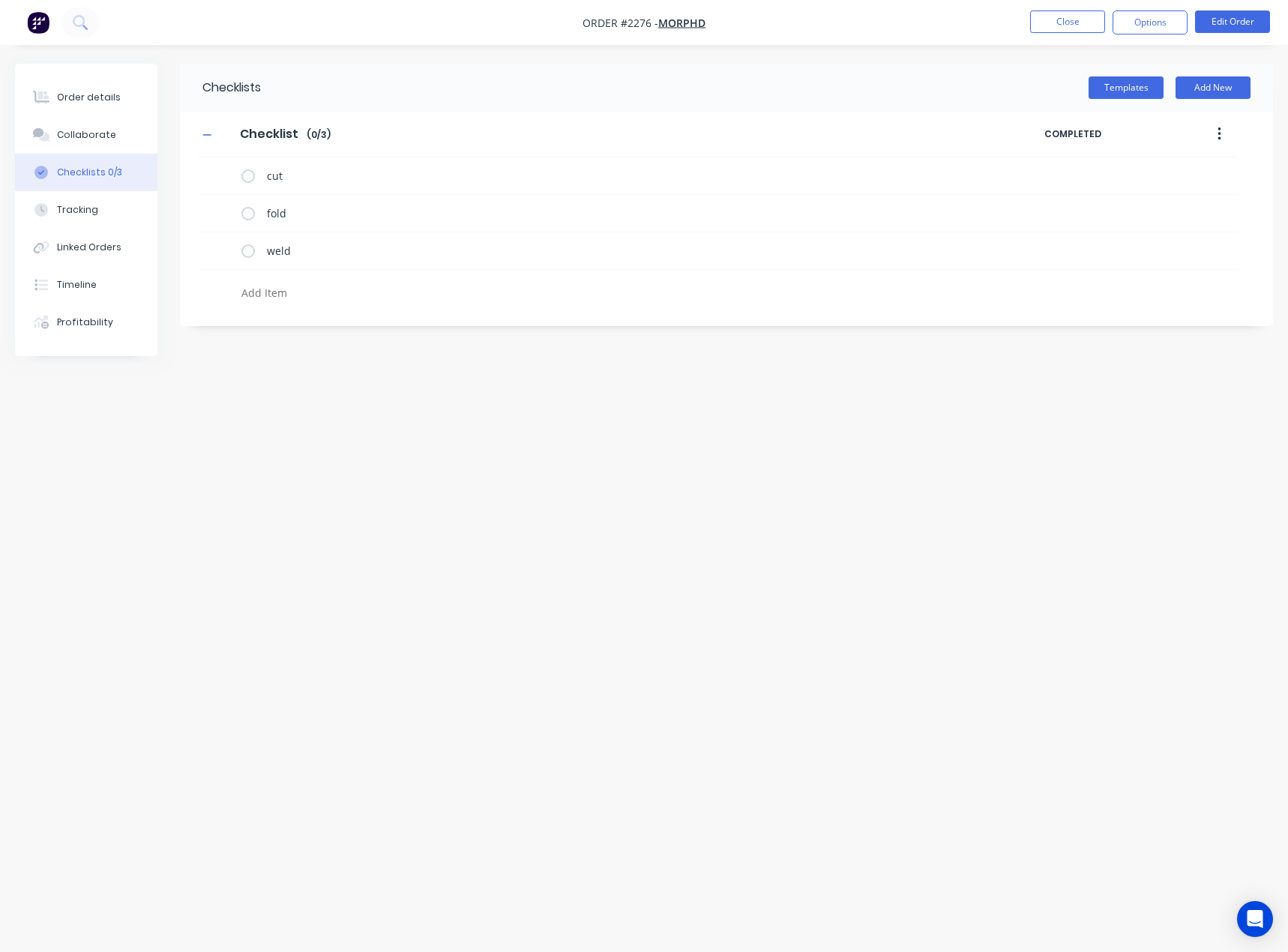
type textarea "p"
type textarea "x"
type textarea "po"
type textarea "x"
type textarea "pow"
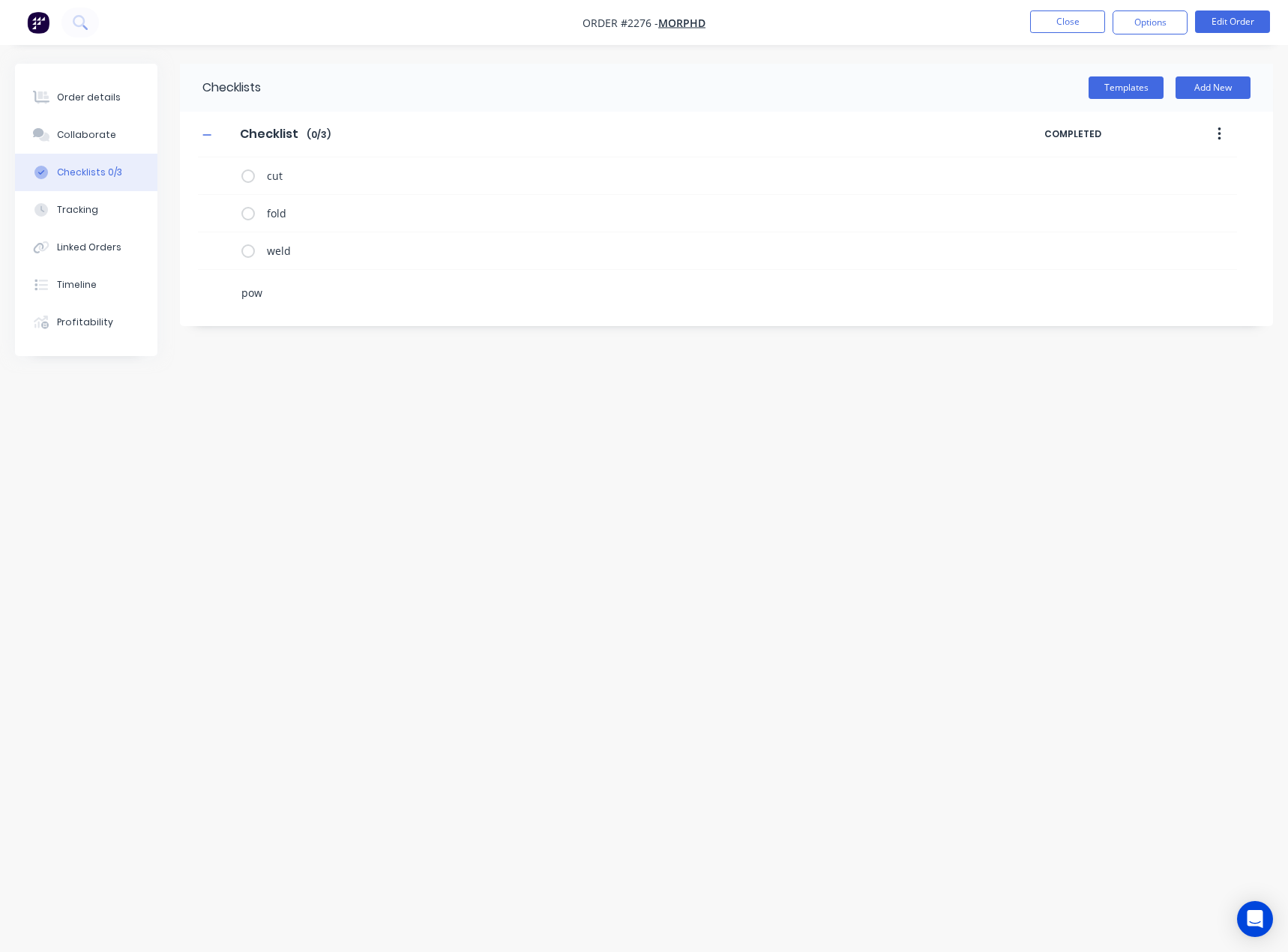
type textarea "x"
type textarea "powd"
type textarea "x"
type textarea "powde"
type textarea "x"
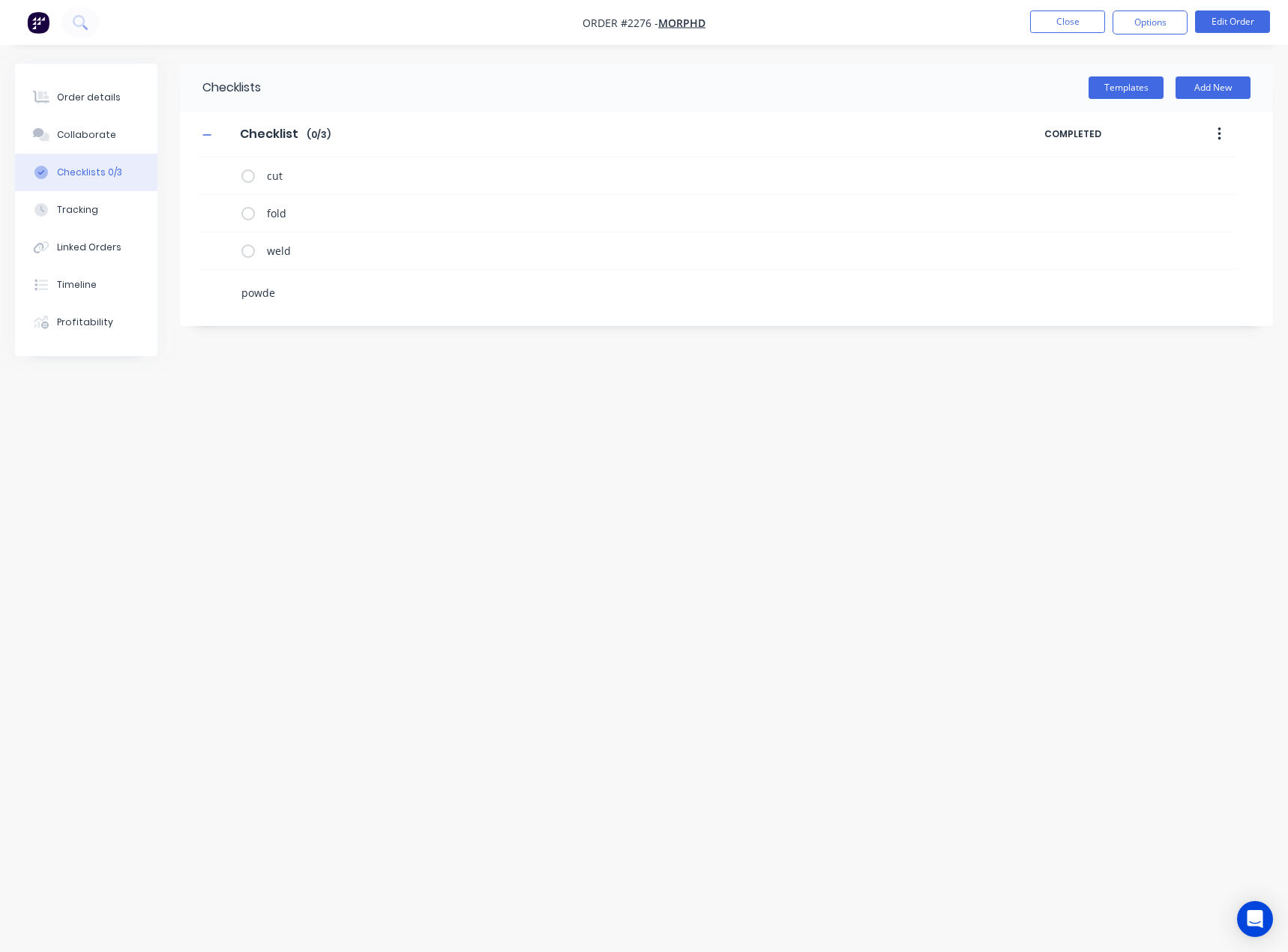
type textarea "powder"
type textarea "x"
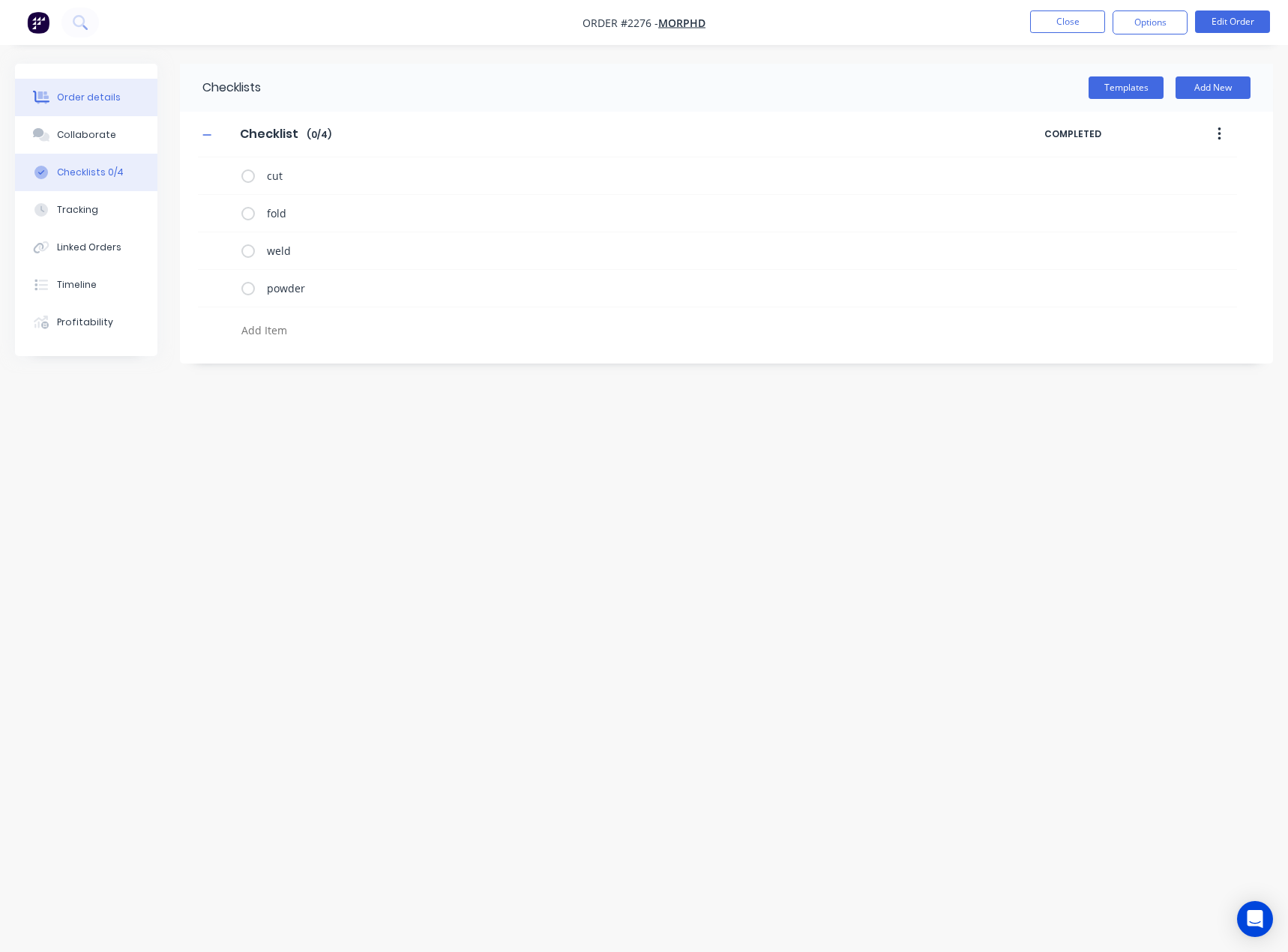
click at [96, 103] on div "Order details" at bounding box center [88, 97] width 63 height 13
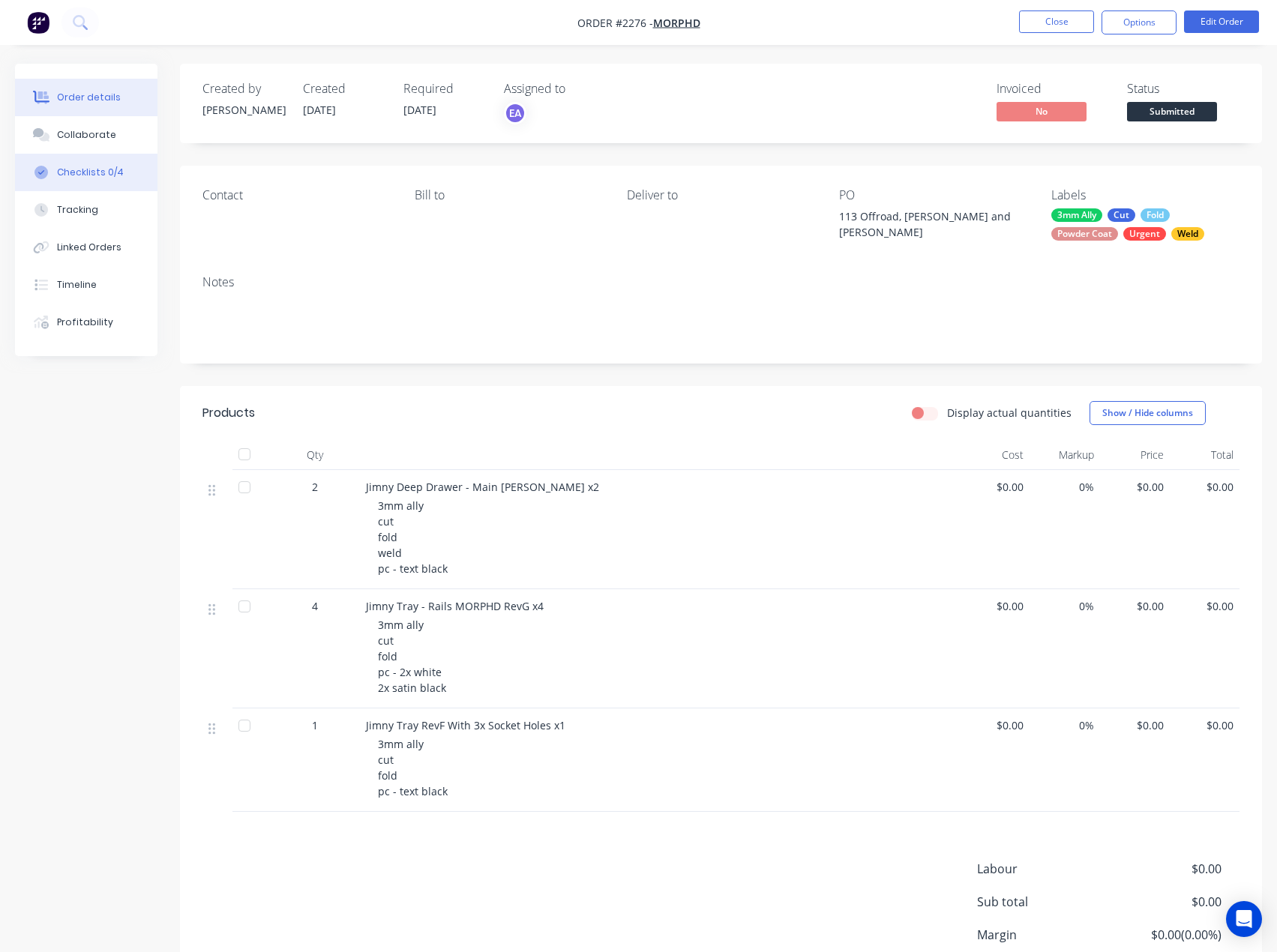
click at [87, 173] on div "Checklists 0/4" at bounding box center [90, 172] width 67 height 13
type textarea "x"
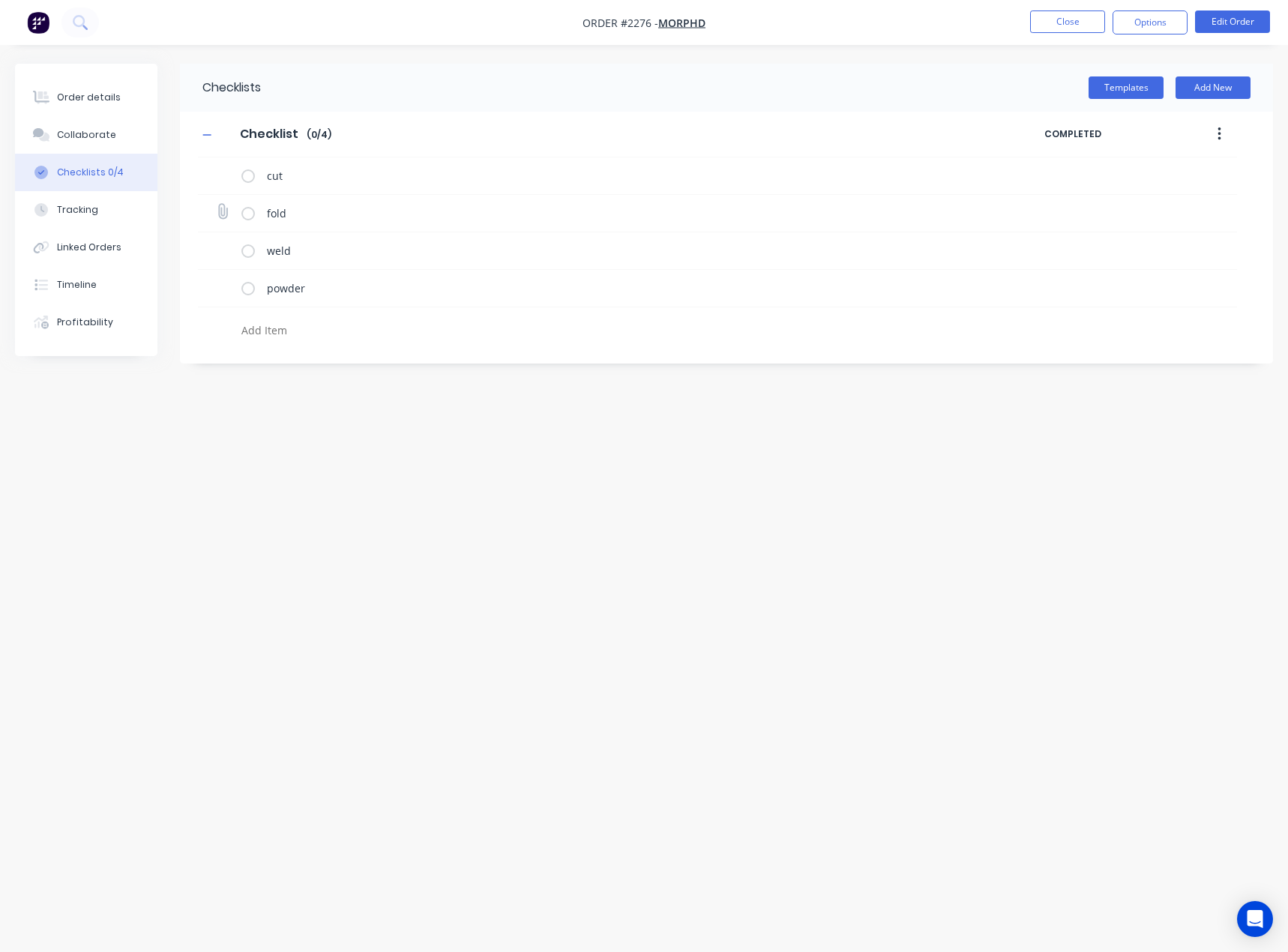
click at [225, 210] on icon at bounding box center [222, 211] width 20 height 20
click at [216, 204] on input "file" at bounding box center [216, 204] width 0 height 0
type input "C:\fakepath\Jimny Deep Drawer - Main[A].PDF"
click at [223, 287] on icon at bounding box center [222, 287] width 20 height 20
click at [216, 279] on input "file" at bounding box center [216, 279] width 0 height 0
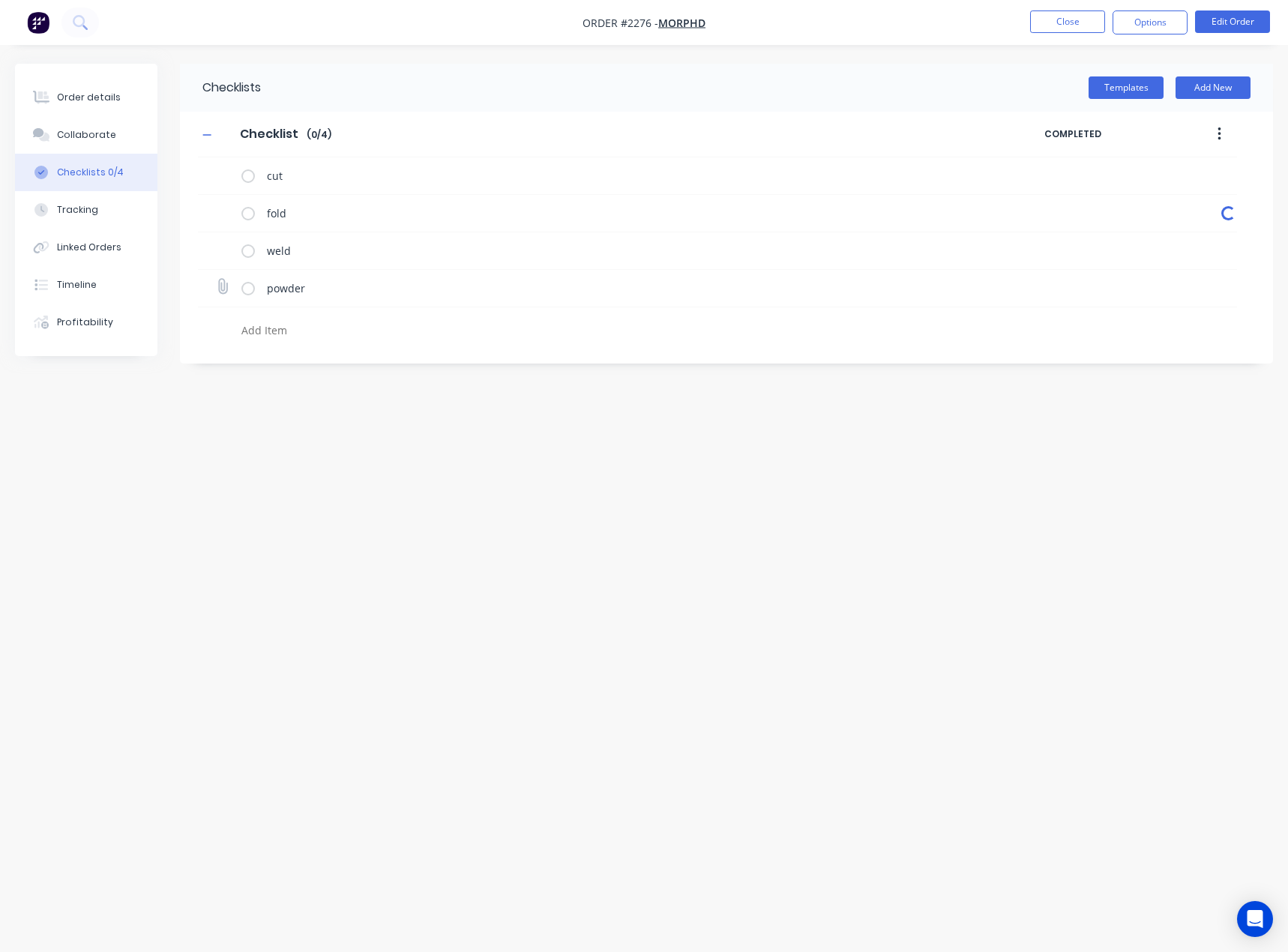
type textarea "x"
type input "C:\fakepath\Purchase Order PO0491.pdf"
type textarea "x"
click at [106, 105] on button "Order details" at bounding box center [86, 98] width 142 height 38
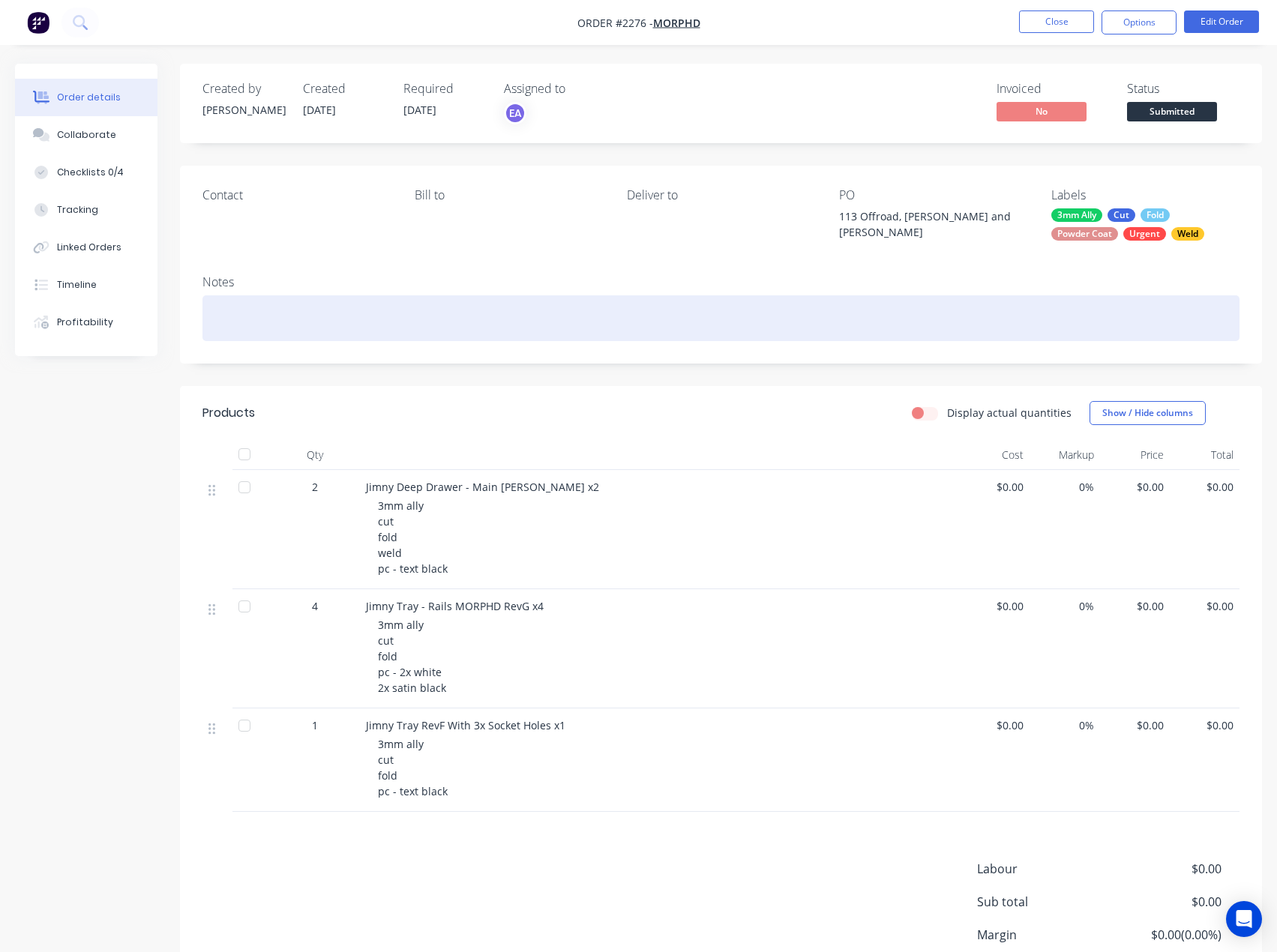
click at [285, 327] on div at bounding box center [721, 318] width 1037 height 45
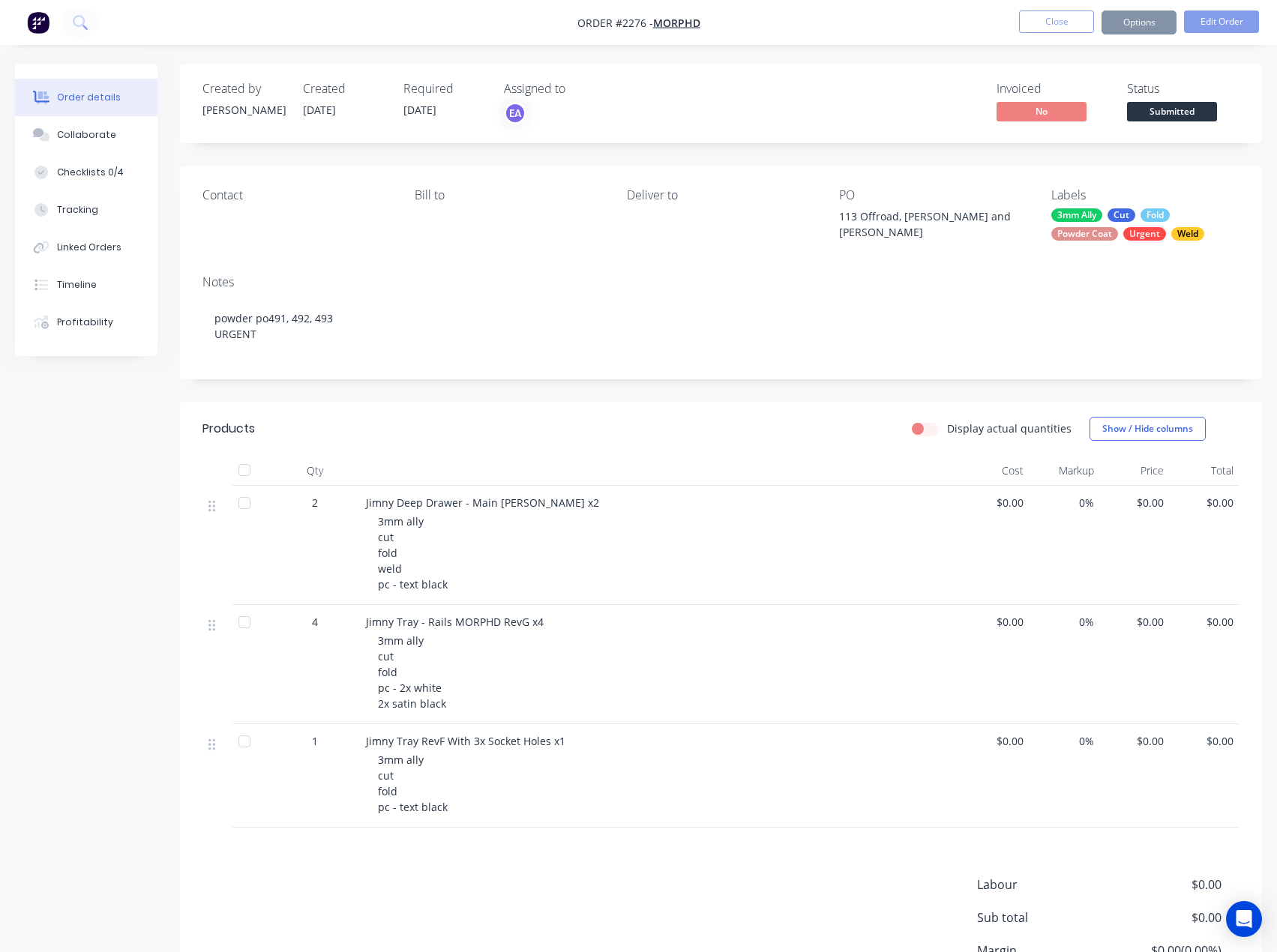
click at [390, 274] on div "Notes powder po491, 492, 493 URGENT" at bounding box center [721, 321] width 1082 height 116
click at [1138, 27] on button "Options" at bounding box center [1139, 22] width 75 height 24
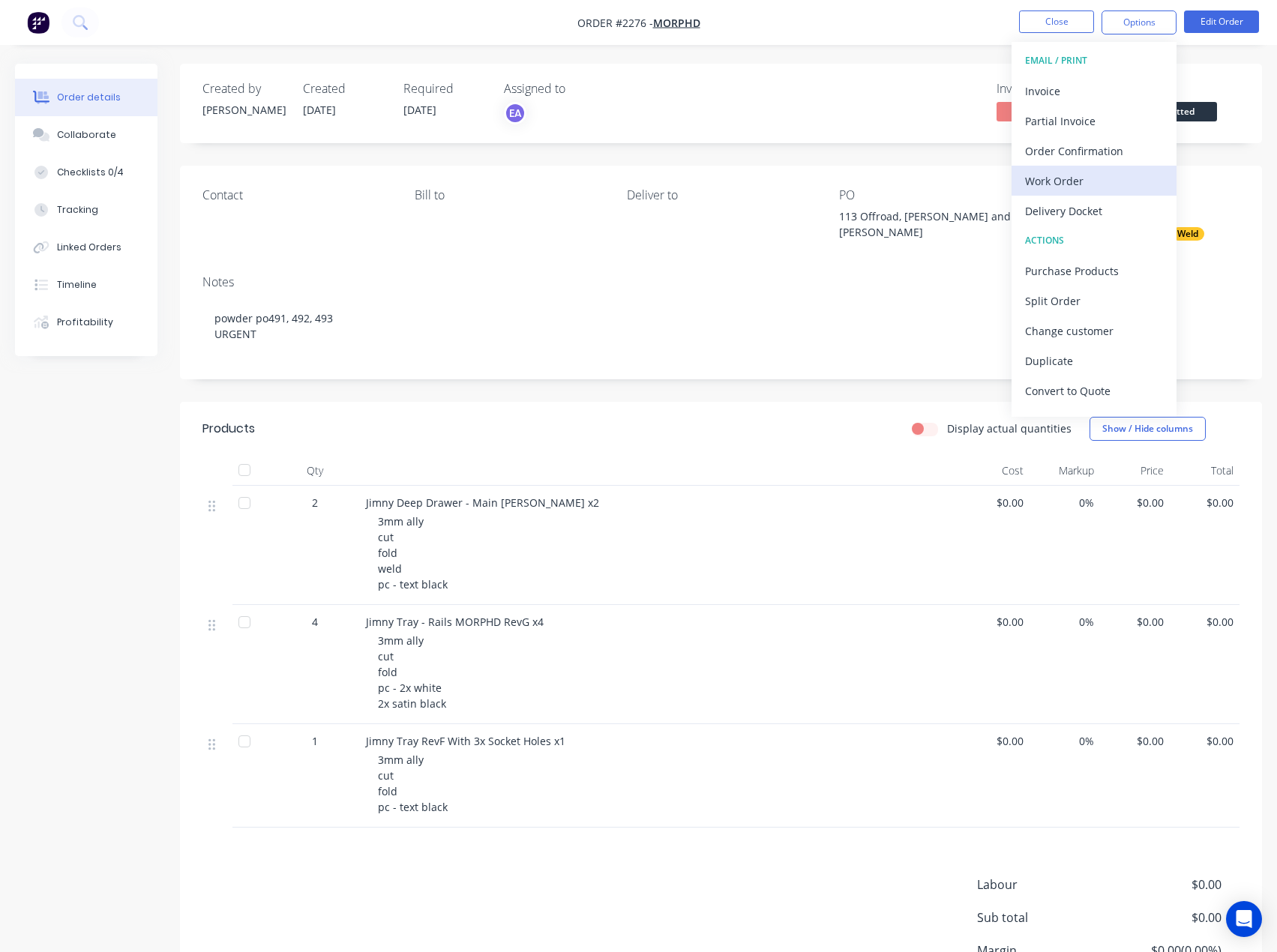
click at [1077, 182] on div "Work Order" at bounding box center [1094, 181] width 138 height 22
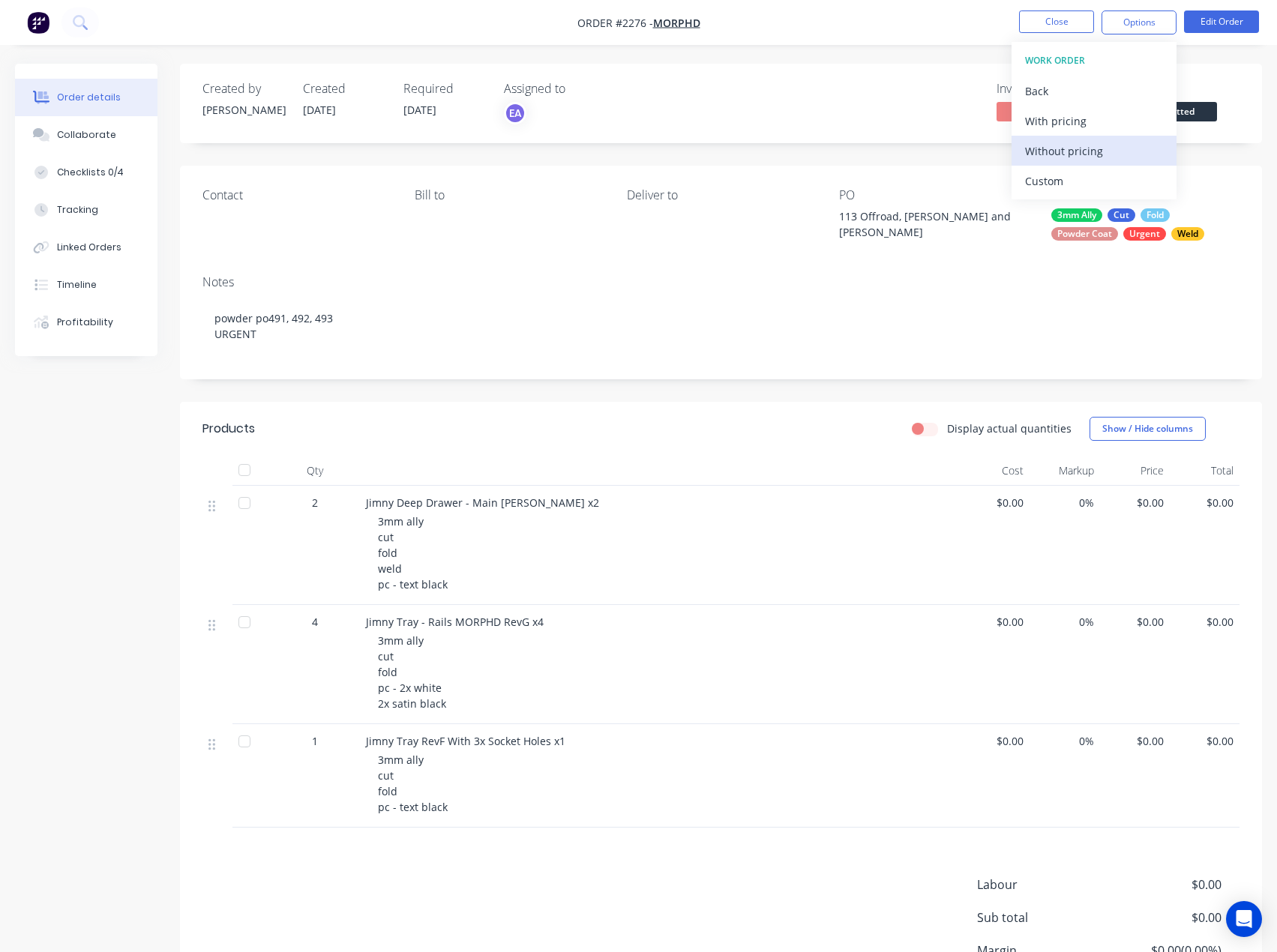
click at [1069, 143] on div "Without pricing" at bounding box center [1094, 151] width 138 height 22
click at [967, 39] on nav "Order #2276 - MORPHD Close Options Edit Order" at bounding box center [638, 22] width 1277 height 45
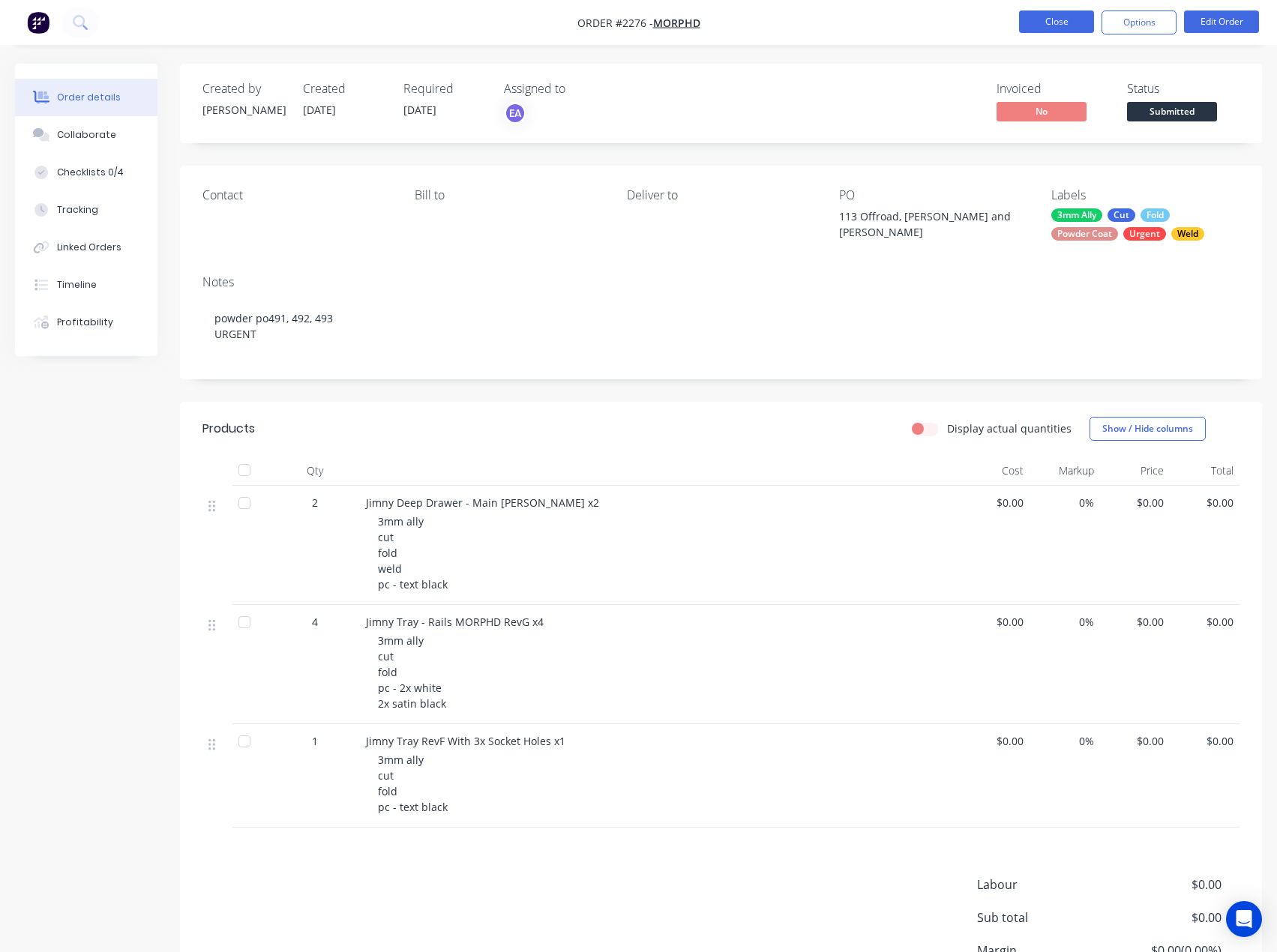
click at [1037, 27] on button "Close" at bounding box center [1057, 21] width 75 height 23
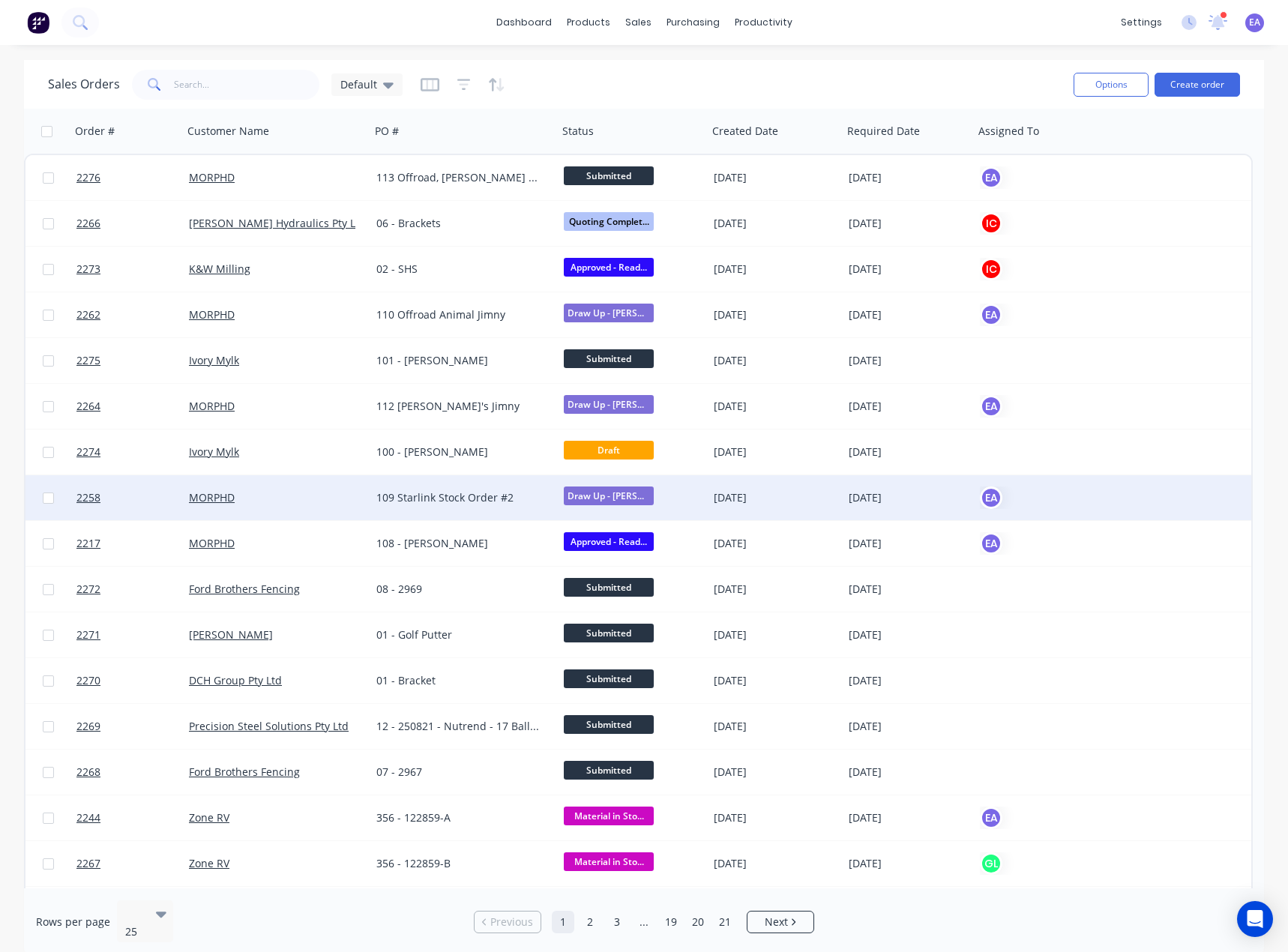
click at [419, 489] on div "109 Starlink Stock Order #2" at bounding box center [463, 497] width 187 height 45
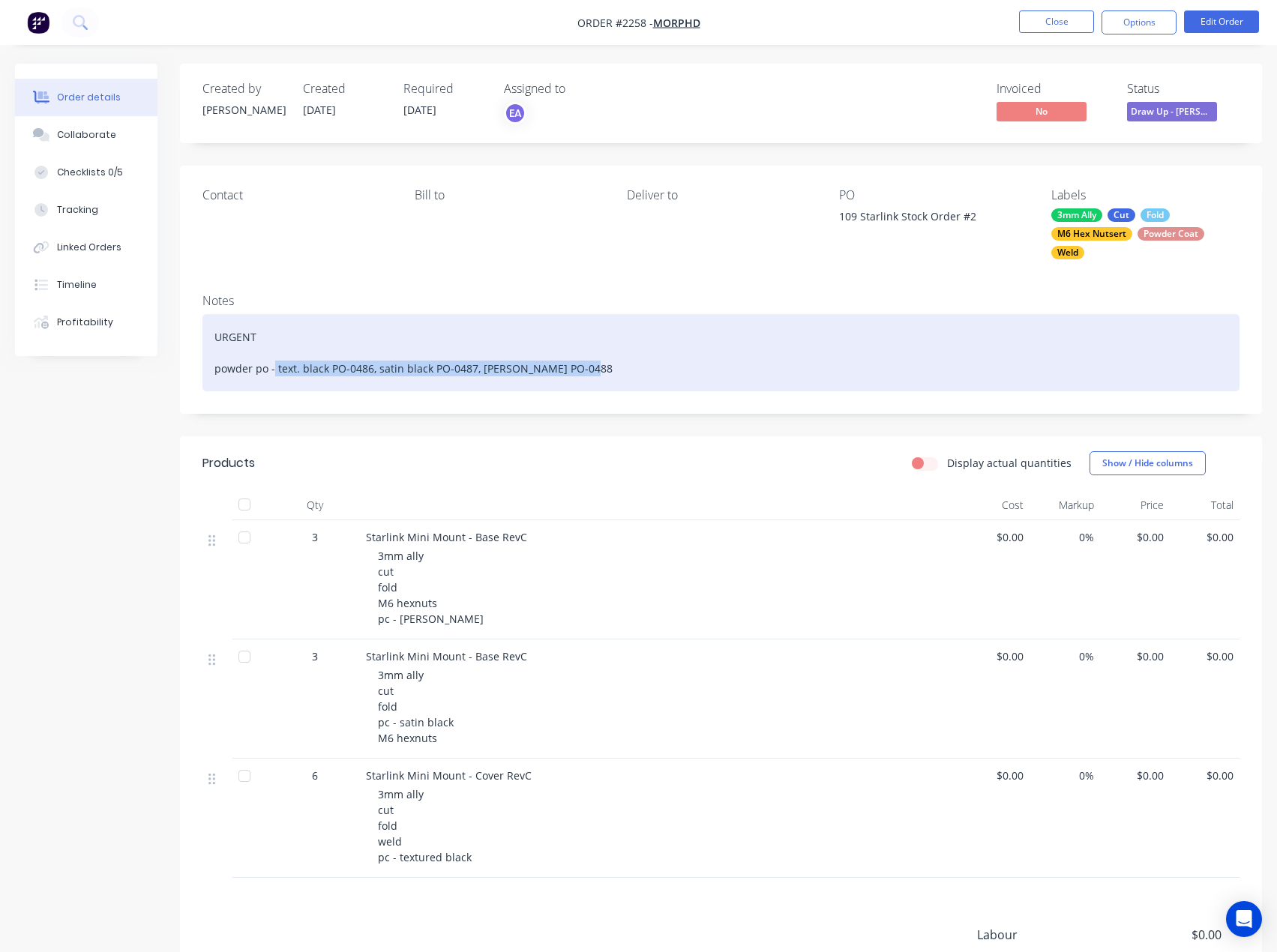
drag, startPoint x: 542, startPoint y: 368, endPoint x: 273, endPoint y: 371, distance: 269.0
click at [273, 371] on div "URGENT powder po - text. black PO-0486, satin black PO-0487, [PERSON_NAME] PO-0…" at bounding box center [721, 352] width 1037 height 78
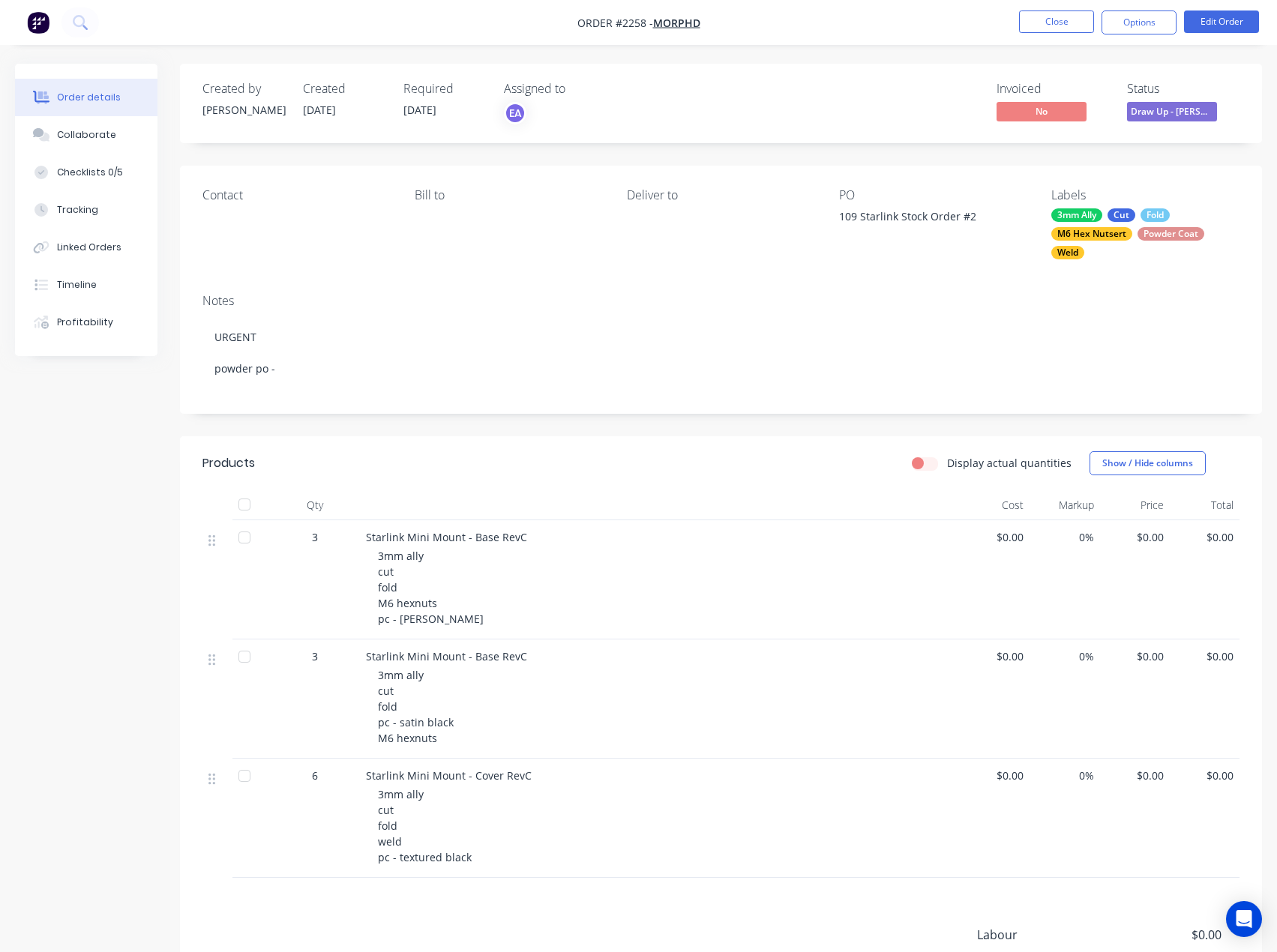
click at [481, 732] on div "3mm ally cut fold pc - satin black M6 hexnuts" at bounding box center [666, 706] width 576 height 79
drag, startPoint x: 527, startPoint y: 788, endPoint x: 347, endPoint y: 784, distance: 180.0
click at [347, 784] on div "6 Starlink Mini Mount - Cover RevC 3mm ally cut fold weld pc - textured black $…" at bounding box center [721, 818] width 1037 height 119
copy div "Starlink Mini Mount - Cover RevC"
click at [148, 548] on div "Created by [PERSON_NAME] Created [DATE] Required [DATE] Assigned to EA Invoiced…" at bounding box center [638, 604] width 1247 height 1081
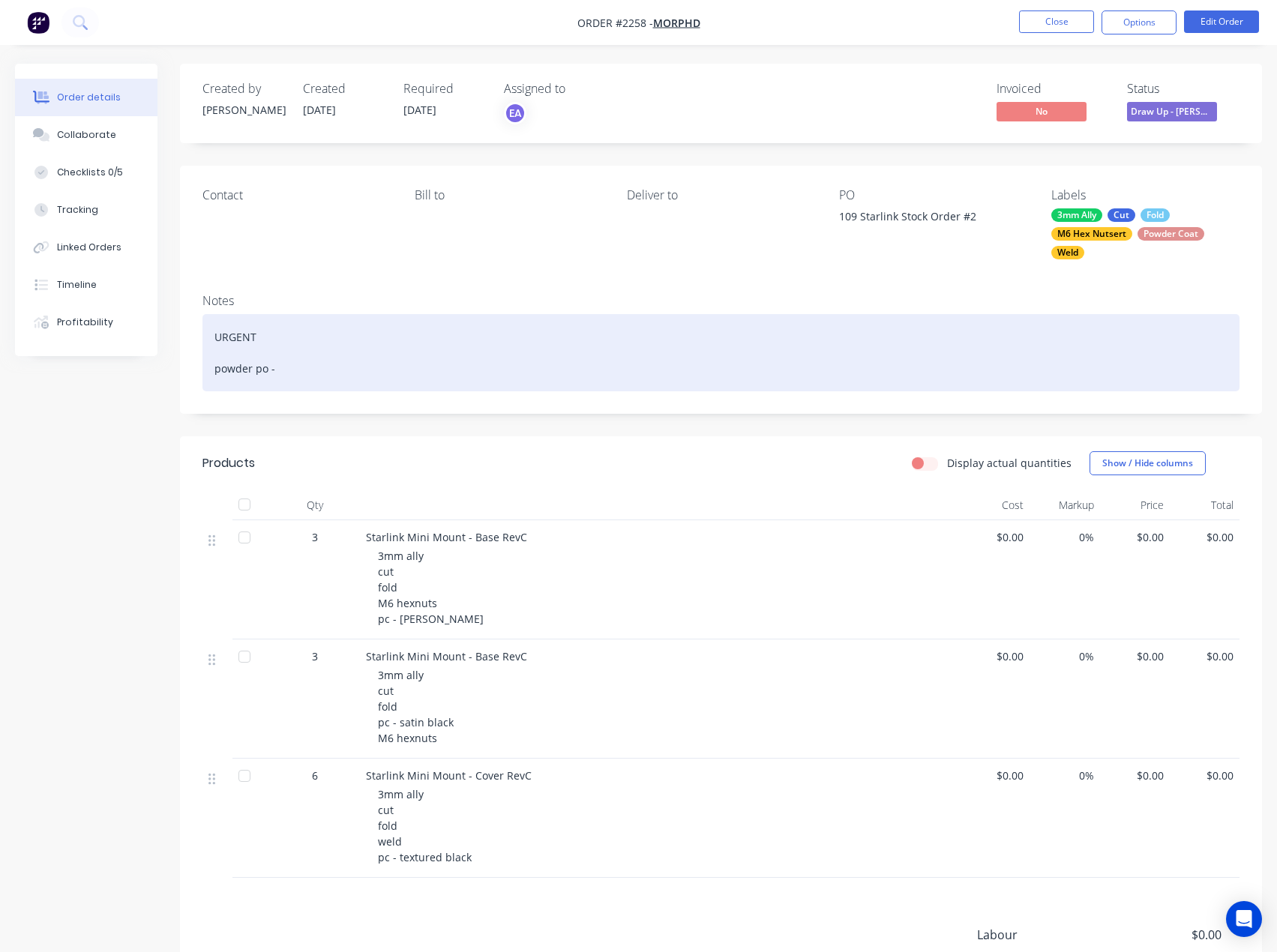
click at [301, 376] on div "URGENT powder po -" at bounding box center [721, 352] width 1037 height 78
drag, startPoint x: 312, startPoint y: 356, endPoint x: 200, endPoint y: 372, distance: 113.1
click at [200, 372] on div "Notes URGENT powder po - 487, 488, 491" at bounding box center [721, 348] width 1082 height 132
copy div "powder po - 487, 488, 491"
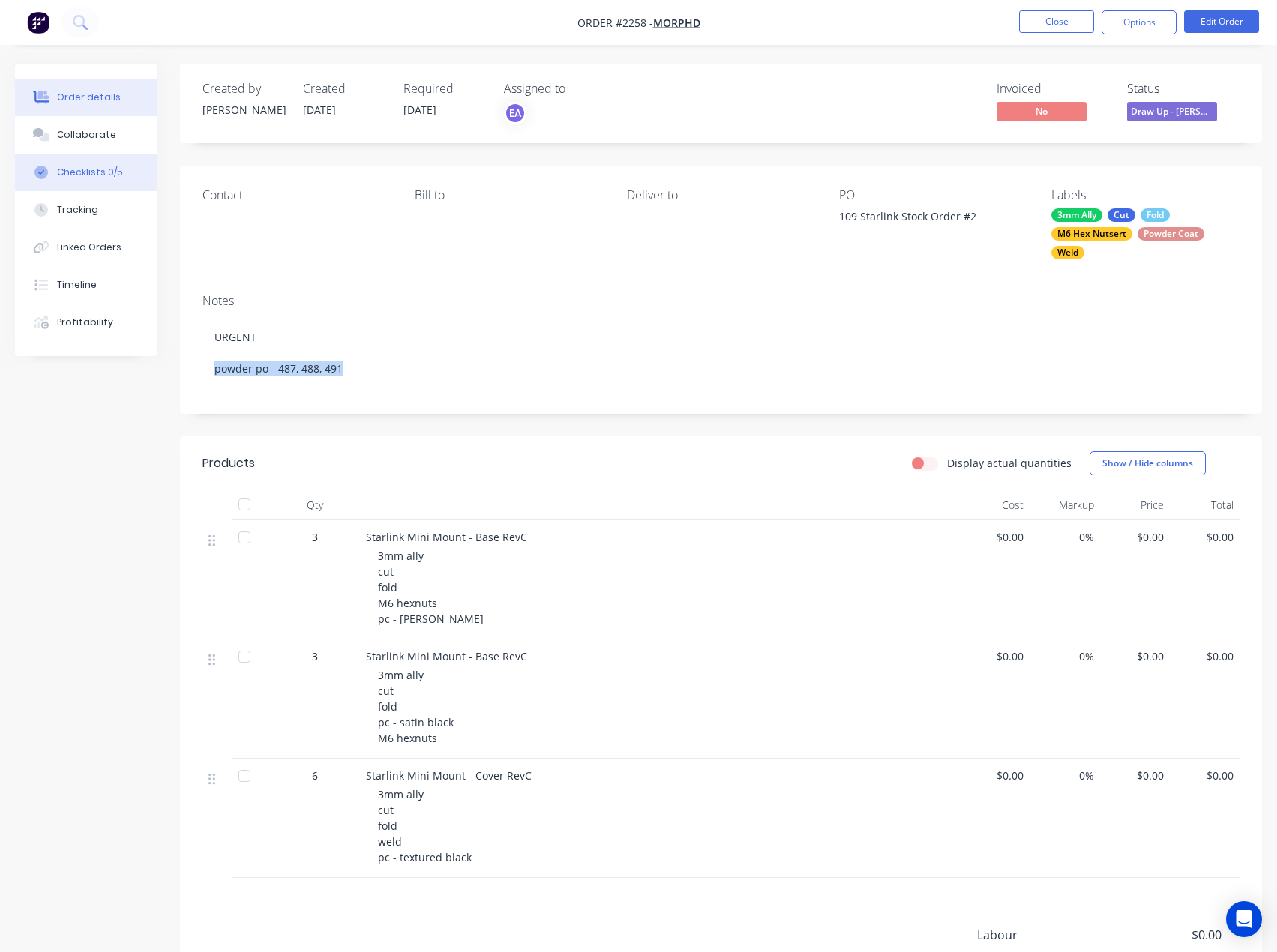
click at [92, 168] on div "Checklists 0/5" at bounding box center [90, 172] width 66 height 13
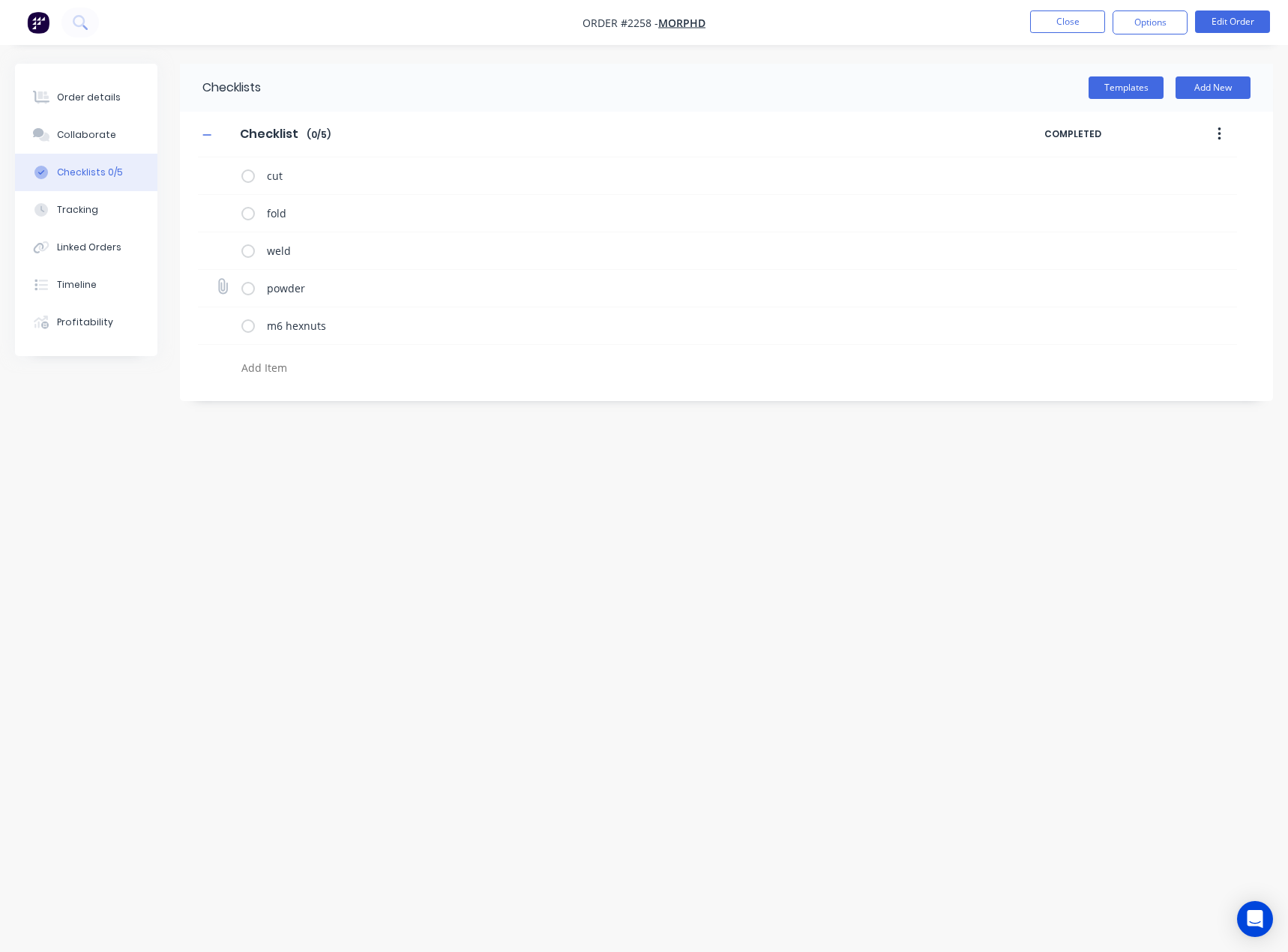
click at [221, 283] on icon at bounding box center [222, 287] width 20 height 20
click at [216, 279] on input "file" at bounding box center [216, 279] width 0 height 0
click at [95, 99] on div "Order details" at bounding box center [88, 97] width 63 height 13
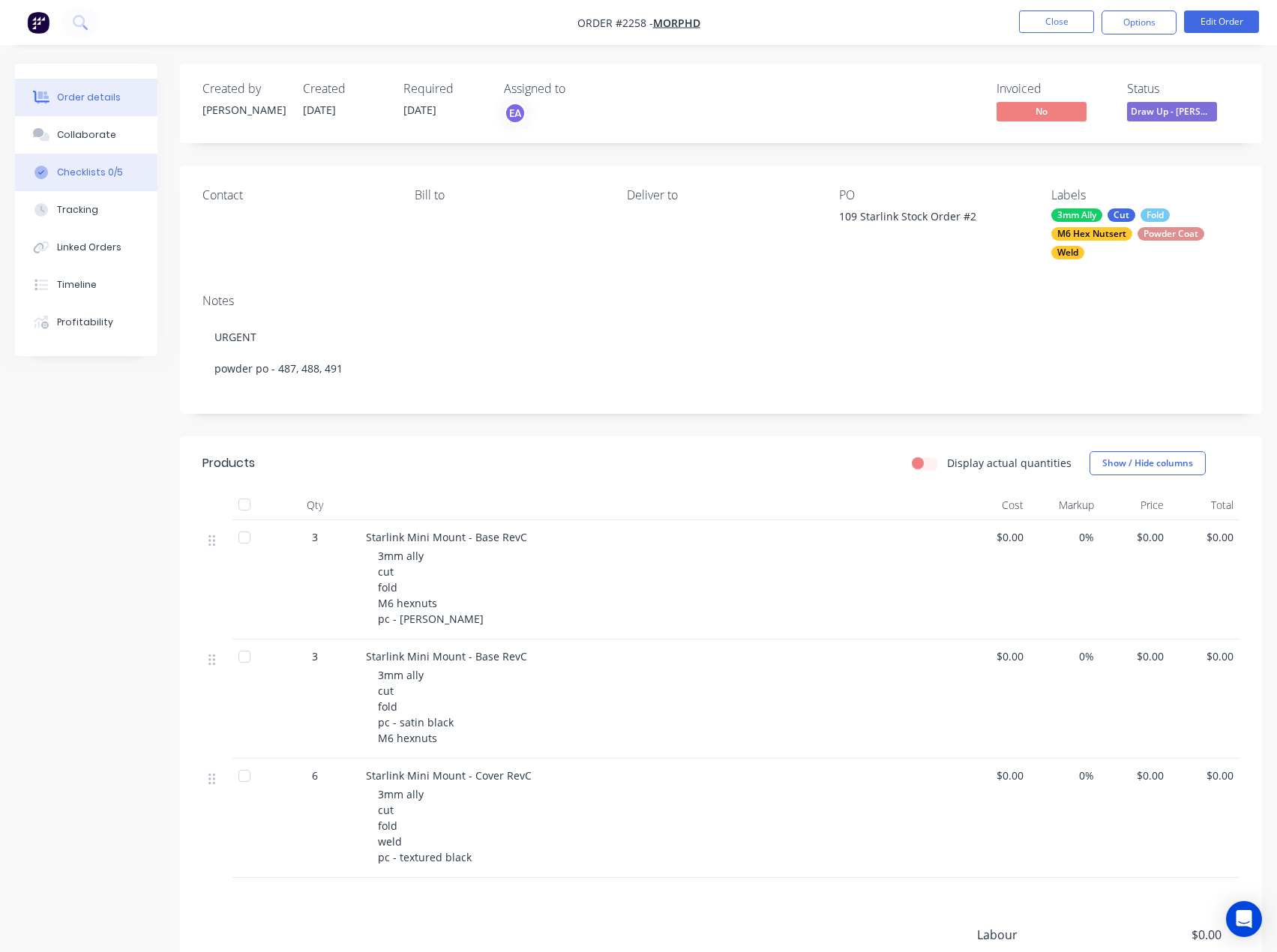
click at [96, 180] on button "Checklists 0/5" at bounding box center [86, 172] width 142 height 38
type textarea "x"
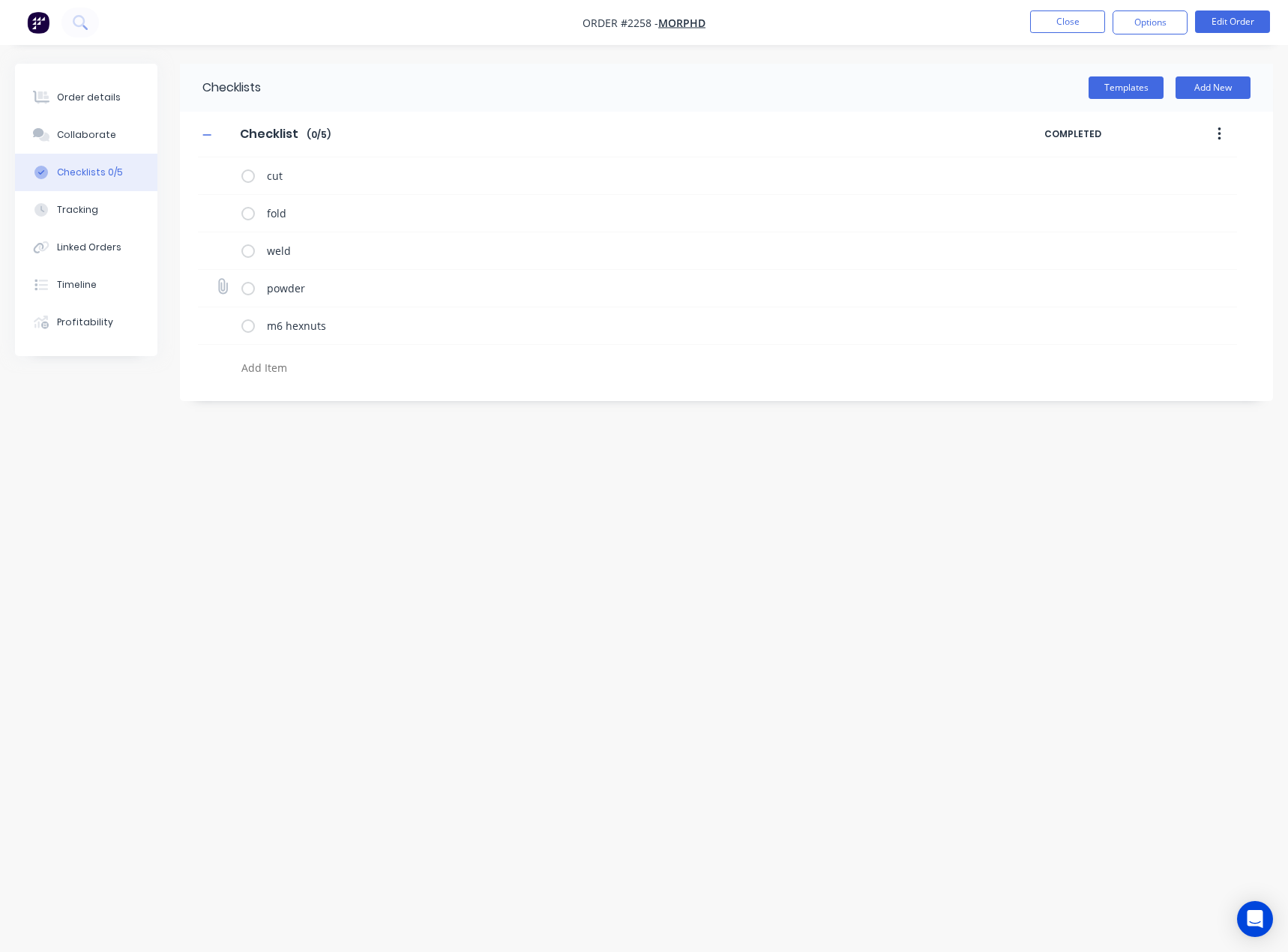
click at [221, 286] on icon at bounding box center [222, 286] width 20 height 20
click at [216, 279] on input "file" at bounding box center [216, 279] width 0 height 0
type input "C:\fakepath\Purchase Order PO0487.pdf"
type textarea "x"
click at [225, 215] on icon at bounding box center [222, 212] width 20 height 20
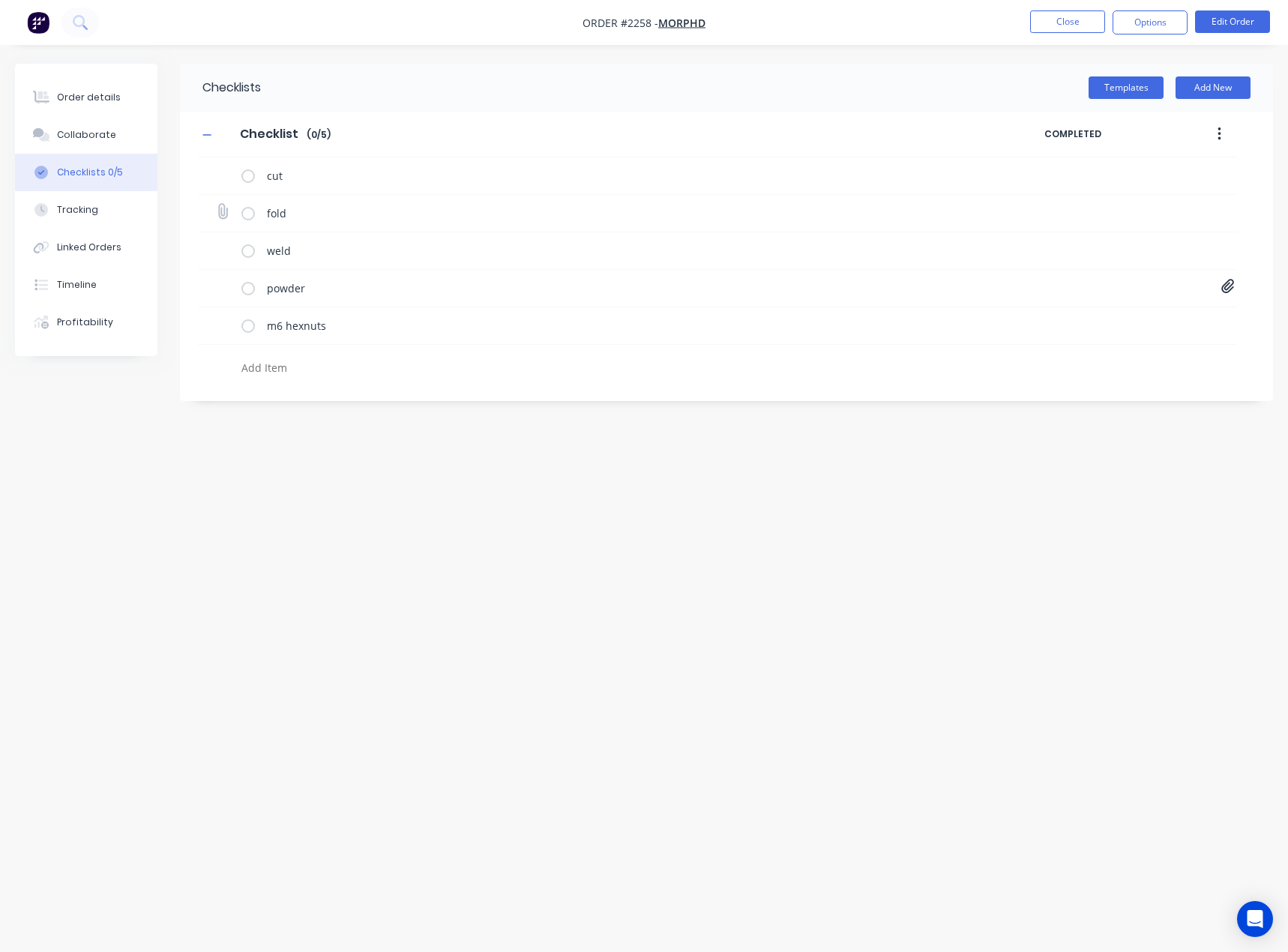
click at [216, 204] on input "file" at bounding box center [216, 204] width 0 height 0
type input "C:\fakepath\Starlink Mini Mount[C].PDF"
click at [95, 95] on div "Order details" at bounding box center [88, 97] width 63 height 13
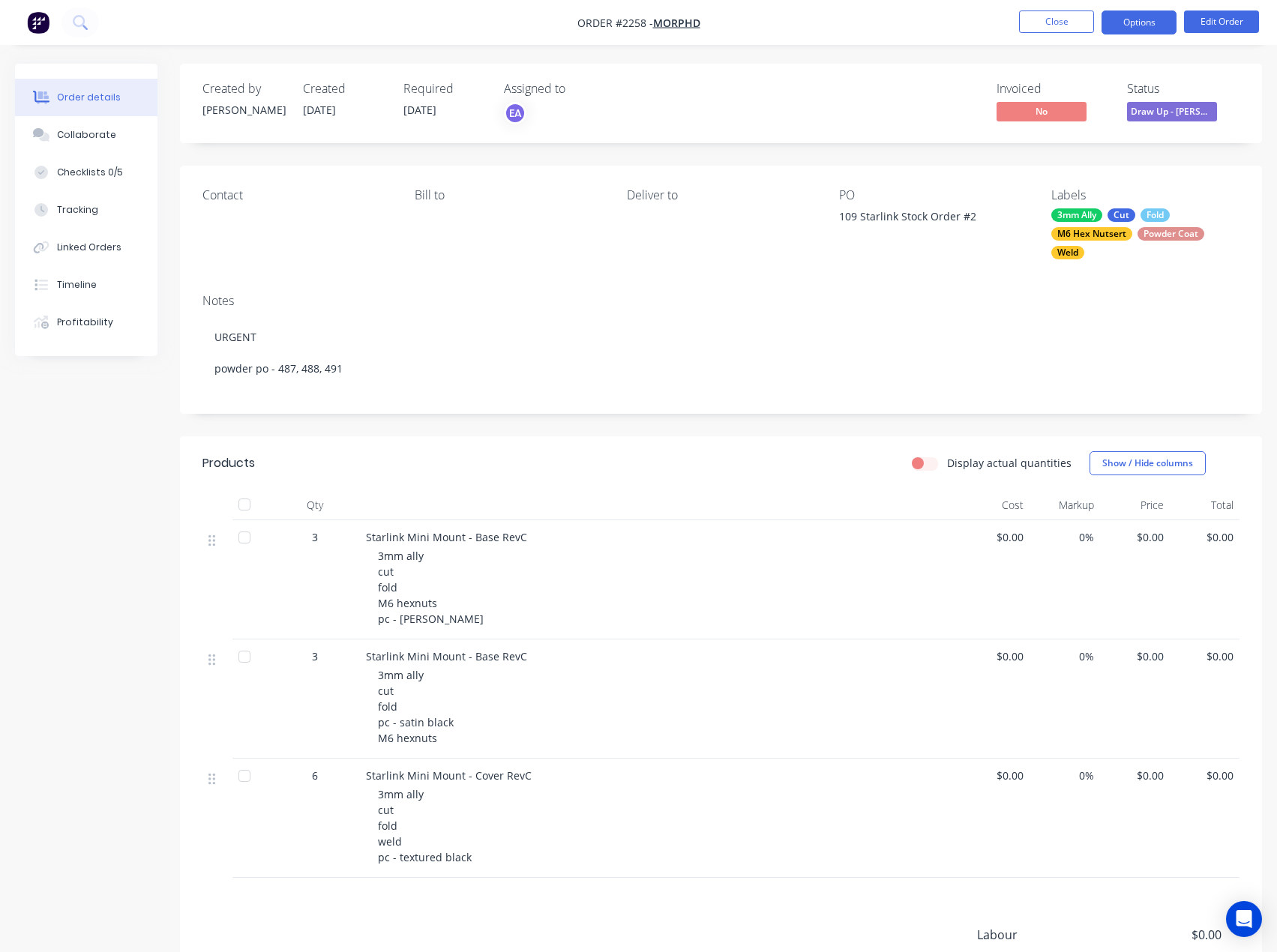
click at [1135, 27] on button "Options" at bounding box center [1139, 22] width 75 height 24
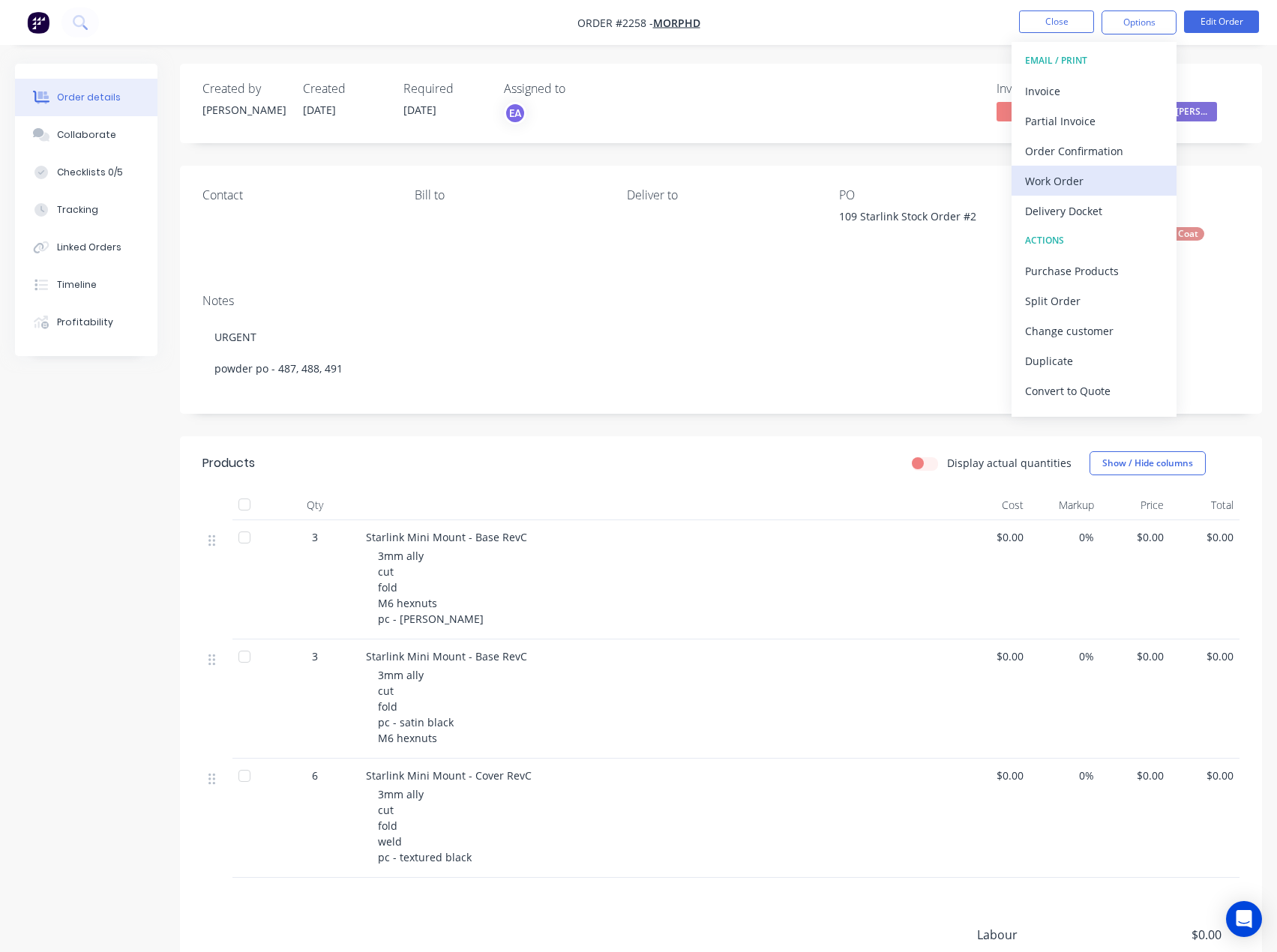
click at [1080, 183] on div "Work Order" at bounding box center [1094, 181] width 138 height 22
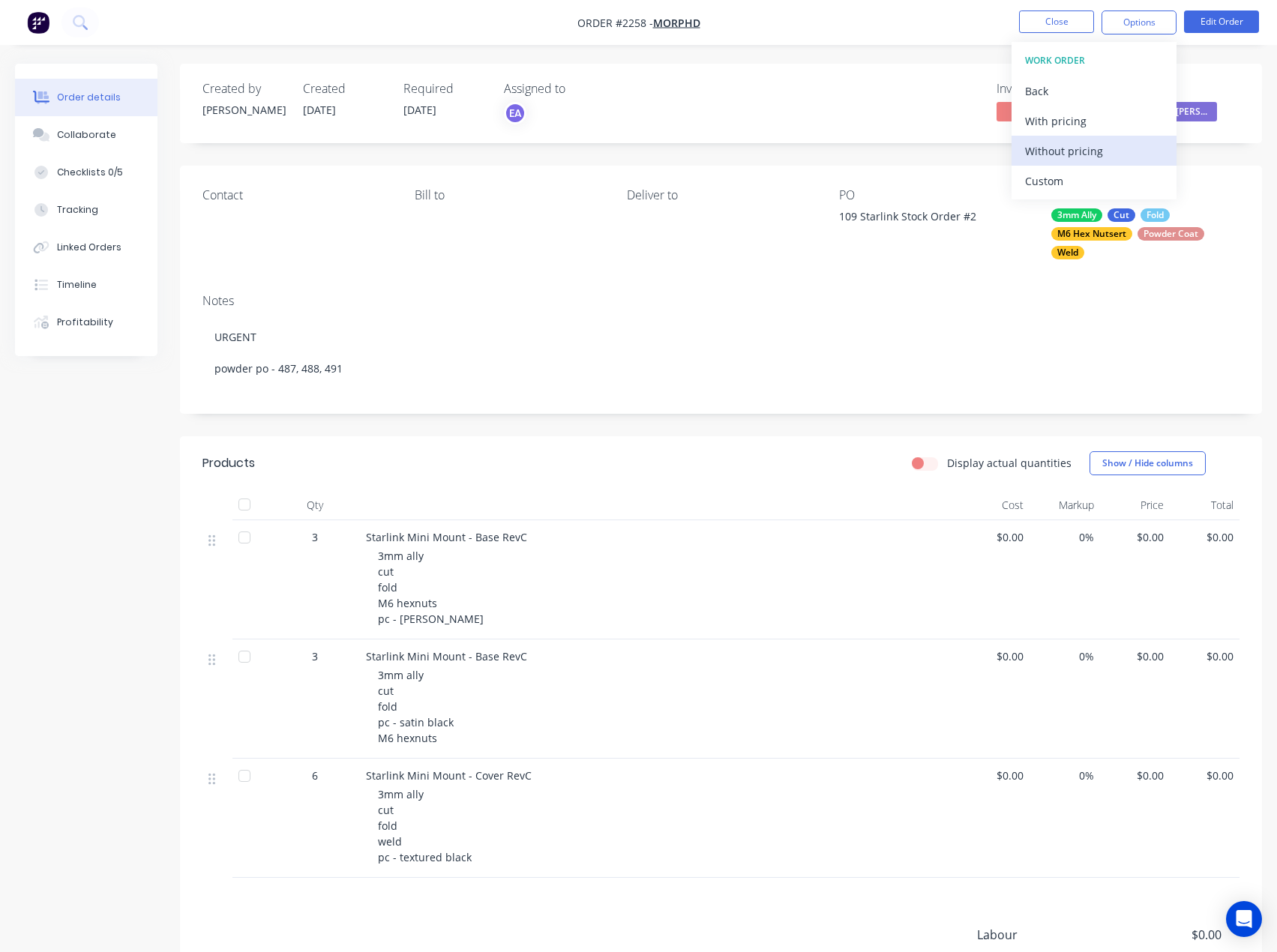
click at [1071, 158] on div "Without pricing" at bounding box center [1094, 151] width 138 height 22
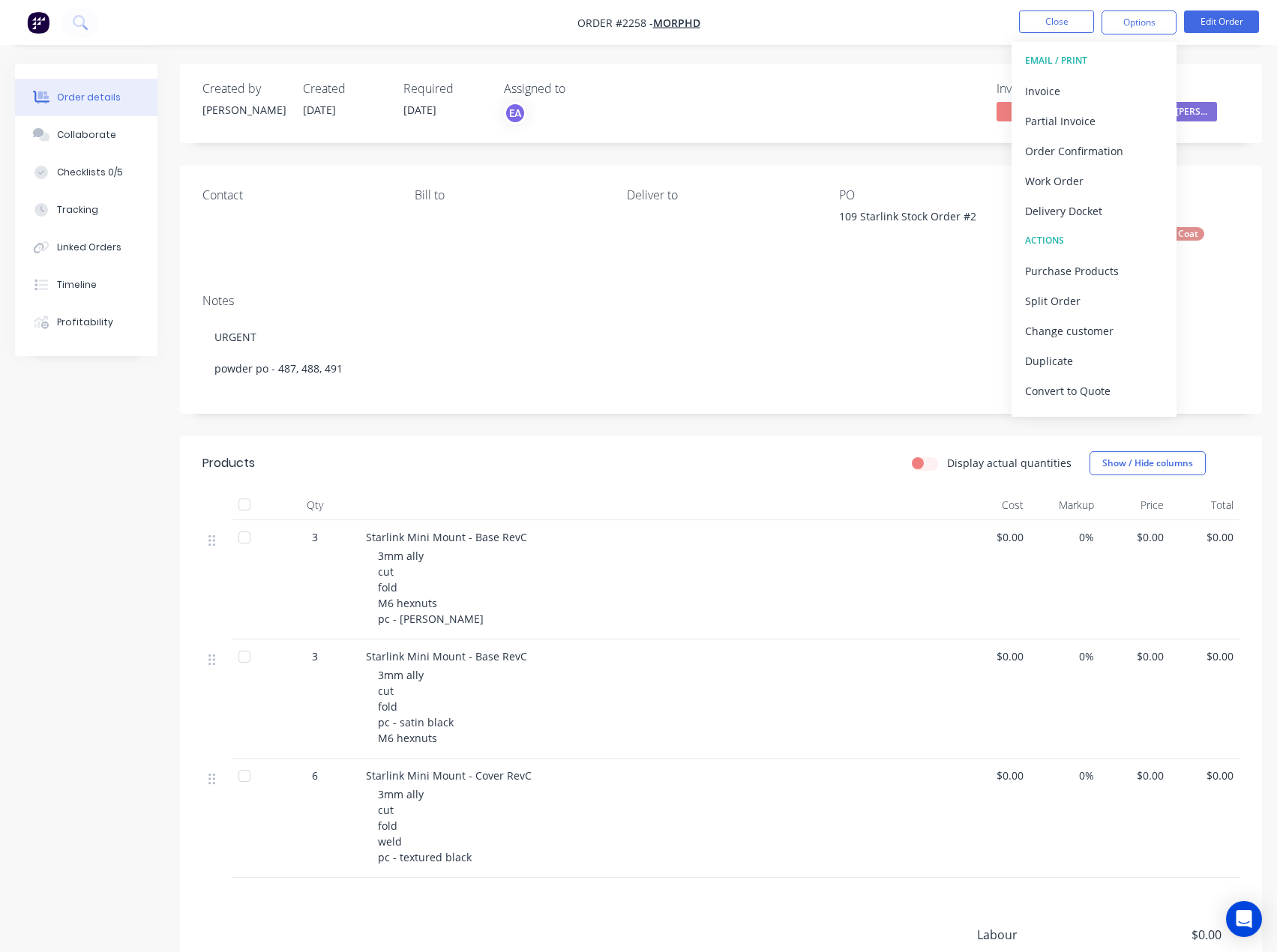
click at [961, 44] on nav "Order #2258 - MORPHD Close Options EMAIL / PRINT Invoice Partial Invoice Order …" at bounding box center [638, 22] width 1277 height 45
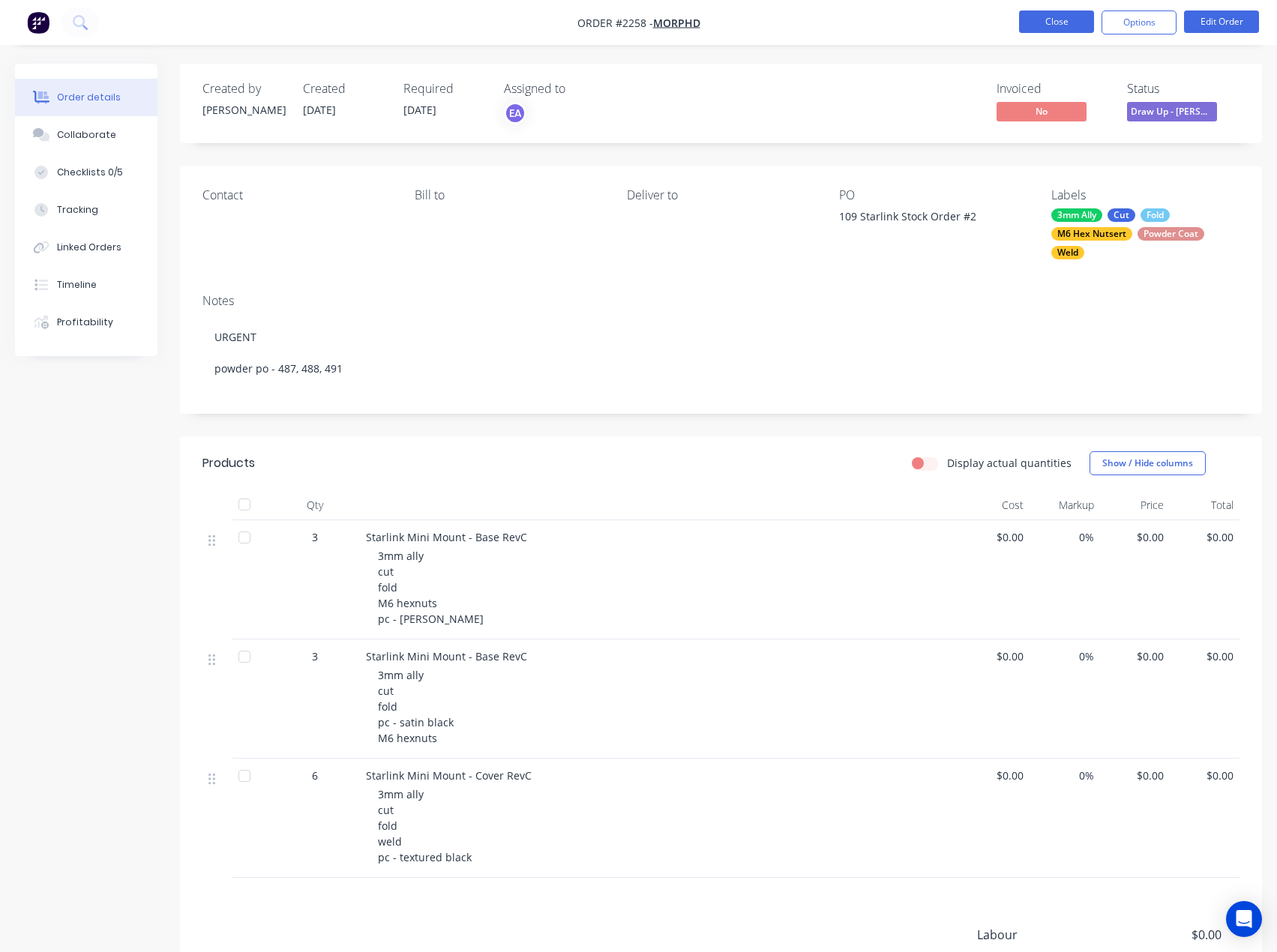
click at [1049, 28] on button "Close" at bounding box center [1057, 21] width 75 height 23
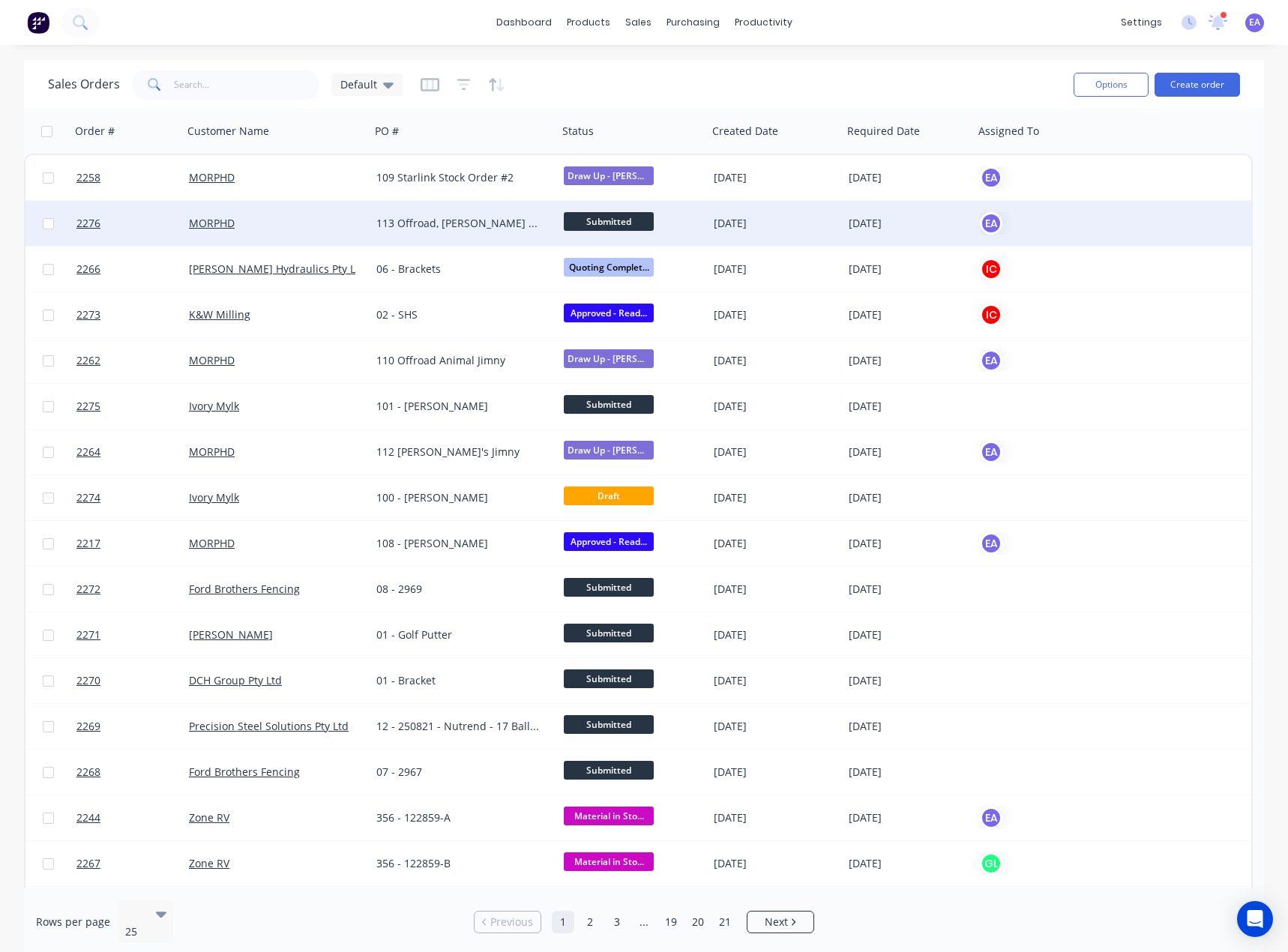
click at [443, 230] on div "113 Offroad, [PERSON_NAME] and [PERSON_NAME]" at bounding box center [459, 223] width 167 height 15
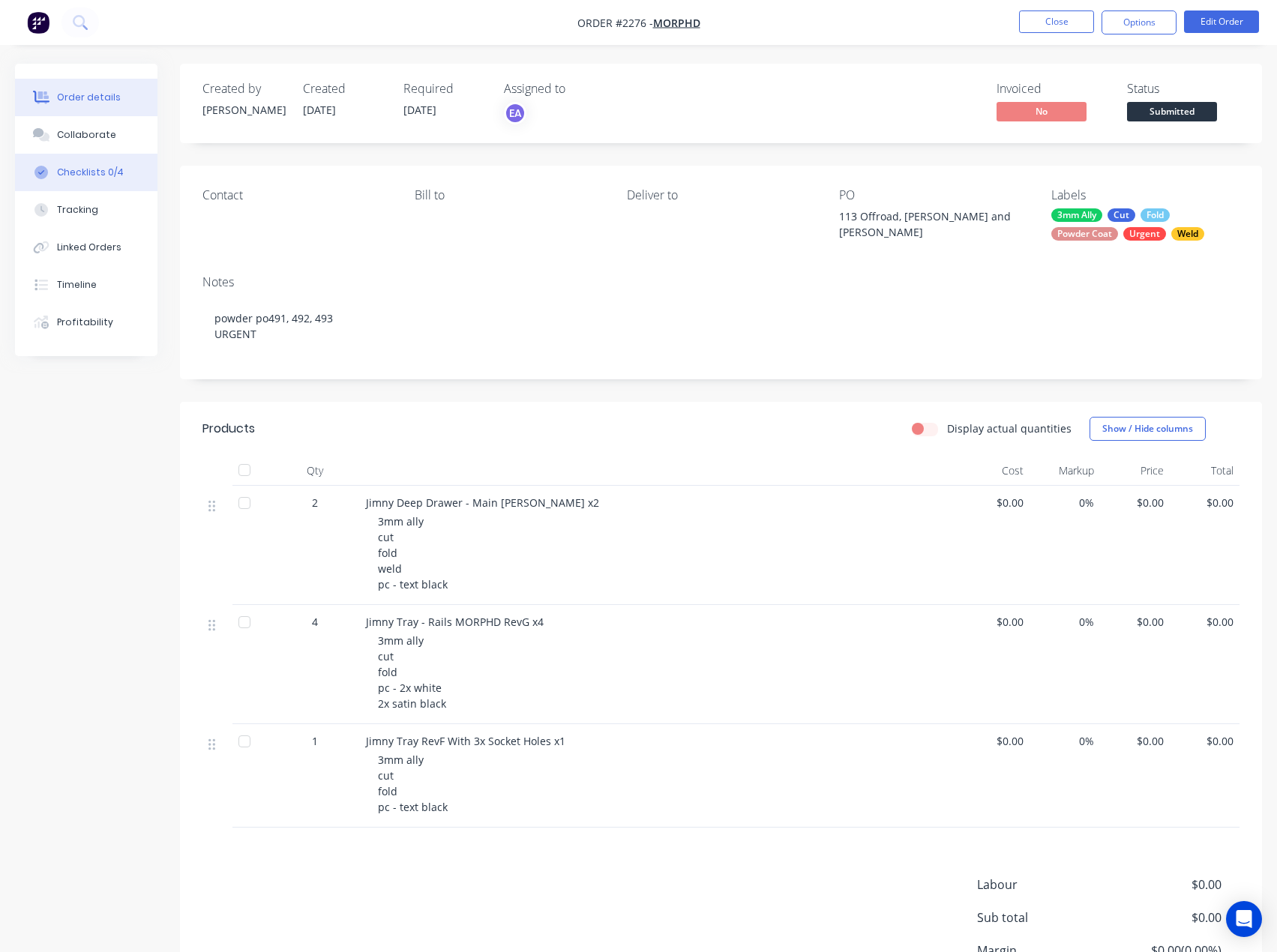
click at [90, 162] on button "Checklists 0/4" at bounding box center [86, 172] width 142 height 38
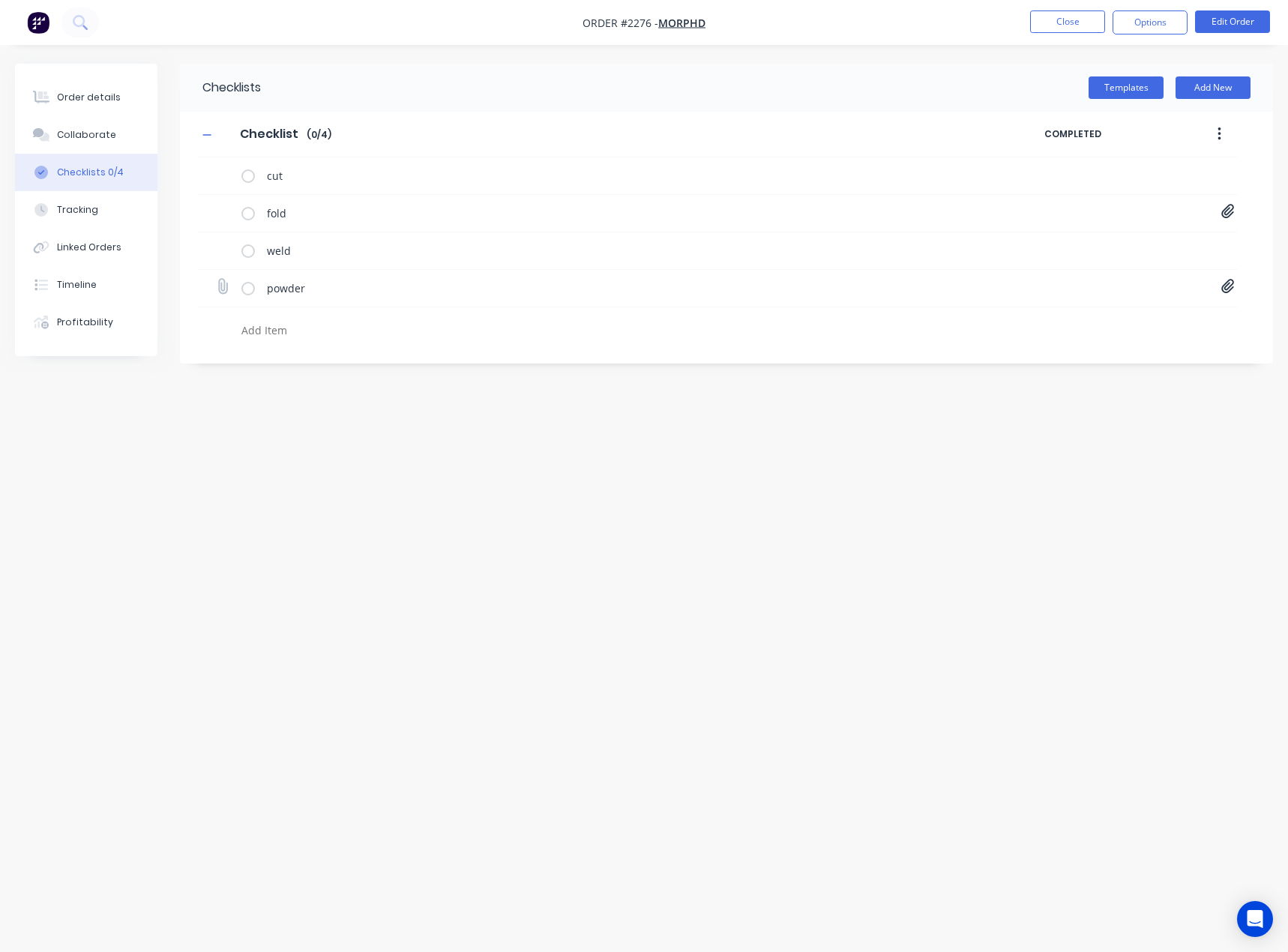
click at [1221, 287] on icon at bounding box center [1227, 286] width 13 height 15
click at [1216, 323] on icon at bounding box center [1214, 318] width 11 height 15
click at [1216, 321] on icon at bounding box center [1214, 318] width 11 height 15
click at [1216, 320] on icon at bounding box center [1214, 318] width 11 height 15
type textarea "x"
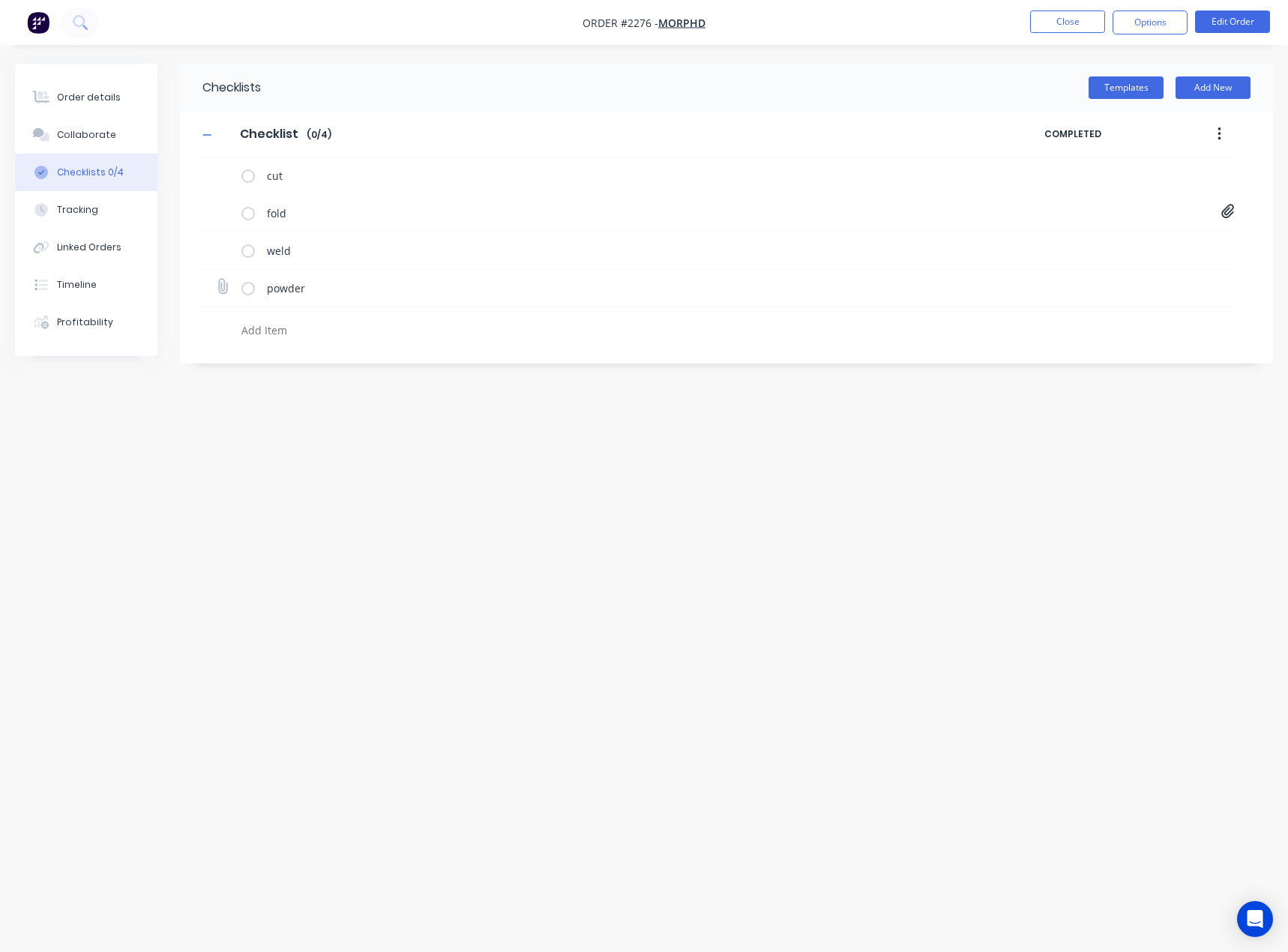
click at [223, 286] on icon at bounding box center [222, 287] width 20 height 20
click at [216, 279] on input "file" at bounding box center [216, 279] width 0 height 0
type input "C:\fakepath\Purchase Order PO0487.pdf"
click at [89, 98] on div "Order details" at bounding box center [88, 97] width 63 height 13
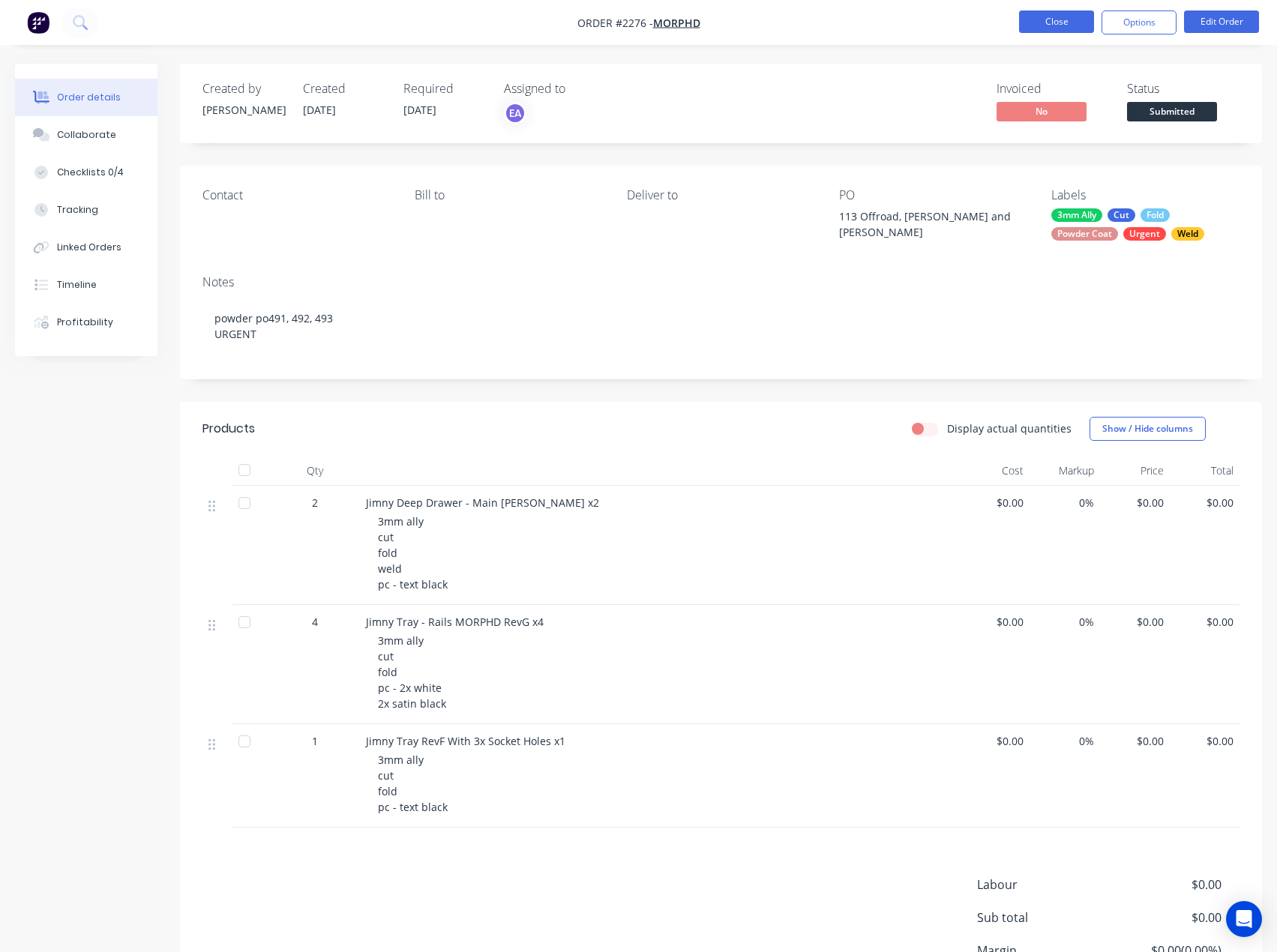
click at [1074, 20] on button "Close" at bounding box center [1057, 21] width 75 height 23
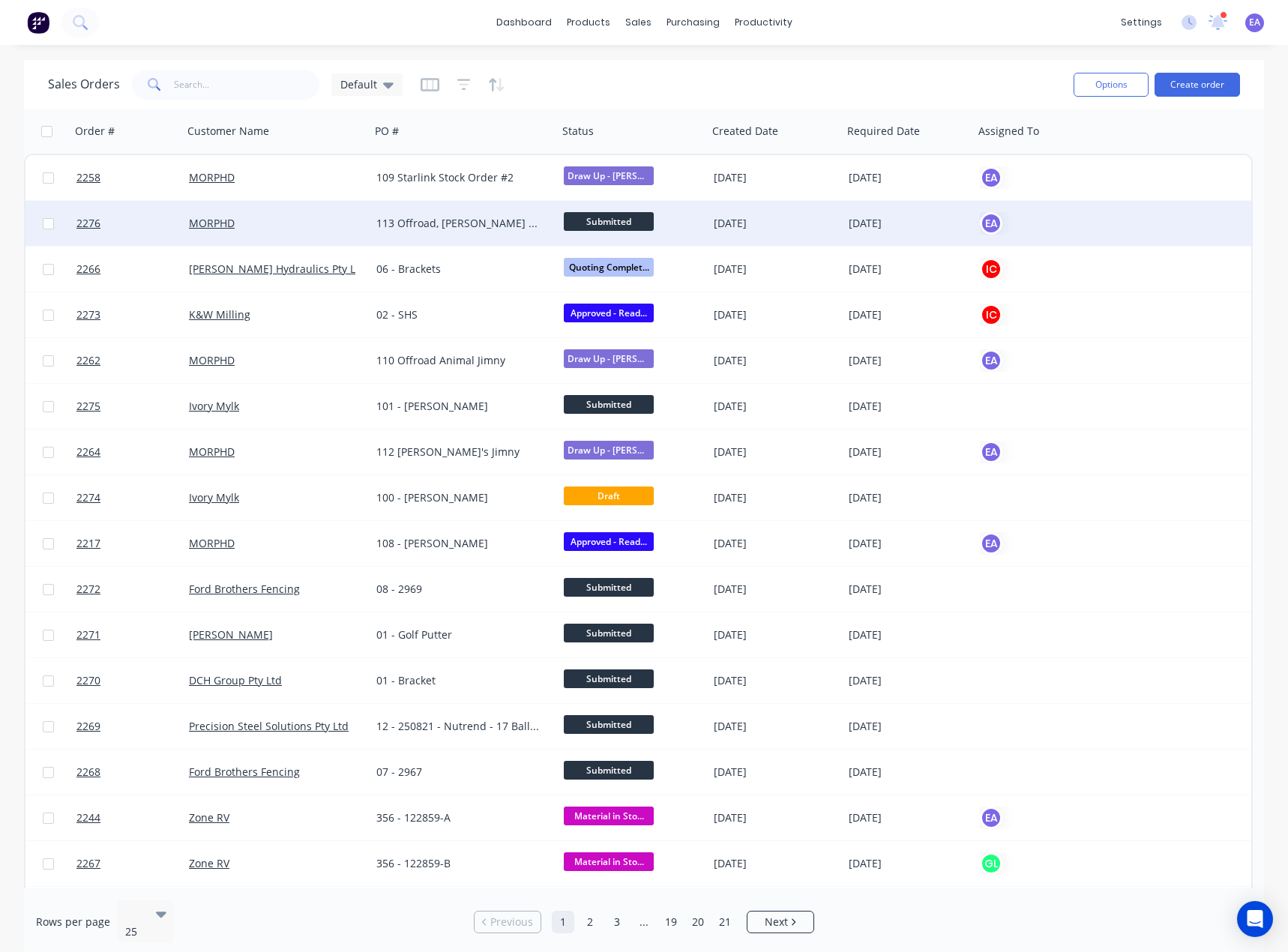
click at [452, 222] on div "113 Offroad, [PERSON_NAME] and [PERSON_NAME]" at bounding box center [459, 223] width 167 height 15
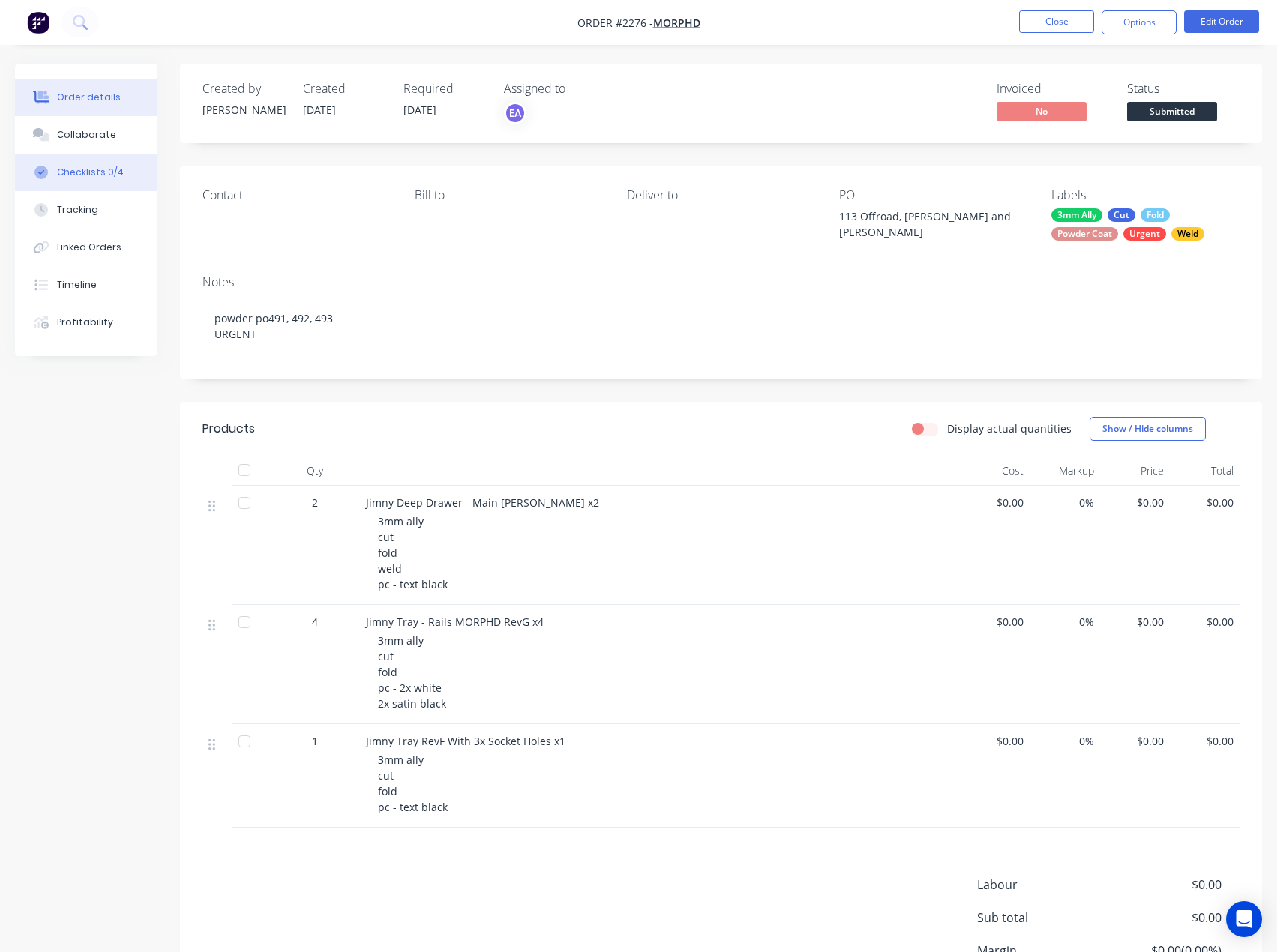
click at [80, 164] on button "Checklists 0/4" at bounding box center [86, 172] width 142 height 38
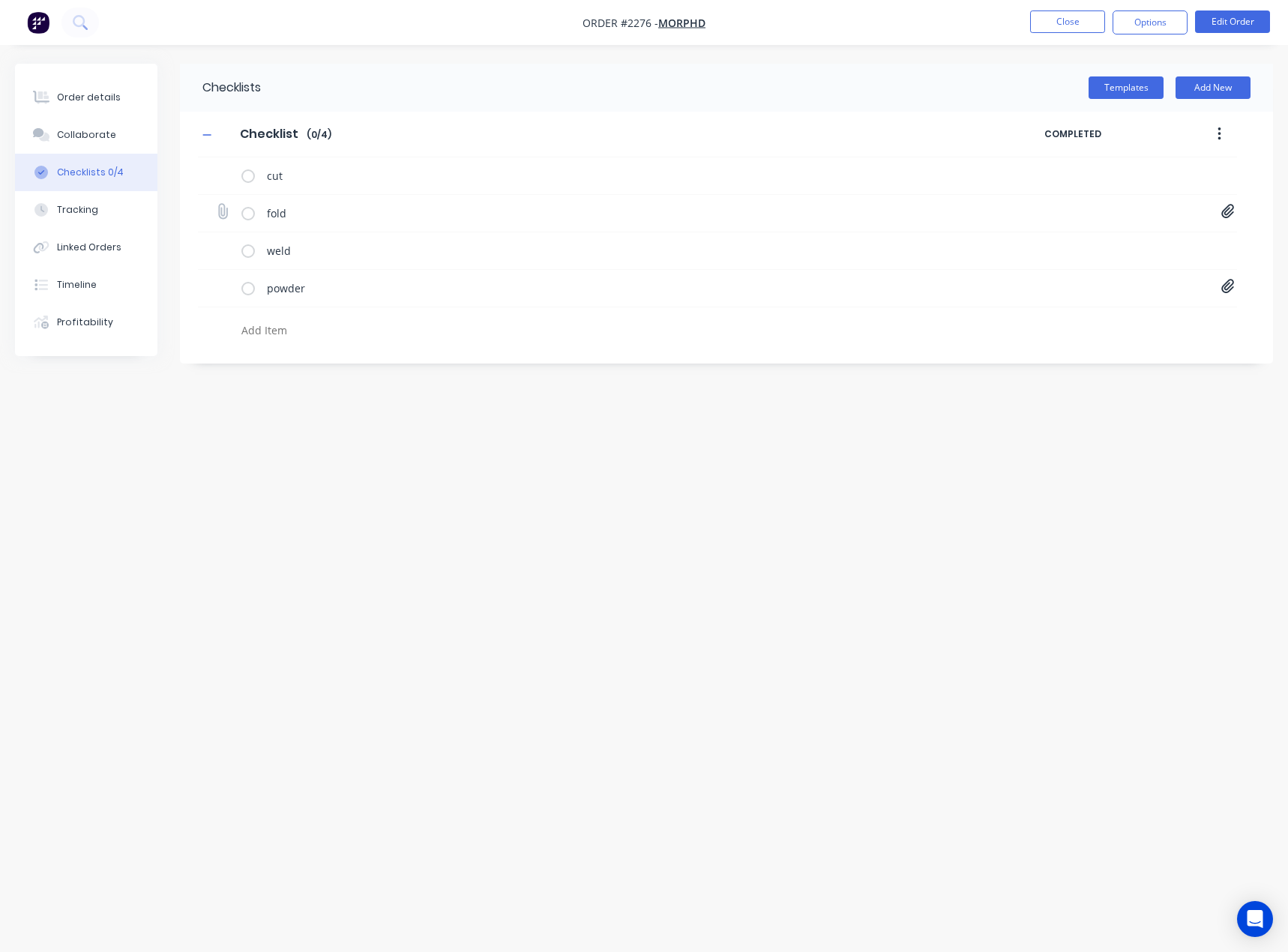
click at [1230, 207] on icon at bounding box center [1227, 211] width 13 height 15
type textarea "x"
click at [1114, 245] on link "Jimny Deep Drawer - Main[A].PDF" at bounding box center [1106, 245] width 174 height 16
click at [1094, 271] on link "Jimny Handles and Rails[G].PDF" at bounding box center [1106, 269] width 174 height 16
